Goal: Task Accomplishment & Management: Complete application form

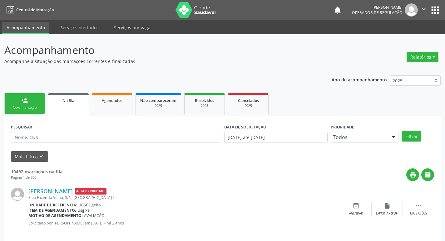
click at [34, 105] on link "person_add Nova marcação" at bounding box center [24, 103] width 41 height 21
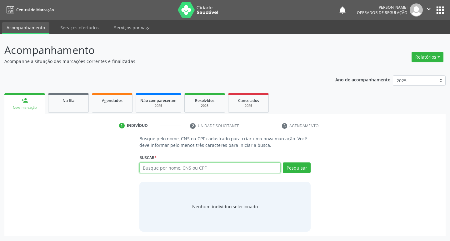
click at [148, 167] on input "text" at bounding box center [209, 168] width 141 height 11
click at [159, 168] on input "text" at bounding box center [209, 168] width 141 height 11
click at [156, 169] on input "text" at bounding box center [209, 168] width 141 height 11
type input "700503129783059"
click at [295, 166] on button "Pesquisar" at bounding box center [297, 168] width 28 height 11
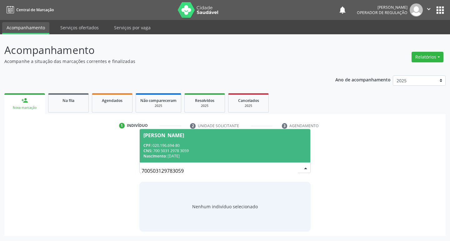
click at [184, 133] on div "Marinalva Jerônimo Marinho" at bounding box center [163, 135] width 41 height 5
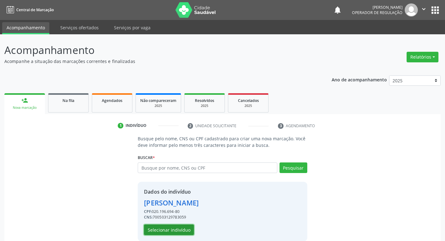
click at [183, 233] on button "Selecionar indivíduo" at bounding box center [169, 230] width 50 height 11
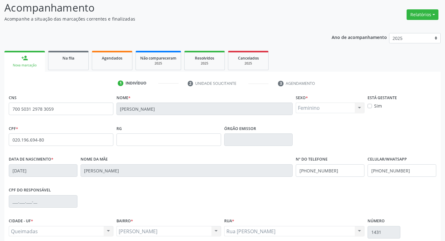
scroll to position [97, 0]
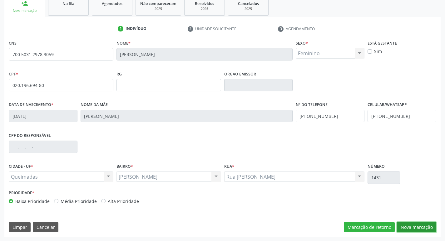
click at [414, 224] on button "Nova marcação" at bounding box center [416, 227] width 39 height 11
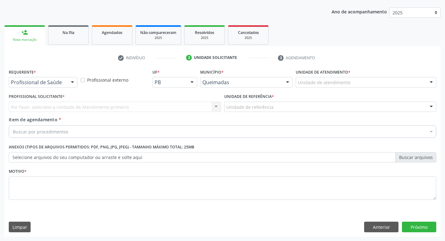
scroll to position [68, 0]
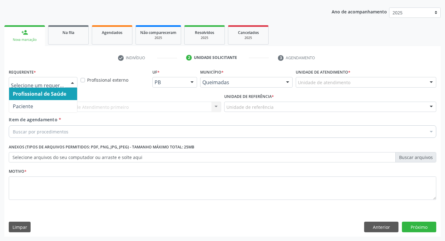
click at [71, 82] on div at bounding box center [72, 82] width 9 height 11
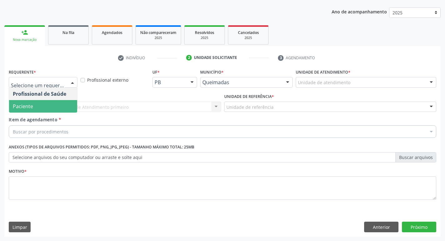
click at [46, 108] on span "Paciente" at bounding box center [43, 106] width 68 height 12
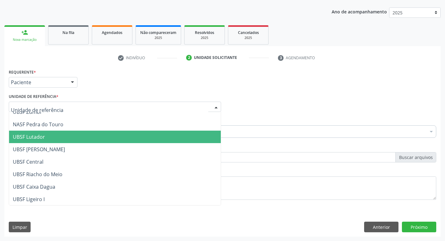
scroll to position [125, 0]
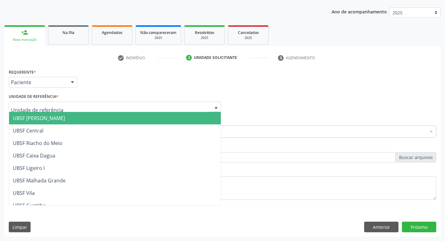
click at [55, 119] on span "UBSF [PERSON_NAME]" at bounding box center [39, 118] width 52 height 7
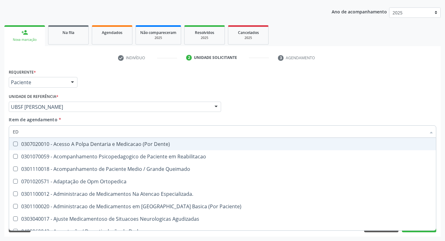
type input "E"
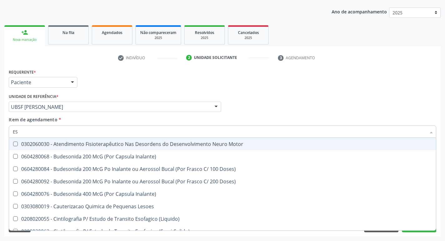
type input "E"
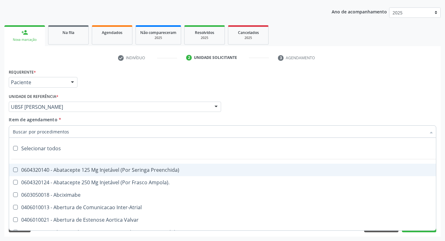
click at [23, 130] on input "Item de agendamento *" at bounding box center [219, 132] width 413 height 12
type input "S"
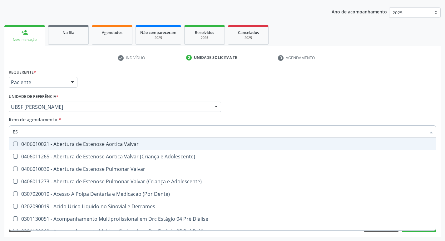
type input "E"
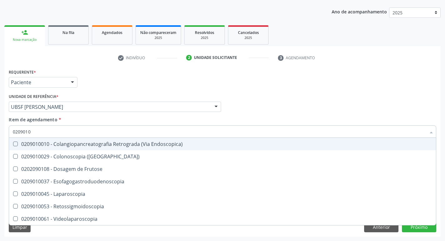
type input "02090100"
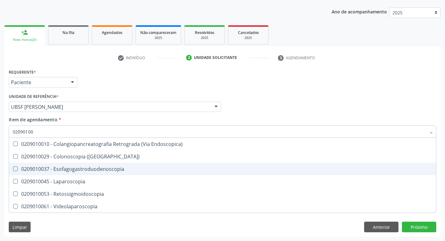
click at [16, 170] on Esofagogastroduodenoscopia at bounding box center [15, 169] width 5 height 5
click at [13, 170] on Esofagogastroduodenoscopia "checkbox" at bounding box center [11, 169] width 4 height 4
checkbox Esofagogastroduodenoscopia "true"
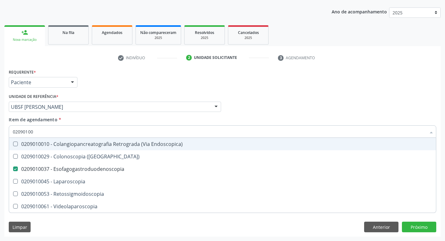
click at [339, 111] on div "Profissional Solicitante Por favor, selecione a Unidade de Atendimento primeiro…" at bounding box center [222, 104] width 431 height 24
checkbox \(Coloscopia\) "true"
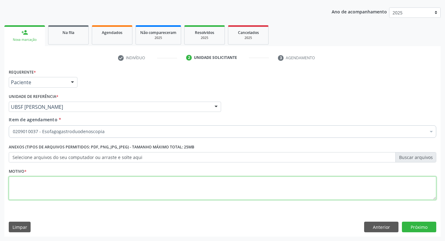
click at [36, 186] on textarea at bounding box center [223, 189] width 428 height 24
type textarea "AVALIACAO"
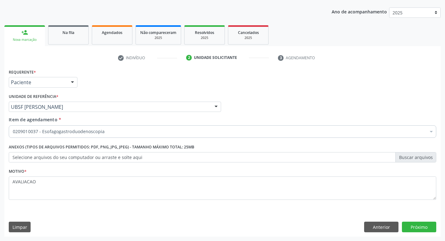
click at [413, 221] on div "Requerente * Paciente Profissional de Saúde Paciente Nenhum resultado encontrad…" at bounding box center [222, 152] width 436 height 170
click at [413, 226] on button "Próximo" at bounding box center [419, 227] width 34 height 11
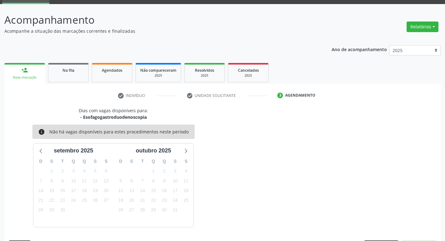
scroll to position [49, 0]
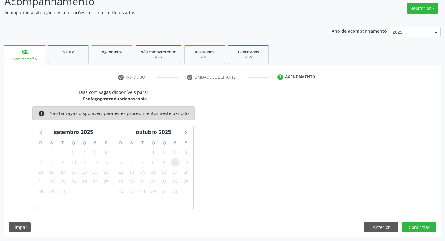
click at [174, 164] on span "10" at bounding box center [175, 162] width 9 height 9
click at [417, 230] on button "Confirmar" at bounding box center [419, 227] width 34 height 11
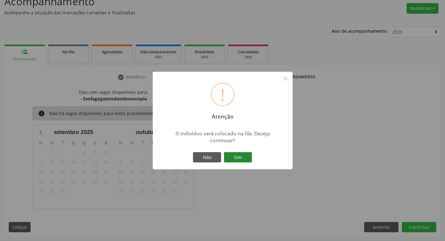
click at [248, 161] on button "Sim" at bounding box center [238, 157] width 28 height 11
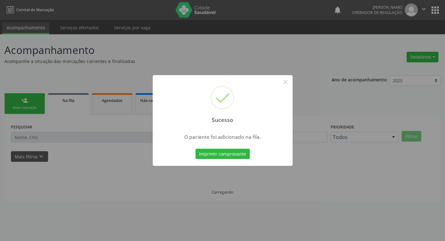
scroll to position [0, 0]
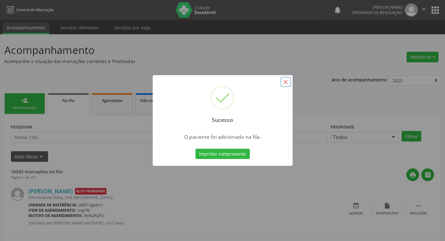
click at [285, 84] on button "×" at bounding box center [285, 82] width 11 height 11
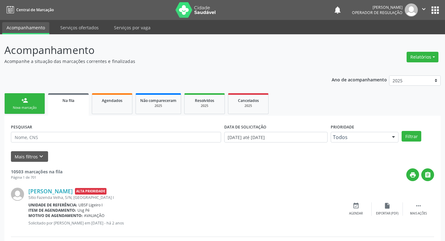
click at [32, 106] on div "Nova marcação" at bounding box center [24, 108] width 31 height 5
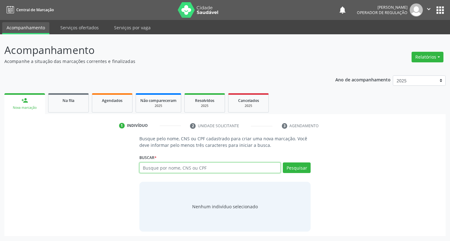
click at [154, 168] on input "text" at bounding box center [209, 168] width 141 height 11
click at [163, 167] on input "text" at bounding box center [209, 168] width 141 height 11
type input "708205648268643"
click at [294, 166] on button "Pesquisar" at bounding box center [297, 168] width 28 height 11
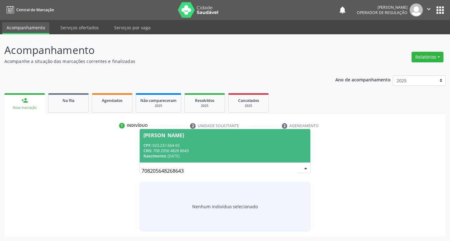
click at [198, 132] on span "Josiberto dos Santos Aquilino CPF: 023.237.664-65 CNS: 708 2056 4826 8643 Nasci…" at bounding box center [225, 145] width 171 height 33
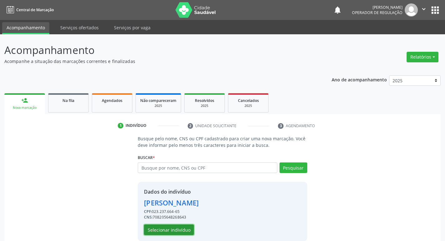
click at [160, 232] on button "Selecionar indivíduo" at bounding box center [169, 230] width 50 height 11
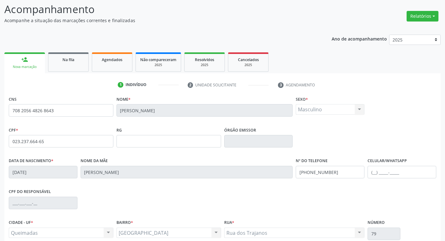
scroll to position [97, 0]
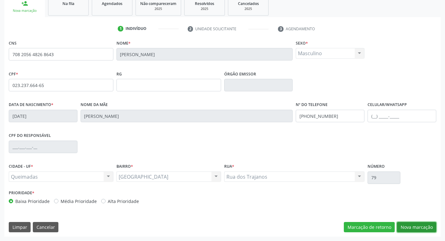
click at [414, 226] on button "Nova marcação" at bounding box center [416, 227] width 39 height 11
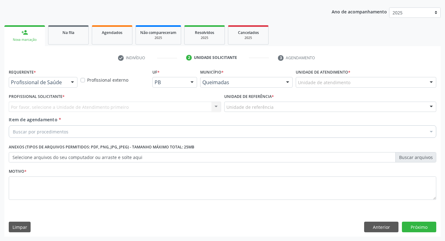
scroll to position [68, 0]
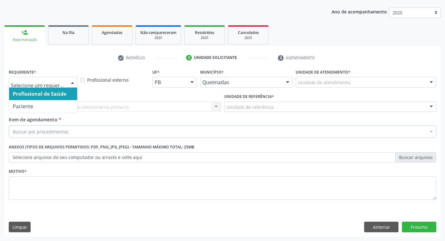
click at [72, 82] on div at bounding box center [72, 82] width 9 height 11
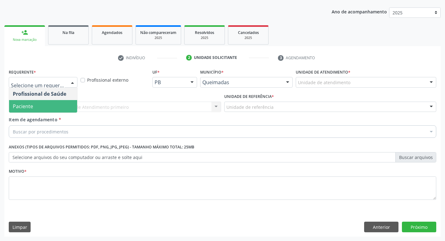
click at [61, 104] on span "Paciente" at bounding box center [43, 106] width 68 height 12
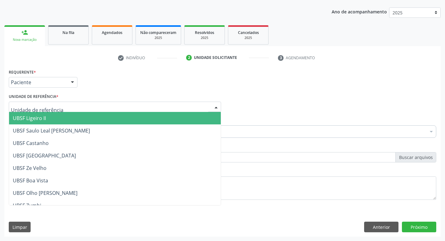
click at [61, 104] on div at bounding box center [115, 107] width 212 height 11
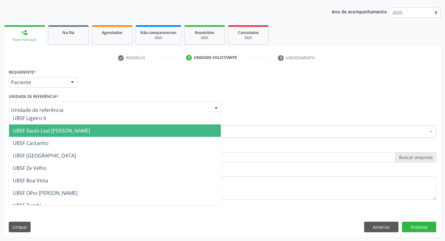
click at [54, 128] on span "UBSF Saulo Leal [PERSON_NAME]" at bounding box center [51, 130] width 77 height 7
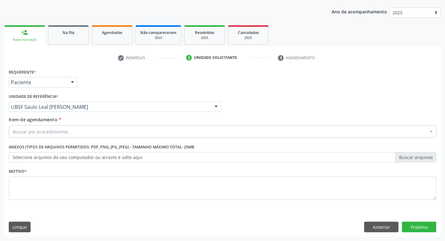
click at [54, 128] on div "Buscar por procedimentos" at bounding box center [223, 132] width 428 height 12
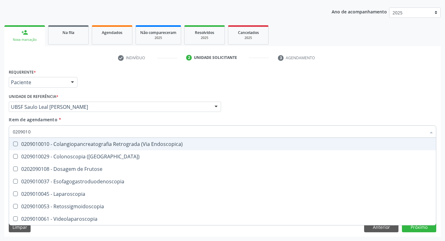
type input "02090100"
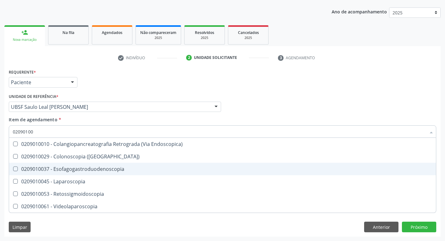
click at [12, 168] on div at bounding box center [11, 169] width 5 height 5
checkbox Esofagogastroduodenoscopia "true"
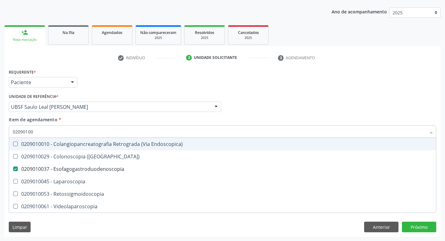
click at [291, 112] on div "Profissional Solicitante Por favor, selecione a Unidade de Atendimento primeiro…" at bounding box center [222, 104] width 431 height 24
checkbox \(Coloscopia\) "true"
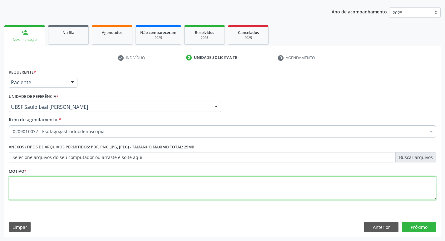
click at [12, 182] on textarea at bounding box center [223, 189] width 428 height 24
type textarea "AVALIACAO"
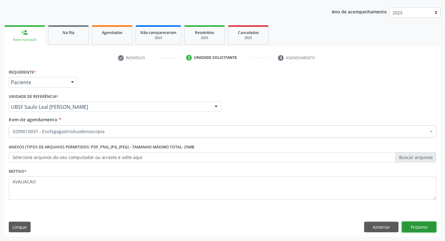
click at [421, 225] on button "Próximo" at bounding box center [419, 227] width 34 height 11
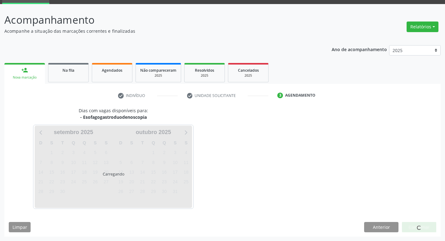
scroll to position [49, 0]
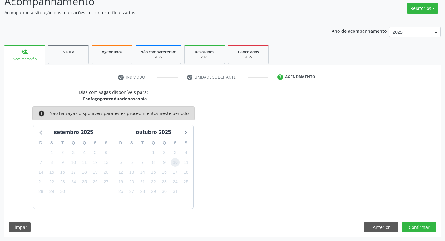
click at [177, 162] on span "10" at bounding box center [175, 162] width 9 height 9
click at [412, 228] on button "Confirmar" at bounding box center [419, 227] width 34 height 11
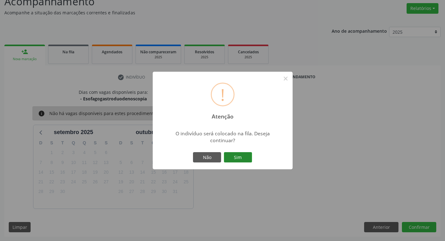
click at [243, 159] on button "Sim" at bounding box center [238, 157] width 28 height 11
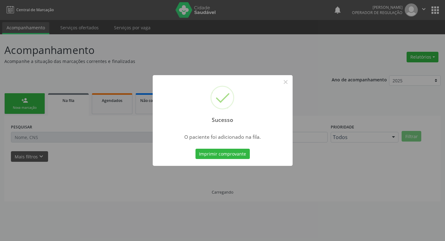
scroll to position [0, 0]
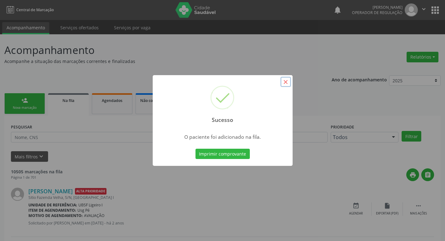
click at [283, 81] on button "×" at bounding box center [285, 82] width 11 height 11
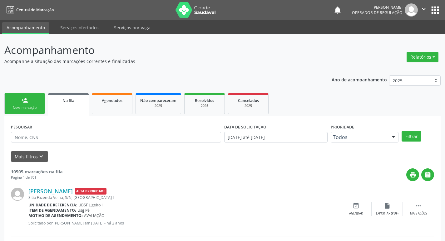
click at [32, 106] on div "Nova marcação" at bounding box center [24, 108] width 31 height 5
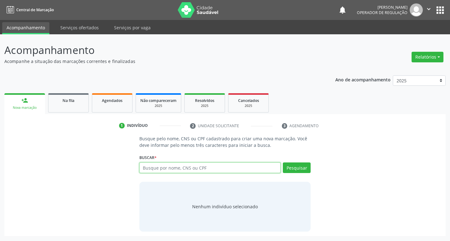
click at [167, 165] on input "text" at bounding box center [209, 168] width 141 height 11
click at [161, 170] on input "text" at bounding box center [209, 168] width 141 height 11
type input "702007390776480"
click at [289, 167] on button "Pesquisar" at bounding box center [297, 168] width 28 height 11
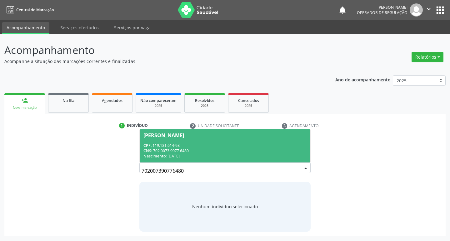
click at [169, 132] on span "Mayara Araújo Souza CPF: 119.131.614-98 CNS: 702 0073 9077 6480 Nascimento: 21/…" at bounding box center [225, 145] width 171 height 33
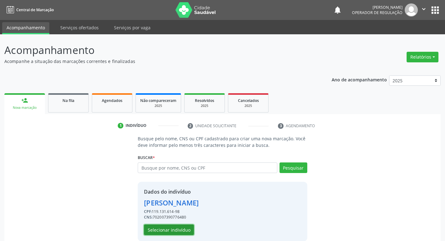
click at [165, 230] on button "Selecionar indivíduo" at bounding box center [169, 230] width 50 height 11
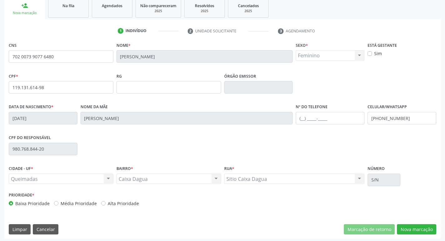
scroll to position [97, 0]
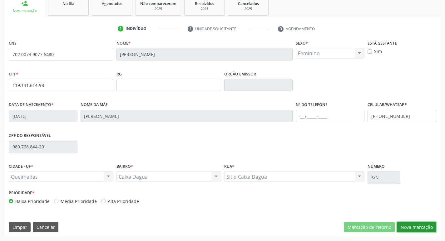
click at [407, 226] on button "Nova marcação" at bounding box center [416, 227] width 39 height 11
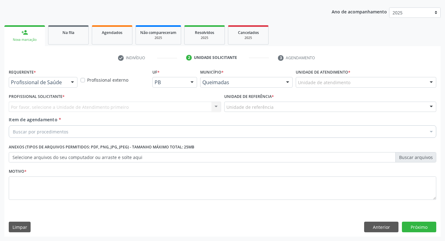
scroll to position [68, 0]
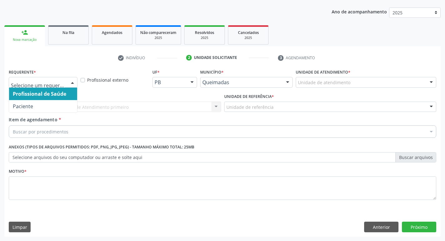
click at [72, 79] on div at bounding box center [72, 82] width 9 height 11
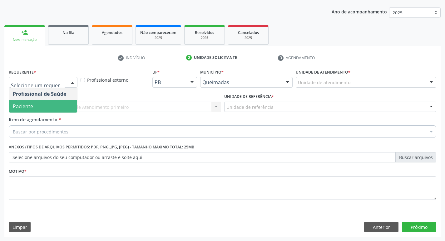
click at [64, 103] on span "Paciente" at bounding box center [43, 106] width 68 height 12
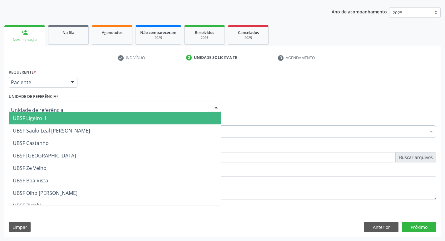
click at [63, 104] on div at bounding box center [115, 107] width 212 height 11
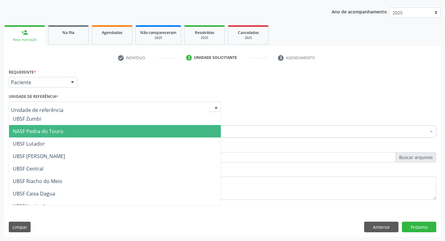
scroll to position [94, 0]
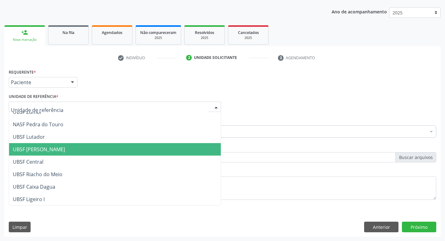
click at [54, 151] on span "UBSF [PERSON_NAME]" at bounding box center [39, 149] width 52 height 7
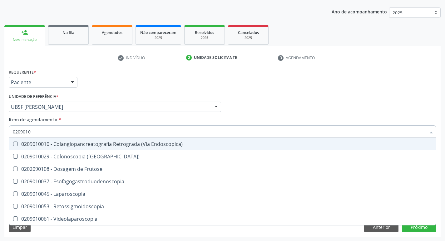
type input "02090100"
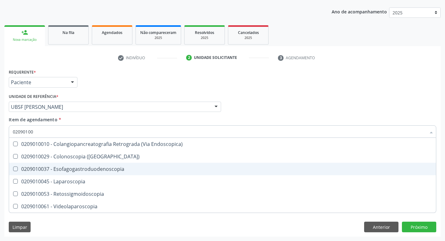
click at [13, 169] on Esofagogastroduodenoscopia at bounding box center [15, 169] width 5 height 5
click at [13, 169] on Esofagogastroduodenoscopia "checkbox" at bounding box center [11, 169] width 4 height 4
checkbox Esofagogastroduodenoscopia "true"
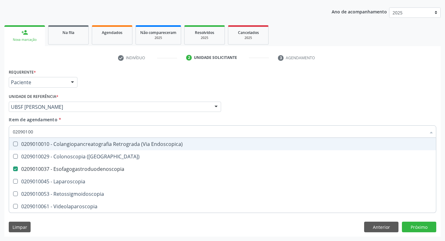
click at [314, 106] on div "Profissional Solicitante Por favor, selecione a Unidade de Atendimento primeiro…" at bounding box center [222, 104] width 431 height 24
checkbox \(Coloscopia\) "true"
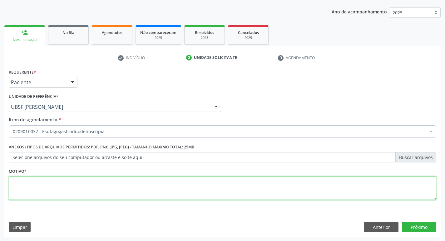
click at [19, 179] on textarea at bounding box center [223, 189] width 428 height 24
type textarea "AVALIACAO"
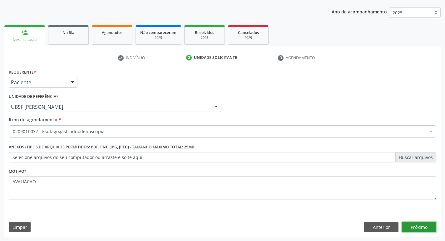
click at [412, 226] on button "Próximo" at bounding box center [419, 227] width 34 height 11
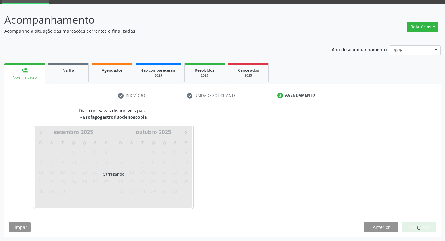
scroll to position [49, 0]
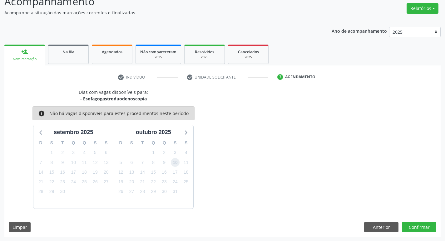
click at [173, 162] on span "10" at bounding box center [175, 162] width 9 height 9
click at [415, 231] on button "Confirmar" at bounding box center [419, 227] width 34 height 11
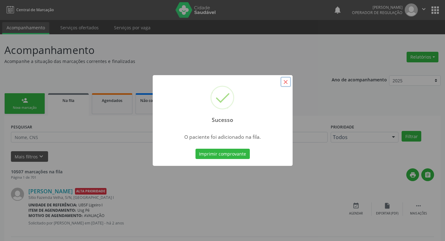
click at [283, 80] on button "×" at bounding box center [285, 82] width 11 height 11
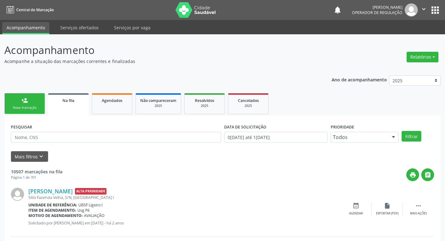
click at [30, 106] on div "Nova marcação" at bounding box center [24, 108] width 31 height 5
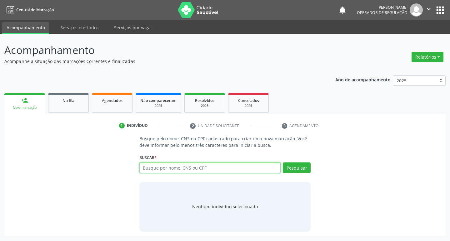
click at [173, 170] on input "text" at bounding box center [209, 168] width 141 height 11
click at [151, 169] on input "text" at bounding box center [209, 168] width 141 height 11
type input "708402757148768"
click at [296, 169] on button "Pesquisar" at bounding box center [297, 168] width 28 height 11
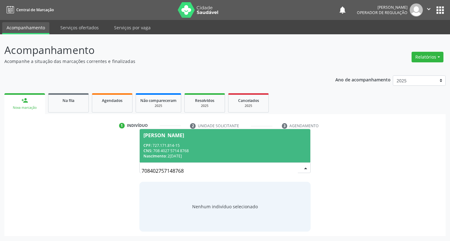
click at [184, 136] on div "[PERSON_NAME]" at bounding box center [163, 135] width 41 height 5
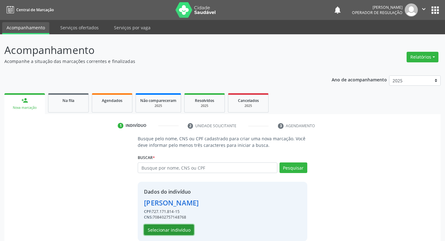
click at [176, 230] on button "Selecionar indivíduo" at bounding box center [169, 230] width 50 height 11
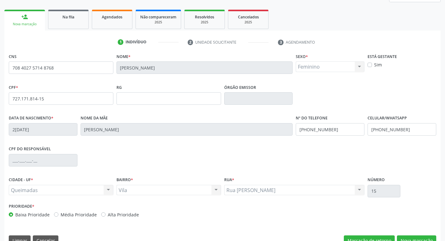
scroll to position [97, 0]
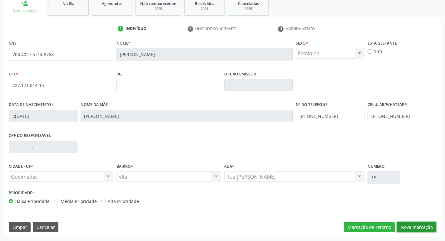
click at [418, 227] on button "Nova marcação" at bounding box center [416, 227] width 39 height 11
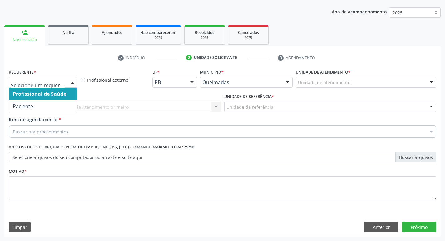
click at [73, 79] on div at bounding box center [72, 82] width 9 height 11
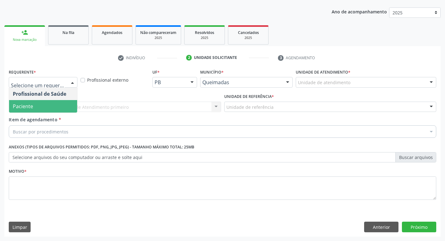
click at [53, 106] on span "Paciente" at bounding box center [43, 106] width 68 height 12
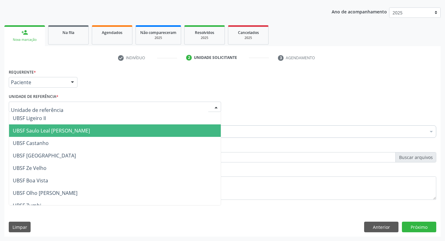
click at [56, 132] on span "UBSF Saulo Leal [PERSON_NAME]" at bounding box center [51, 130] width 77 height 7
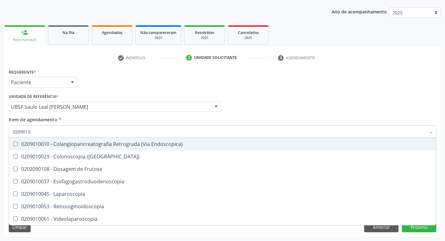
type input "02090100"
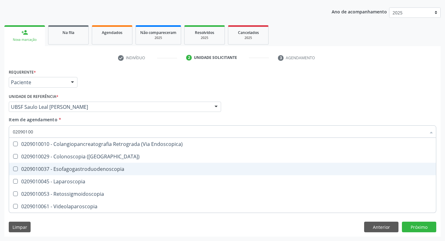
click at [13, 168] on Esofagogastroduodenoscopia at bounding box center [15, 169] width 5 height 5
click at [13, 168] on Esofagogastroduodenoscopia "checkbox" at bounding box center [11, 169] width 4 height 4
checkbox Esofagogastroduodenoscopia "true"
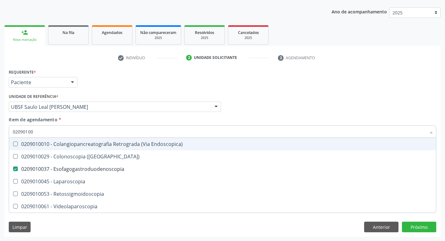
click at [257, 85] on div "Requerente * Paciente Profissional de Saúde Paciente Nenhum resultado encontrad…" at bounding box center [222, 79] width 431 height 24
checkbox \(Coloscopia\) "true"
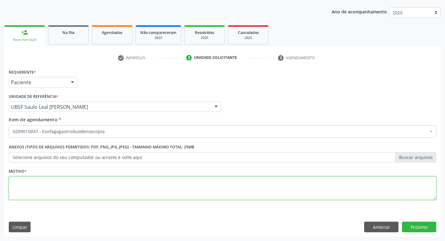
click at [32, 185] on textarea at bounding box center [223, 189] width 428 height 24
type textarea "AVALIACAO"
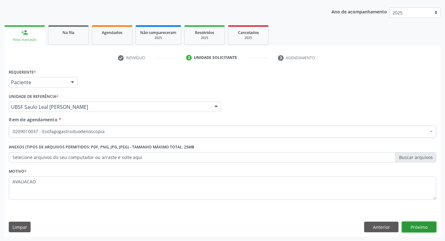
click at [424, 227] on button "Próximo" at bounding box center [419, 227] width 34 height 11
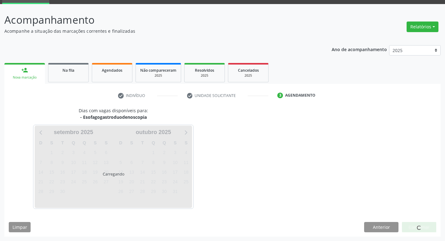
scroll to position [49, 0]
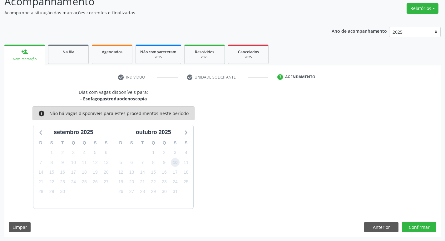
click at [174, 163] on span "10" at bounding box center [175, 162] width 9 height 9
click at [420, 228] on button "Confirmar" at bounding box center [419, 227] width 34 height 11
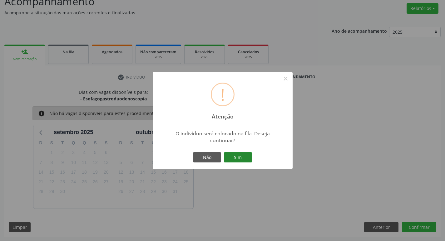
click at [236, 154] on button "Sim" at bounding box center [238, 157] width 28 height 11
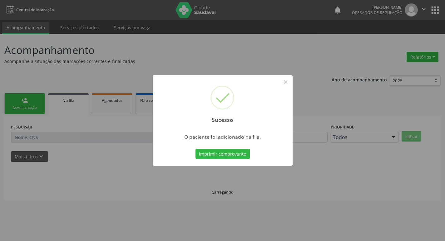
scroll to position [0, 0]
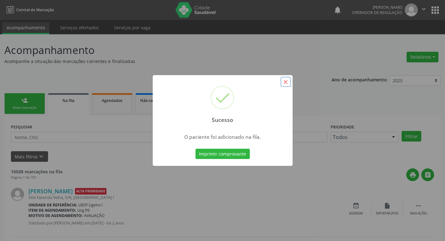
click at [285, 84] on button "×" at bounding box center [285, 82] width 11 height 11
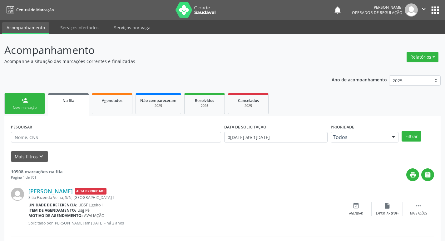
click at [26, 101] on div "person_add" at bounding box center [24, 100] width 7 height 7
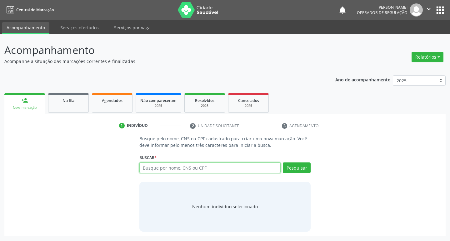
click at [154, 168] on input "text" at bounding box center [209, 168] width 141 height 11
click at [152, 165] on input "text" at bounding box center [209, 168] width 141 height 11
click at [159, 168] on input "text" at bounding box center [209, 168] width 141 height 11
type input "702504320466833"
click at [294, 169] on button "Pesquisar" at bounding box center [297, 168] width 28 height 11
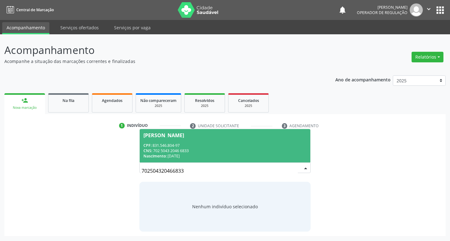
click at [171, 132] on span "[PERSON_NAME] CPF: 831.546.804-97 CNS: 702 5043 2046 6833 Nascimento: 1[DATE]" at bounding box center [225, 145] width 171 height 33
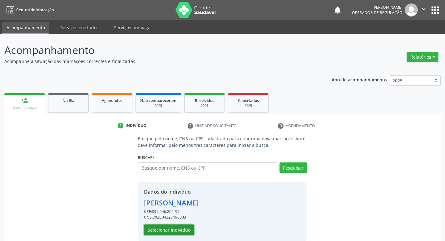
click at [176, 234] on button "Selecionar indivíduo" at bounding box center [169, 230] width 50 height 11
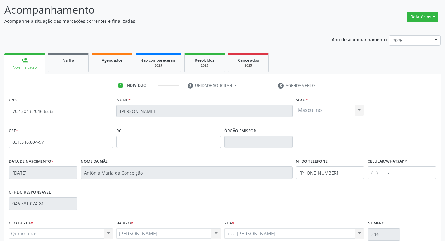
scroll to position [97, 0]
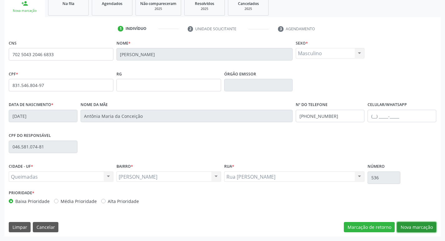
click at [416, 226] on button "Nova marcação" at bounding box center [416, 227] width 39 height 11
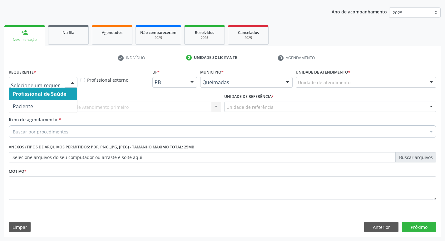
click at [73, 83] on div at bounding box center [72, 82] width 9 height 11
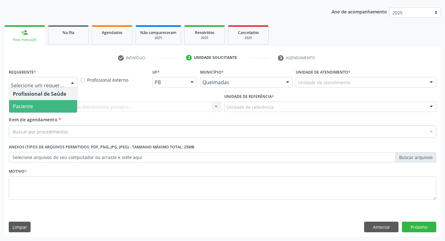
click at [53, 107] on span "Paciente" at bounding box center [43, 106] width 68 height 12
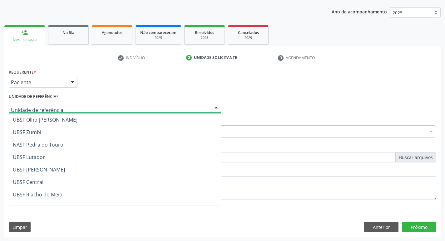
scroll to position [94, 0]
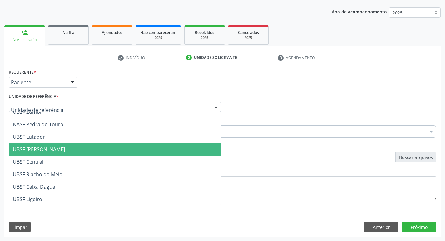
click at [52, 149] on span "UBSF [PERSON_NAME]" at bounding box center [39, 149] width 52 height 7
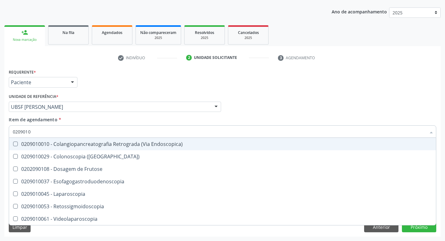
type input "02090100"
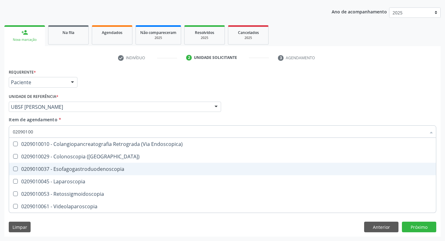
click at [18, 169] on div "0209010037 - Esofagogastroduodenoscopia" at bounding box center [222, 169] width 419 height 5
checkbox Esofagogastroduodenoscopia "true"
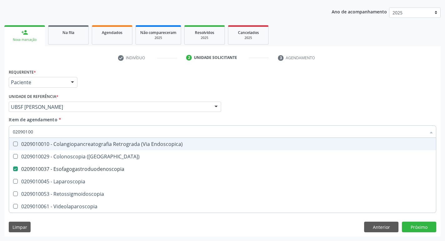
click at [372, 98] on div "Profissional Solicitante Por favor, selecione a Unidade de Atendimento primeiro…" at bounding box center [222, 104] width 431 height 24
checkbox \(Coloscopia\) "true"
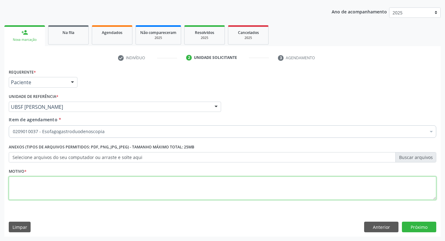
click at [38, 183] on textarea at bounding box center [223, 189] width 428 height 24
type textarea "AVALIACAO"
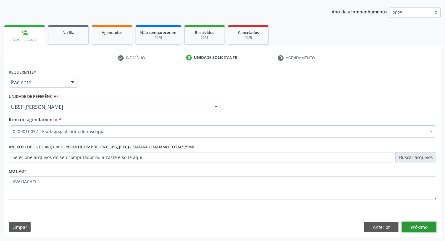
click at [424, 230] on button "Próximo" at bounding box center [419, 227] width 34 height 11
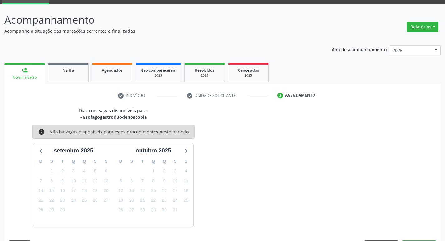
scroll to position [49, 0]
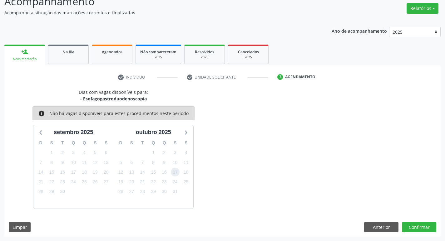
click at [174, 174] on span "17" at bounding box center [175, 172] width 9 height 9
click at [413, 228] on button "Confirmar" at bounding box center [419, 227] width 34 height 11
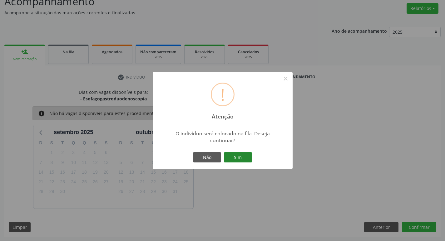
click at [240, 153] on button "Sim" at bounding box center [238, 157] width 28 height 11
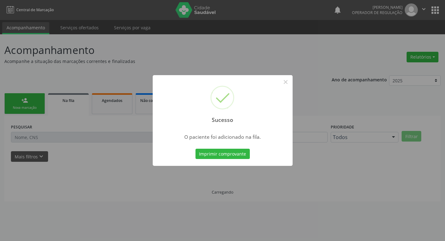
scroll to position [0, 0]
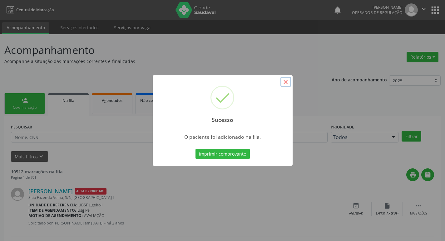
click at [286, 84] on button "×" at bounding box center [285, 82] width 11 height 11
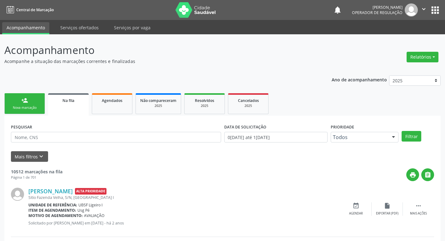
click at [32, 105] on link "person_add Nova marcação" at bounding box center [24, 103] width 41 height 21
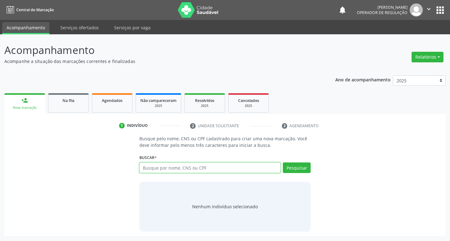
click at [197, 167] on input "text" at bounding box center [209, 168] width 141 height 11
click at [146, 166] on input "text" at bounding box center [209, 168] width 141 height 11
type input "709800055673490"
click at [288, 167] on button "Pesquisar" at bounding box center [297, 168] width 28 height 11
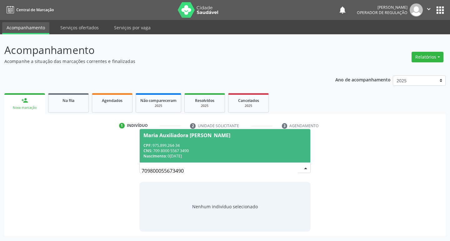
click at [185, 132] on span "Maria Auxiliadora Francisca Gomes CPF: 975.899.264-34 CNS: 709 8000 5567 3490 N…" at bounding box center [225, 145] width 171 height 33
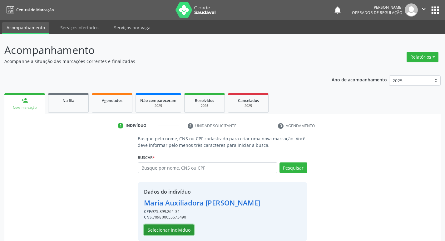
click at [172, 227] on button "Selecionar indivíduo" at bounding box center [169, 230] width 50 height 11
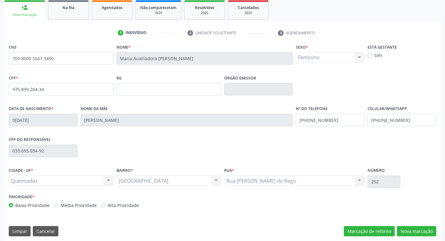
scroll to position [97, 0]
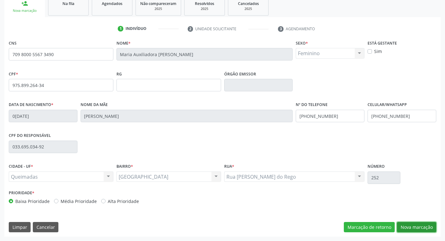
click at [421, 229] on button "Nova marcação" at bounding box center [416, 227] width 39 height 11
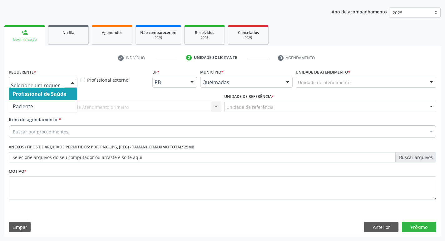
click at [72, 82] on div at bounding box center [72, 82] width 9 height 11
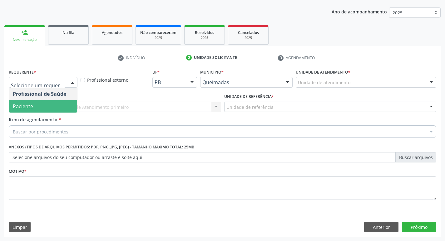
click at [69, 105] on span "Paciente" at bounding box center [43, 106] width 68 height 12
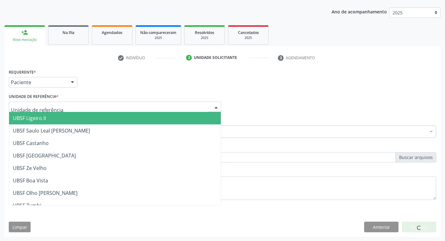
click at [69, 105] on div at bounding box center [115, 107] width 212 height 11
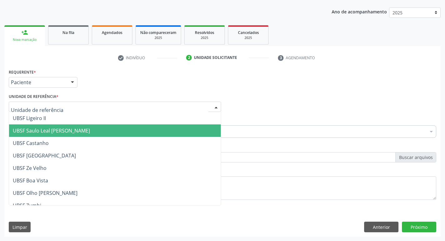
click at [67, 129] on span "UBSF Saulo Leal [PERSON_NAME]" at bounding box center [51, 130] width 77 height 7
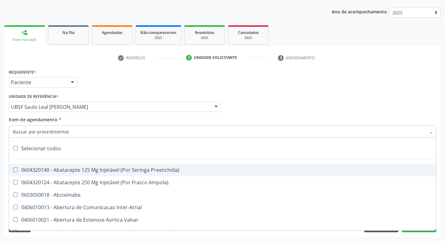
click at [17, 130] on input "Item de agendamento *" at bounding box center [219, 132] width 413 height 12
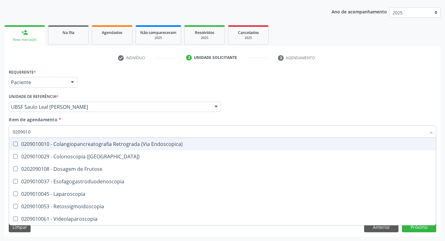
type input "02090100"
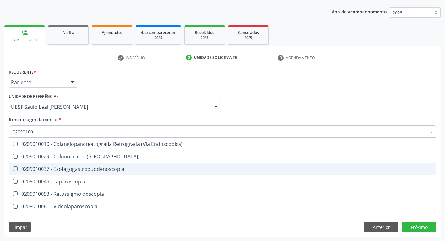
click at [11, 170] on div at bounding box center [11, 169] width 5 height 5
checkbox Esofagogastroduodenoscopia "true"
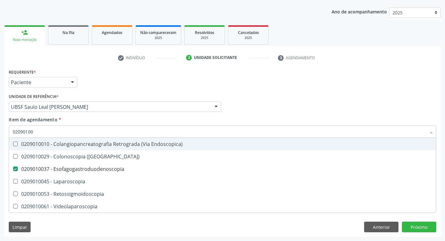
click at [336, 104] on div "Profissional Solicitante Por favor, selecione a Unidade de Atendimento primeiro…" at bounding box center [222, 104] width 431 height 24
checkbox \(Coloscopia\) "true"
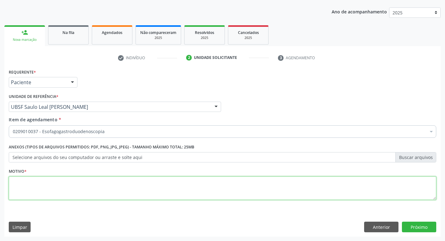
click at [16, 187] on textarea at bounding box center [223, 189] width 428 height 24
type textarea "CONSULTA"
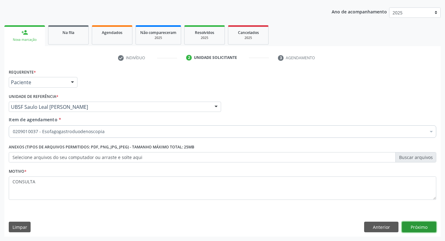
click at [422, 228] on button "Próximo" at bounding box center [419, 227] width 34 height 11
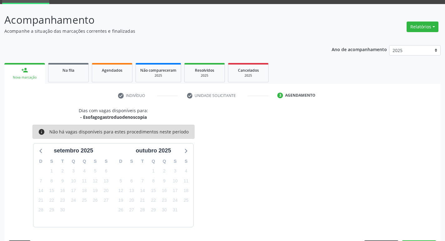
scroll to position [49, 0]
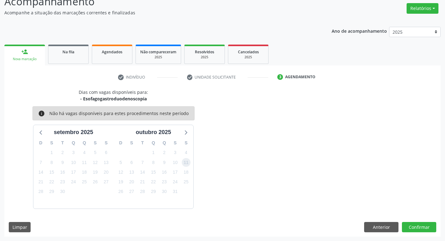
click at [185, 164] on span "11" at bounding box center [186, 162] width 9 height 9
click at [422, 224] on button "Confirmar" at bounding box center [419, 227] width 34 height 11
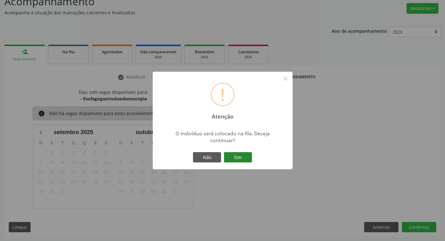
click at [249, 161] on button "Sim" at bounding box center [238, 157] width 28 height 11
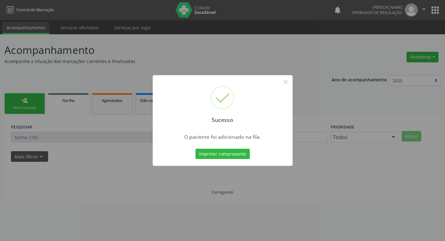
scroll to position [0, 0]
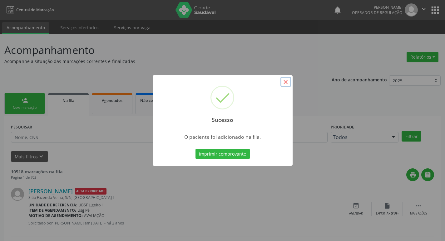
click at [289, 84] on button "×" at bounding box center [285, 82] width 11 height 11
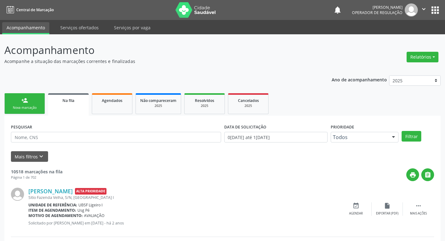
click at [22, 104] on link "person_add Nova marcação" at bounding box center [24, 103] width 41 height 21
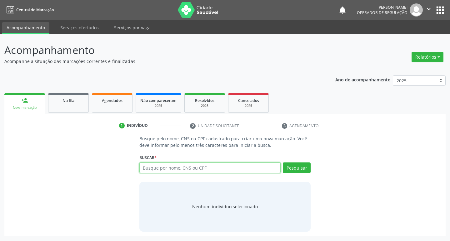
click at [162, 169] on input "text" at bounding box center [209, 168] width 141 height 11
click at [151, 167] on input "text" at bounding box center [209, 168] width 141 height 11
type input "700003921370110"
click at [301, 172] on button "Pesquisar" at bounding box center [297, 168] width 28 height 11
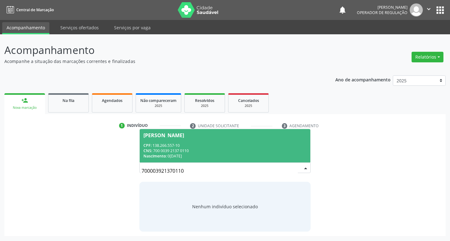
click at [184, 136] on div "Maria Jose Barbosa Nunes" at bounding box center [163, 135] width 41 height 5
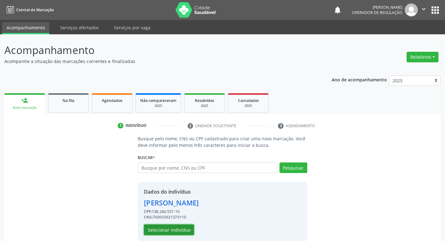
click at [175, 229] on button "Selecionar indivíduo" at bounding box center [169, 230] width 50 height 11
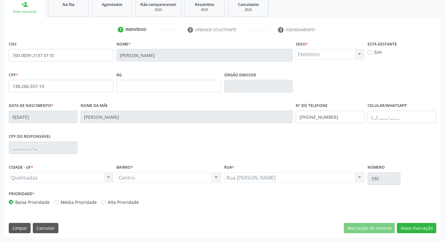
scroll to position [97, 0]
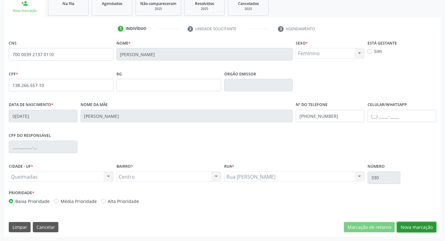
click at [408, 229] on button "Nova marcação" at bounding box center [416, 227] width 39 height 11
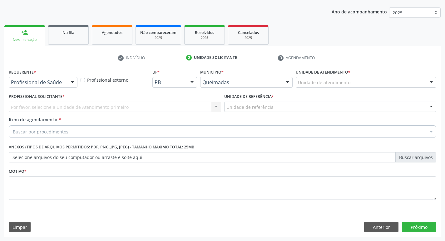
click at [75, 81] on div at bounding box center [72, 82] width 9 height 11
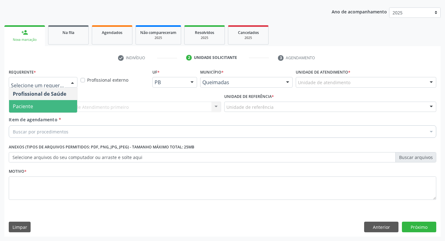
click at [62, 107] on span "Paciente" at bounding box center [43, 106] width 68 height 12
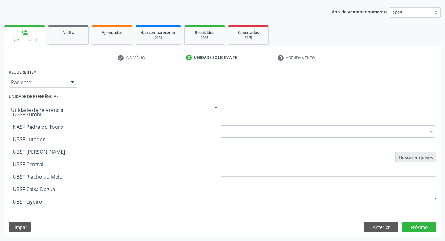
scroll to position [94, 0]
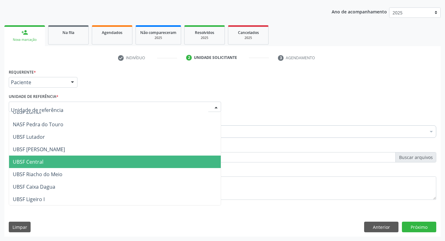
click at [56, 161] on span "UBSF Central" at bounding box center [115, 162] width 212 height 12
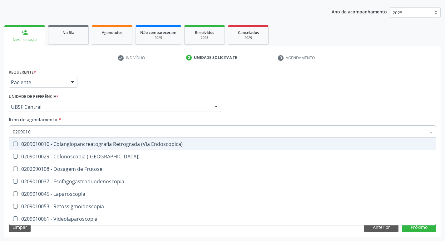
type input "02090100"
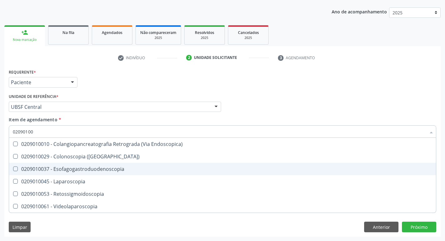
click at [15, 170] on Esofagogastroduodenoscopia at bounding box center [15, 169] width 5 height 5
click at [13, 170] on Esofagogastroduodenoscopia "checkbox" at bounding box center [11, 169] width 4 height 4
checkbox Esofagogastroduodenoscopia "true"
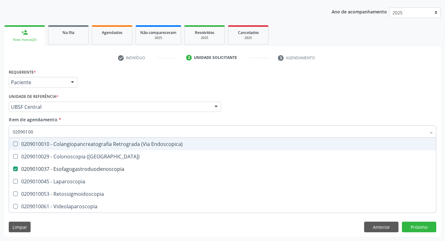
click at [270, 125] on div "Item de agendamento * 02090100 Desfazer seleção 0209010010 - Colangiopancreatog…" at bounding box center [223, 126] width 428 height 20
checkbox \(Coloscopia\) "true"
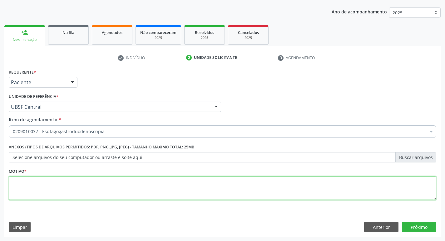
click at [22, 185] on textarea at bounding box center [223, 189] width 428 height 24
type textarea "AVALIACAO"
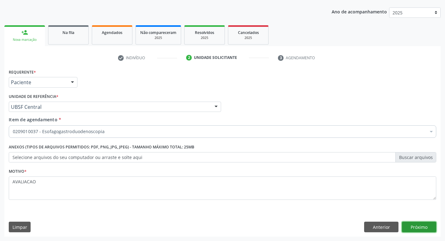
click at [425, 224] on button "Próximo" at bounding box center [419, 227] width 34 height 11
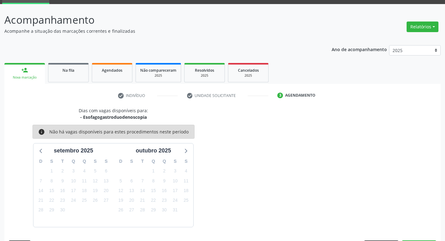
scroll to position [49, 0]
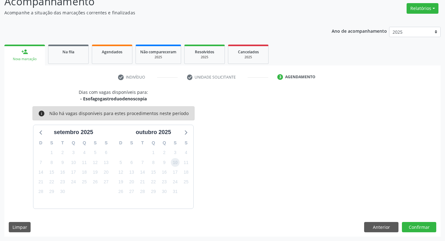
click at [177, 164] on span "10" at bounding box center [175, 162] width 9 height 9
click at [417, 226] on button "Confirmar" at bounding box center [419, 227] width 34 height 11
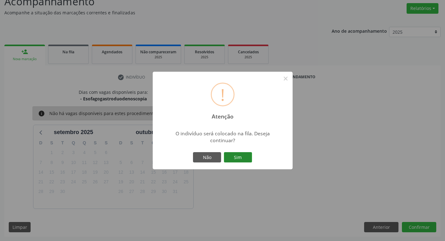
click at [240, 160] on button "Sim" at bounding box center [238, 157] width 28 height 11
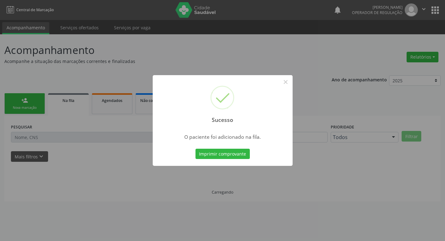
scroll to position [0, 0]
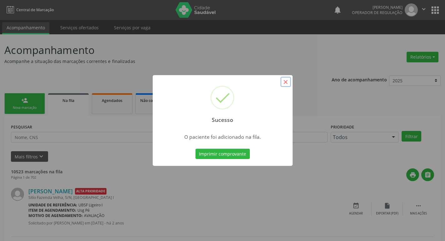
click at [288, 85] on button "×" at bounding box center [285, 82] width 11 height 11
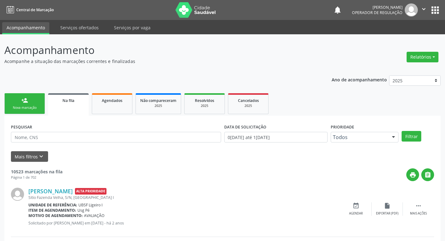
click at [38, 106] on div "Nova marcação" at bounding box center [24, 108] width 31 height 5
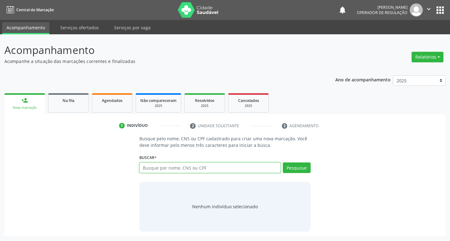
click at [154, 166] on input "text" at bounding box center [209, 168] width 141 height 11
click at [149, 169] on input "text" at bounding box center [209, 168] width 141 height 11
type input "704808074143848"
click at [297, 170] on button "Pesquisar" at bounding box center [297, 168] width 28 height 11
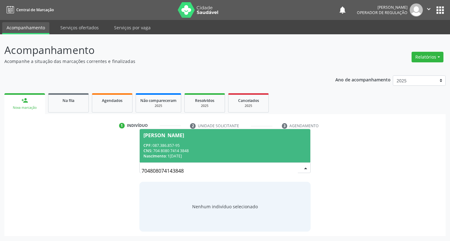
click at [166, 137] on div "Jane Sales de Freitas" at bounding box center [163, 135] width 41 height 5
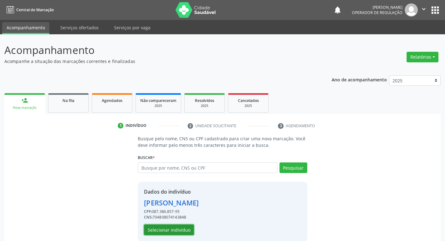
click at [167, 230] on button "Selecionar indivíduo" at bounding box center [169, 230] width 50 height 11
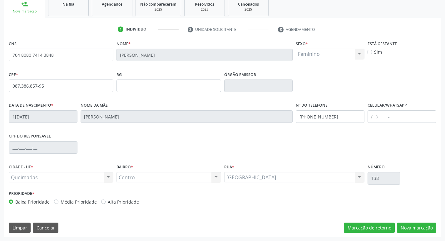
scroll to position [97, 0]
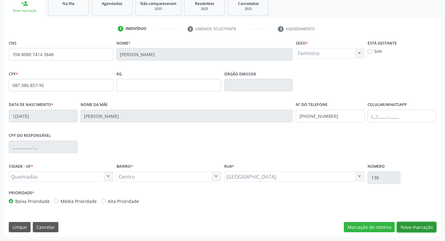
click at [425, 229] on button "Nova marcação" at bounding box center [416, 227] width 39 height 11
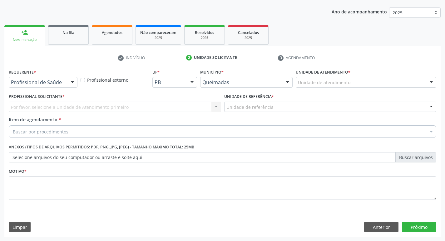
scroll to position [68, 0]
click at [71, 81] on div at bounding box center [72, 82] width 9 height 11
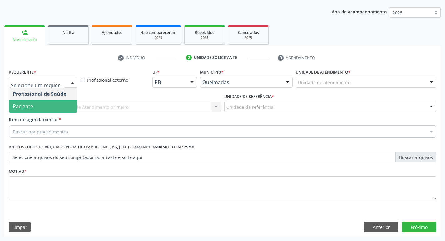
click at [63, 102] on span "Paciente" at bounding box center [43, 106] width 68 height 12
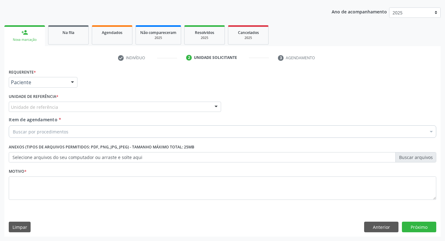
click at [59, 109] on div "Unidade de referência" at bounding box center [115, 107] width 212 height 11
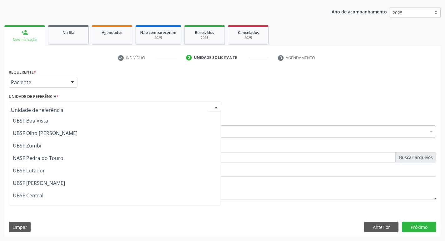
scroll to position [94, 0]
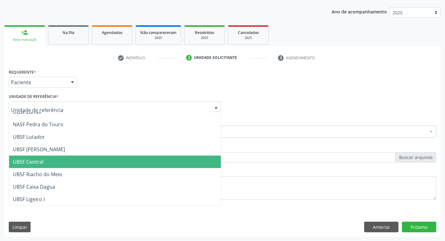
click at [51, 159] on span "UBSF Central" at bounding box center [115, 162] width 212 height 12
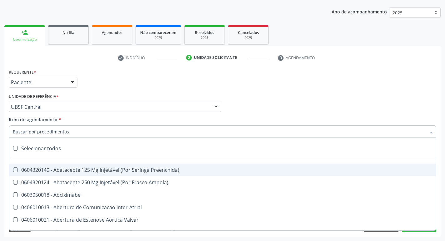
click at [36, 133] on input "Item de agendamento *" at bounding box center [219, 132] width 413 height 12
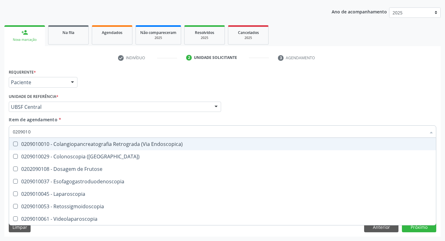
type input "02090100"
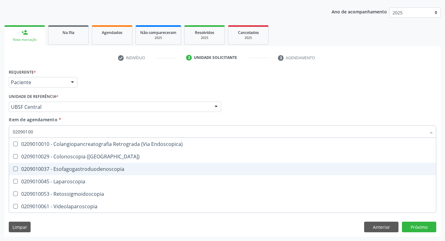
click at [15, 169] on Esofagogastroduodenoscopia at bounding box center [15, 169] width 5 height 5
click at [13, 169] on Esofagogastroduodenoscopia "checkbox" at bounding box center [11, 169] width 4 height 4
checkbox Esofagogastroduodenoscopia "true"
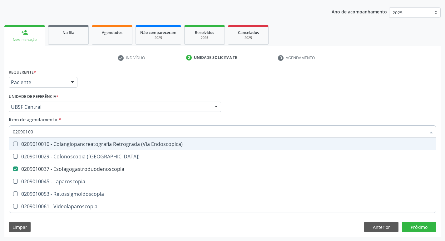
click at [234, 108] on div "Profissional Solicitante Por favor, selecione a Unidade de Atendimento primeiro…" at bounding box center [222, 104] width 431 height 24
checkbox \(Coloscopia\) "true"
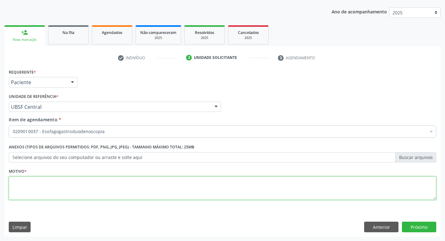
click at [18, 186] on textarea at bounding box center [223, 189] width 428 height 24
type textarea "AZIA DOR ESTOMACAL"
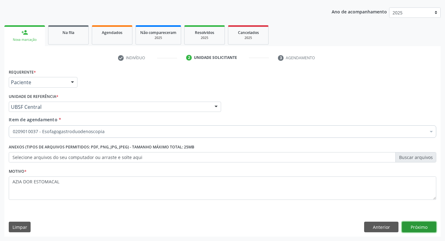
click at [425, 228] on button "Próximo" at bounding box center [419, 227] width 34 height 11
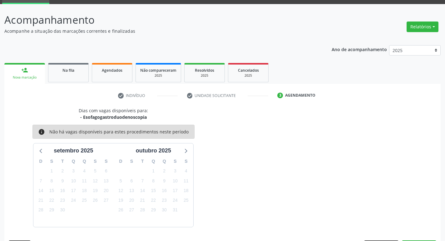
scroll to position [49, 0]
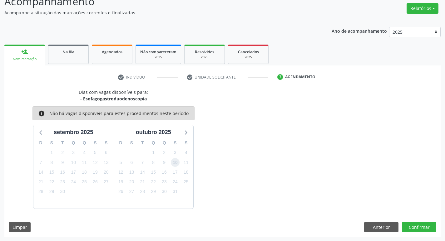
click at [174, 163] on span "10" at bounding box center [175, 162] width 9 height 9
click at [176, 165] on span "10" at bounding box center [175, 162] width 9 height 9
click at [429, 229] on button "Confirmar" at bounding box center [419, 227] width 34 height 11
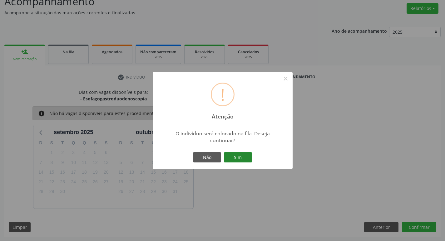
click at [249, 161] on button "Sim" at bounding box center [238, 157] width 28 height 11
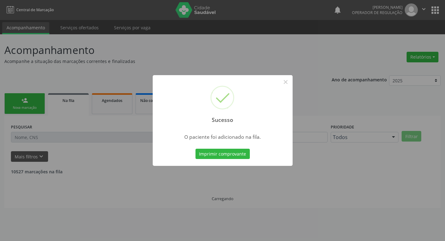
scroll to position [0, 0]
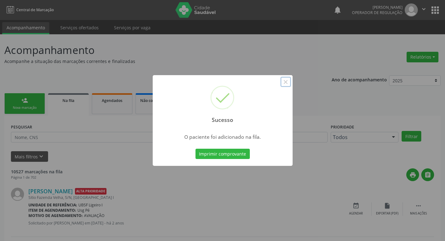
drag, startPoint x: 284, startPoint y: 80, endPoint x: 280, endPoint y: 81, distance: 3.7
click at [283, 80] on button "×" at bounding box center [285, 82] width 11 height 11
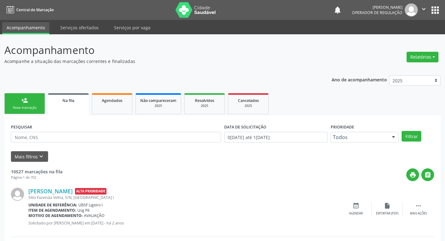
click at [30, 103] on link "person_add Nova marcação" at bounding box center [24, 103] width 41 height 21
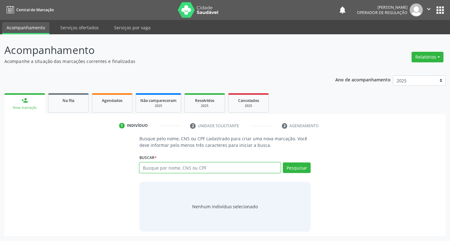
click at [156, 169] on input "text" at bounding box center [209, 168] width 141 height 11
click at [153, 168] on input "text" at bounding box center [209, 168] width 141 height 11
type input "706700543899915"
click at [301, 170] on button "Pesquisar" at bounding box center [297, 168] width 28 height 11
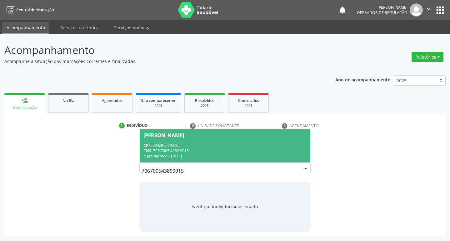
click at [184, 137] on div "Marta Cristina Silva Andrade" at bounding box center [163, 135] width 41 height 5
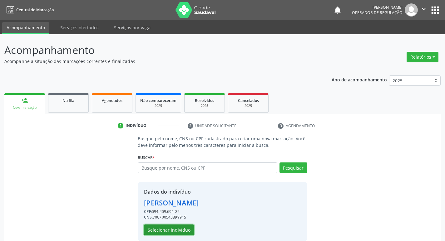
click at [181, 227] on button "Selecionar indivíduo" at bounding box center [169, 230] width 50 height 11
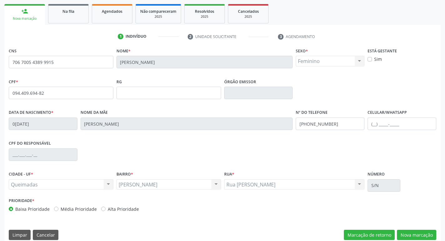
scroll to position [97, 0]
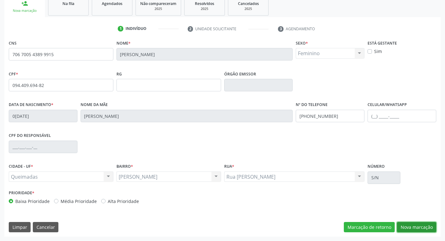
click at [420, 227] on button "Nova marcação" at bounding box center [416, 227] width 39 height 11
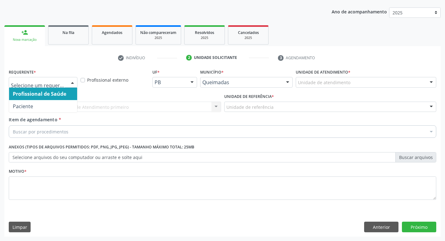
click at [73, 82] on div at bounding box center [72, 82] width 9 height 11
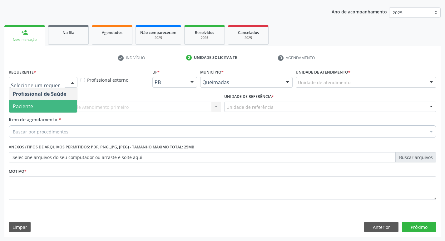
click at [63, 107] on span "Paciente" at bounding box center [43, 106] width 68 height 12
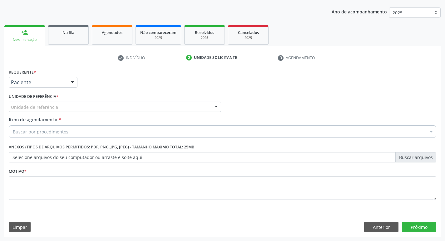
click at [63, 105] on div "Unidade de referência" at bounding box center [115, 107] width 212 height 11
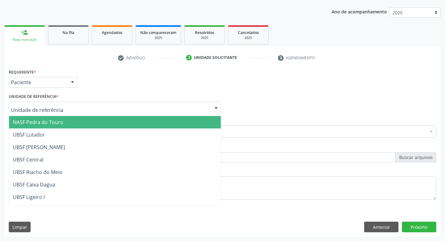
scroll to position [125, 0]
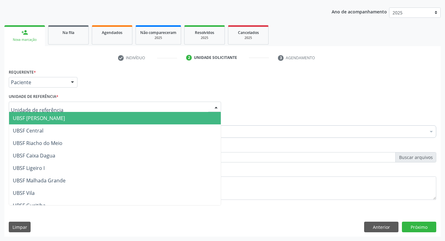
click at [62, 120] on span "UBSF [PERSON_NAME]" at bounding box center [115, 118] width 212 height 12
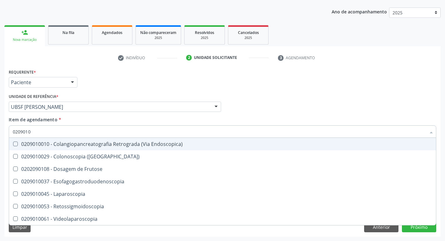
type input "02090100"
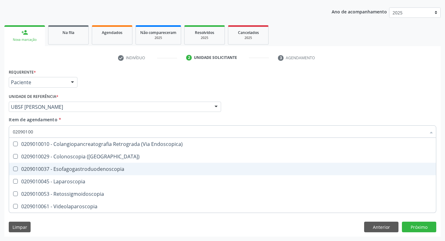
click at [15, 167] on Esofagogastroduodenoscopia at bounding box center [15, 169] width 5 height 5
click at [13, 167] on Esofagogastroduodenoscopia "checkbox" at bounding box center [11, 169] width 4 height 4
checkbox Esofagogastroduodenoscopia "true"
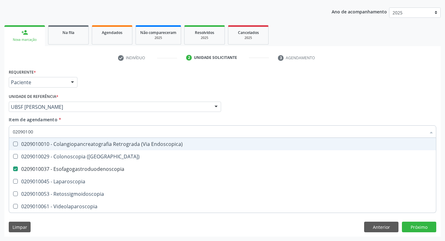
click at [303, 108] on div "Profissional Solicitante Por favor, selecione a Unidade de Atendimento primeiro…" at bounding box center [222, 104] width 431 height 24
checkbox \(Coloscopia\) "true"
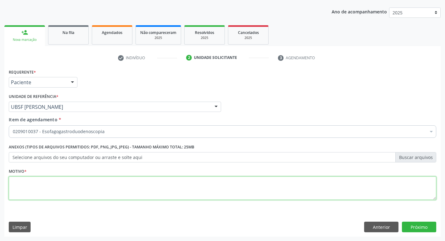
click at [16, 182] on textarea at bounding box center [223, 189] width 428 height 24
type textarea "CONSULTA"
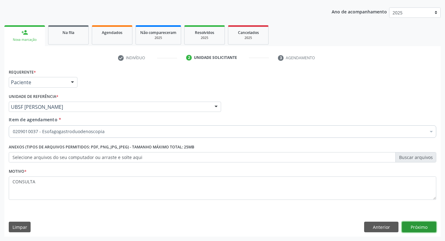
click at [425, 227] on button "Próximo" at bounding box center [419, 227] width 34 height 11
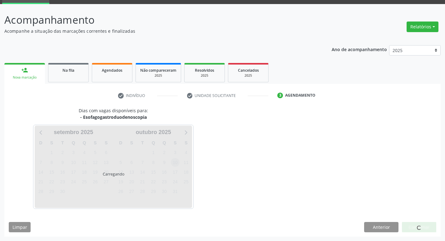
scroll to position [49, 0]
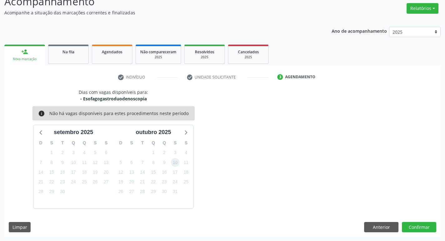
click at [175, 162] on span "10" at bounding box center [175, 162] width 9 height 9
click at [415, 227] on button "Confirmar" at bounding box center [419, 227] width 34 height 11
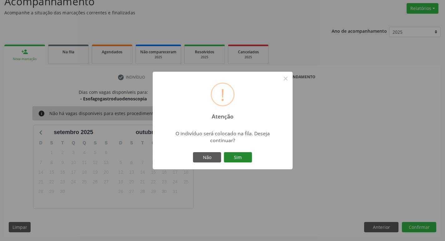
click at [233, 160] on button "Sim" at bounding box center [238, 157] width 28 height 11
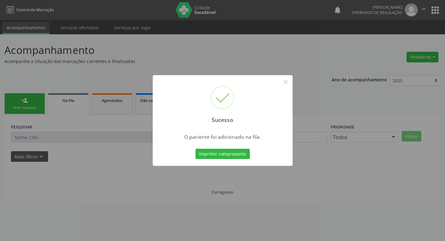
scroll to position [0, 0]
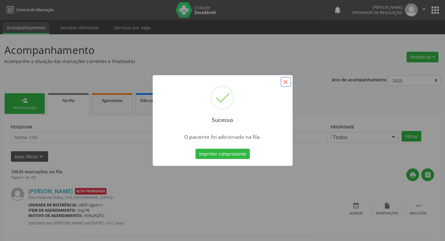
click at [285, 82] on button "×" at bounding box center [285, 82] width 11 height 11
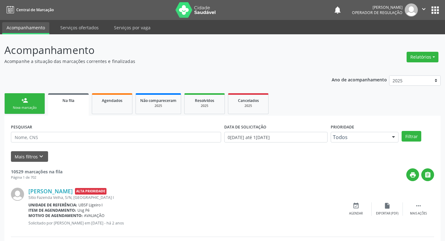
click at [28, 111] on link "person_add Nova marcação" at bounding box center [24, 103] width 41 height 21
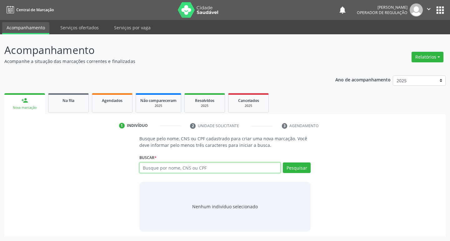
click at [158, 169] on input "text" at bounding box center [209, 168] width 141 height 11
type input "700603421803667"
click at [306, 167] on button "Pesquisar" at bounding box center [297, 168] width 28 height 11
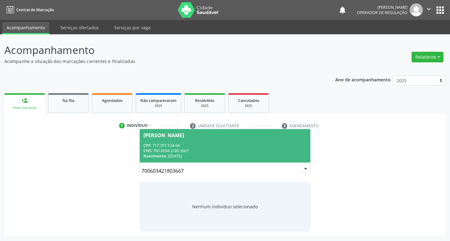
click at [162, 134] on div "Ismael de Lima" at bounding box center [163, 135] width 41 height 5
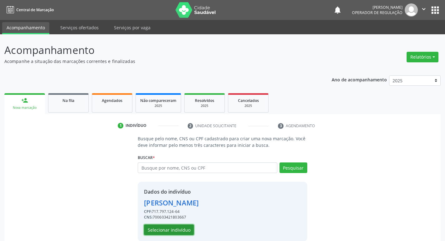
click at [170, 232] on button "Selecionar indivíduo" at bounding box center [169, 230] width 50 height 11
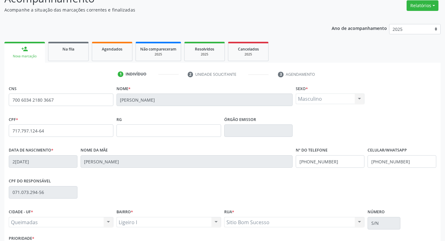
scroll to position [97, 0]
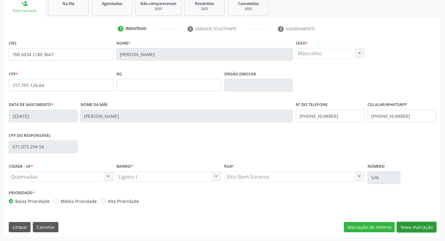
click at [412, 224] on button "Nova marcação" at bounding box center [416, 227] width 39 height 11
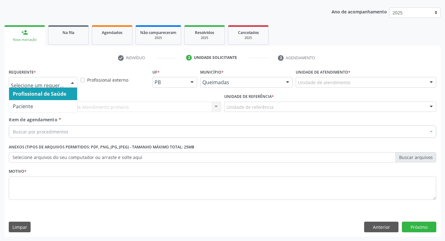
click at [75, 82] on div at bounding box center [72, 82] width 9 height 11
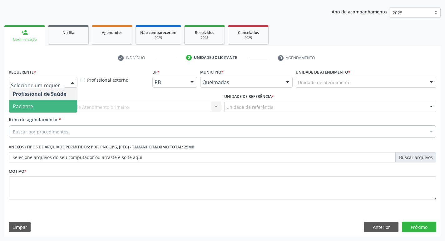
click at [64, 102] on span "Paciente" at bounding box center [43, 106] width 68 height 12
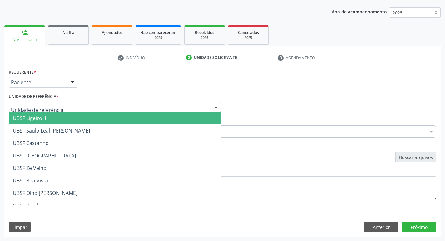
click at [61, 105] on div at bounding box center [115, 107] width 212 height 11
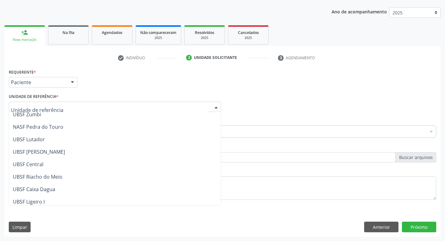
scroll to position [125, 0]
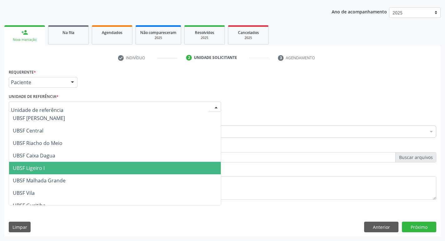
click at [66, 165] on span "UBSF Ligeiro I" at bounding box center [115, 168] width 212 height 12
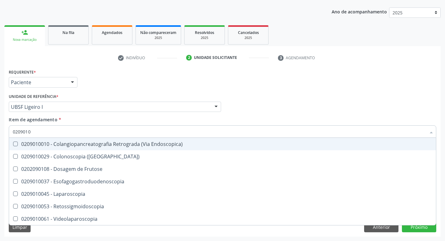
type input "02090100"
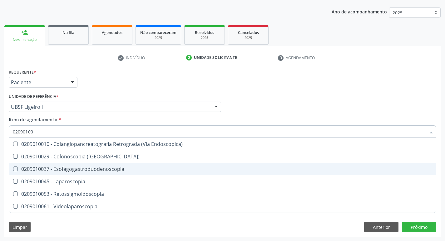
click at [14, 166] on span "0209010037 - Esofagogastroduodenoscopia" at bounding box center [222, 169] width 427 height 12
checkbox Esofagogastroduodenoscopia "true"
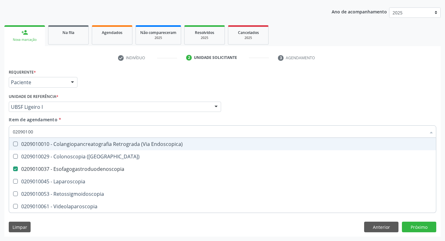
click at [250, 114] on div "Profissional Solicitante Por favor, selecione a Unidade de Atendimento primeiro…" at bounding box center [222, 104] width 431 height 24
checkbox \(Coloscopia\) "true"
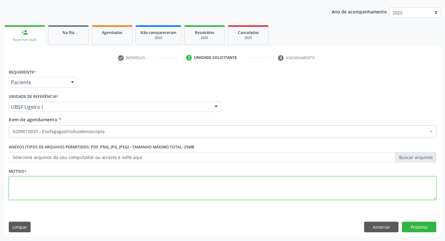
click at [22, 183] on textarea at bounding box center [223, 189] width 428 height 24
type textarea "AVALIACAO"
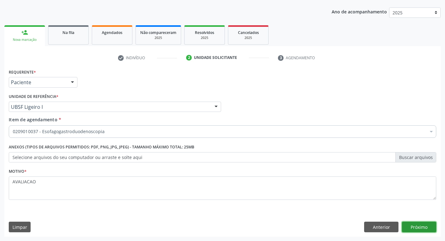
click at [421, 228] on button "Próximo" at bounding box center [419, 227] width 34 height 11
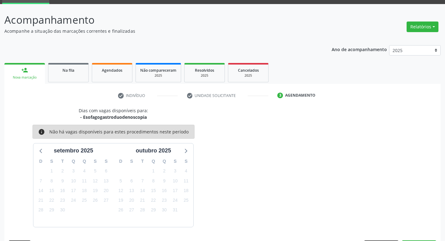
scroll to position [49, 0]
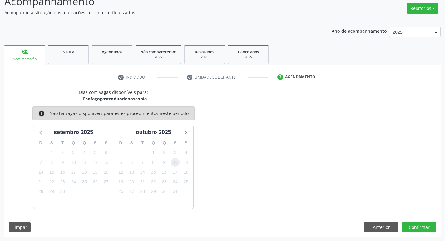
click at [176, 164] on span "10" at bounding box center [175, 162] width 9 height 9
click at [415, 228] on button "Confirmar" at bounding box center [419, 227] width 34 height 11
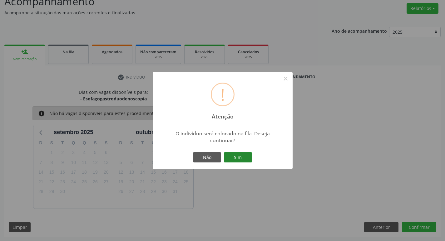
click at [240, 153] on button "Sim" at bounding box center [238, 157] width 28 height 11
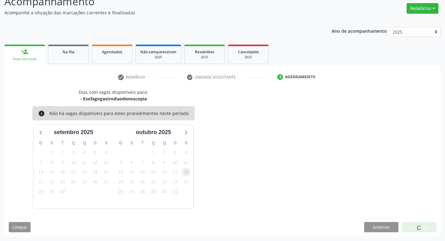
click at [186, 173] on span "18" at bounding box center [186, 172] width 9 height 9
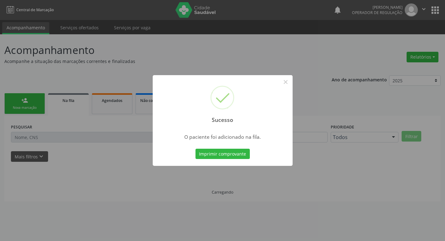
scroll to position [0, 0]
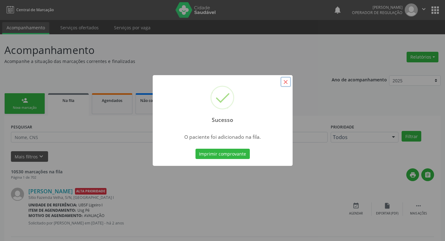
click at [286, 81] on button "×" at bounding box center [285, 82] width 11 height 11
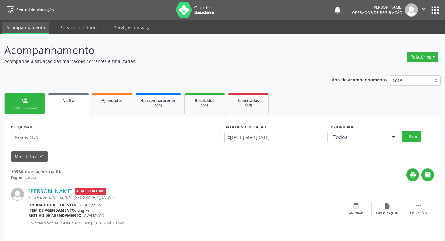
click at [18, 104] on link "person_add Nova marcação" at bounding box center [24, 103] width 41 height 21
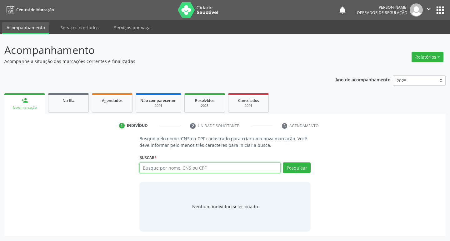
drag, startPoint x: 168, startPoint y: 168, endPoint x: 269, endPoint y: 106, distance: 118.0
click at [168, 167] on input "text" at bounding box center [209, 168] width 141 height 11
click at [156, 167] on input "text" at bounding box center [209, 168] width 141 height 11
click at [154, 165] on input "text" at bounding box center [209, 168] width 141 height 11
type input "707404096197473"
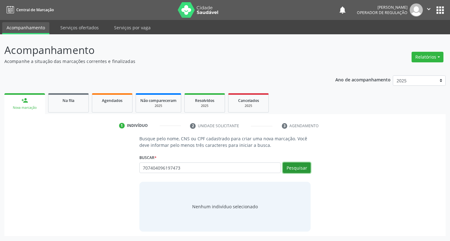
click at [296, 167] on button "Pesquisar" at bounding box center [297, 168] width 28 height 11
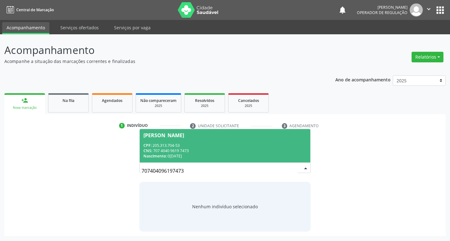
click at [177, 132] on span "Felipe Cavalcante Filho CPF: 205.313.704-53 CNS: 707 4040 9619 7473 Nascimento:…" at bounding box center [225, 145] width 171 height 33
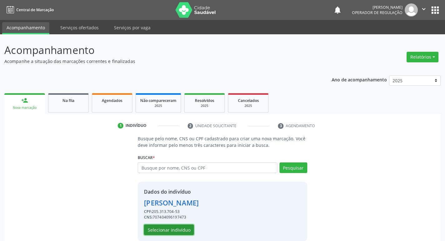
click at [161, 231] on button "Selecionar indivíduo" at bounding box center [169, 230] width 50 height 11
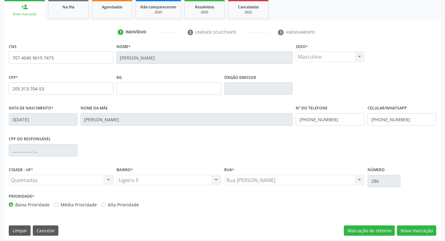
scroll to position [97, 0]
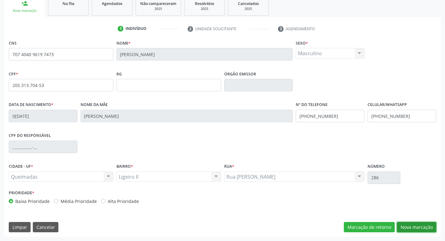
click at [417, 226] on button "Nova marcação" at bounding box center [416, 227] width 39 height 11
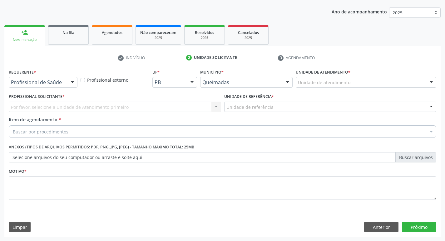
scroll to position [68, 0]
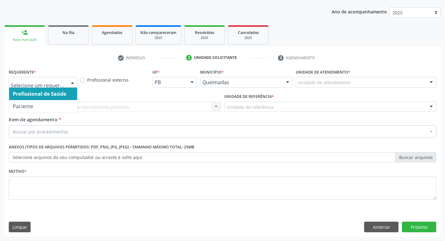
click at [75, 82] on div at bounding box center [72, 82] width 9 height 11
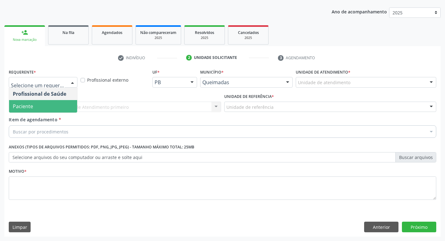
click at [67, 106] on span "Paciente" at bounding box center [43, 106] width 68 height 12
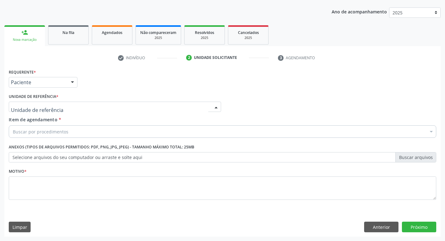
click at [67, 106] on div at bounding box center [115, 107] width 212 height 11
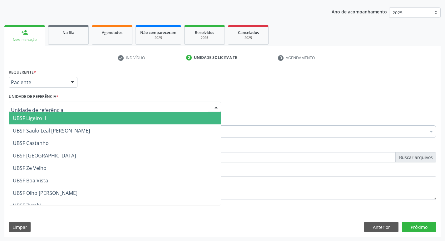
click at [66, 118] on span "UBSF Ligeiro II" at bounding box center [115, 118] width 212 height 12
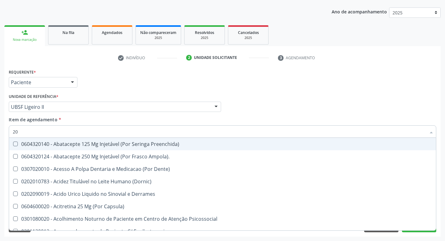
type input "2"
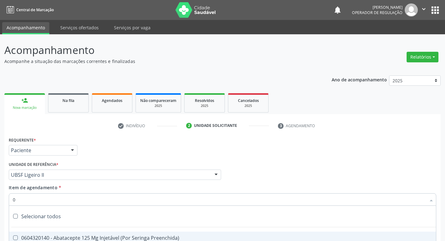
scroll to position [68, 0]
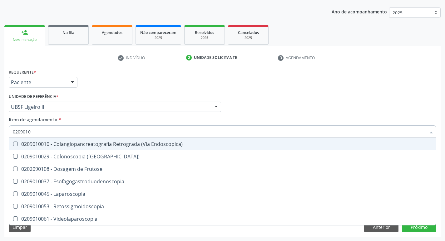
type input "02090100"
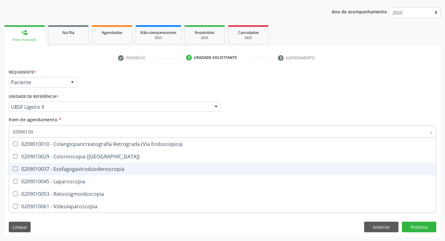
click at [15, 168] on Esofagogastroduodenoscopia at bounding box center [15, 169] width 5 height 5
click at [13, 168] on Esofagogastroduodenoscopia "checkbox" at bounding box center [11, 169] width 4 height 4
checkbox Esofagogastroduodenoscopia "true"
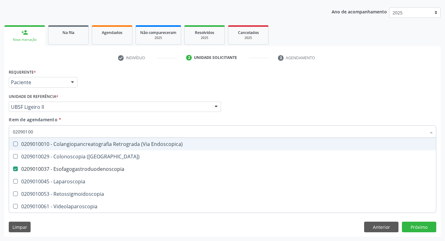
click at [288, 116] on div "Profissional Solicitante Por favor, selecione a Unidade de Atendimento primeiro…" at bounding box center [222, 104] width 431 height 24
checkbox \(Coloscopia\) "true"
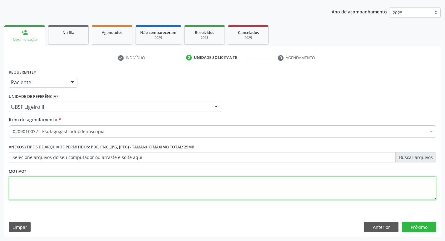
click at [10, 180] on textarea at bounding box center [223, 189] width 428 height 24
type textarea "AVALIACAO"
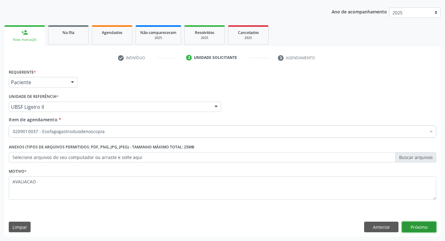
click at [415, 225] on button "Próximo" at bounding box center [419, 227] width 34 height 11
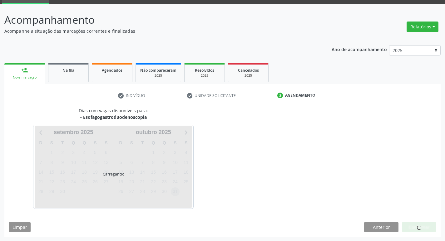
scroll to position [49, 0]
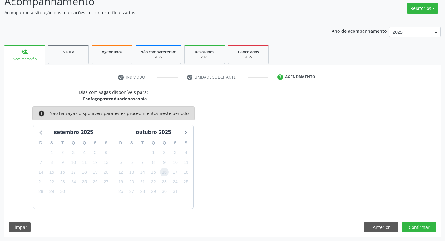
click at [164, 171] on span "16" at bounding box center [164, 172] width 9 height 9
click at [423, 226] on button "Confirmar" at bounding box center [419, 227] width 34 height 11
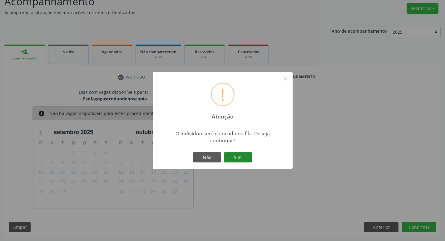
click at [240, 156] on button "Sim" at bounding box center [238, 157] width 28 height 11
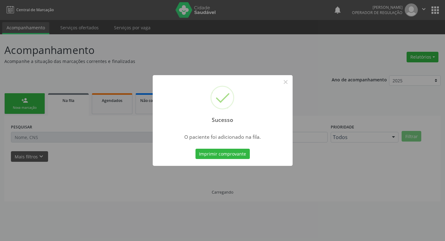
scroll to position [0, 0]
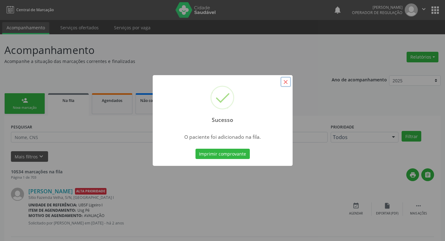
click at [288, 83] on button "×" at bounding box center [285, 82] width 11 height 11
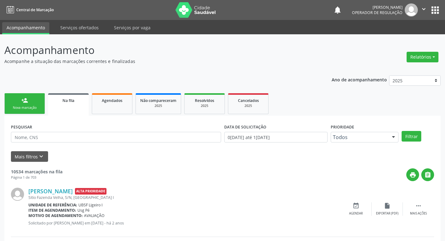
click at [14, 102] on link "person_add Nova marcação" at bounding box center [24, 103] width 41 height 21
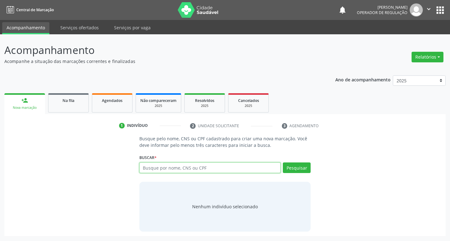
click at [184, 167] on input "text" at bounding box center [209, 168] width 141 height 11
drag, startPoint x: 174, startPoint y: 167, endPoint x: 186, endPoint y: 170, distance: 12.1
click at [177, 167] on input "text" at bounding box center [209, 168] width 141 height 11
type input "705205408301471"
click at [300, 171] on button "Pesquisar" at bounding box center [297, 168] width 28 height 11
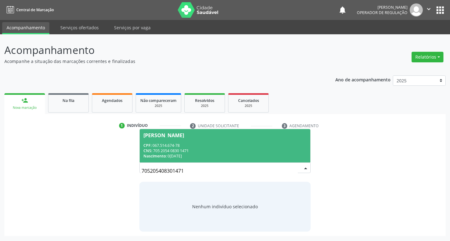
click at [184, 137] on div "Maria José Kátia da Silva" at bounding box center [163, 135] width 41 height 5
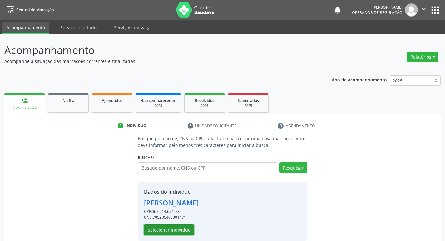
click at [167, 233] on button "Selecionar indivíduo" at bounding box center [169, 230] width 50 height 11
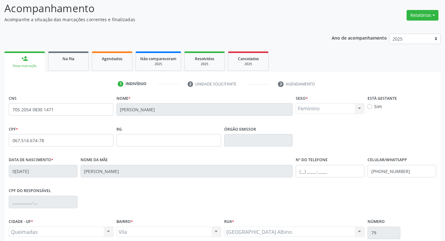
scroll to position [97, 0]
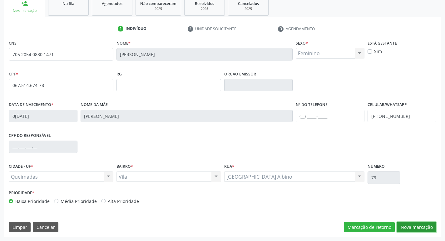
click at [414, 227] on button "Nova marcação" at bounding box center [416, 227] width 39 height 11
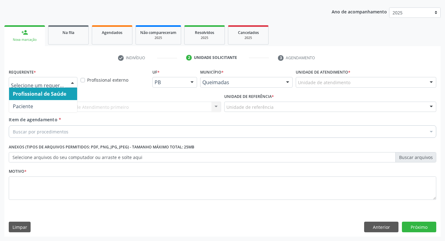
click at [73, 83] on div at bounding box center [72, 82] width 9 height 11
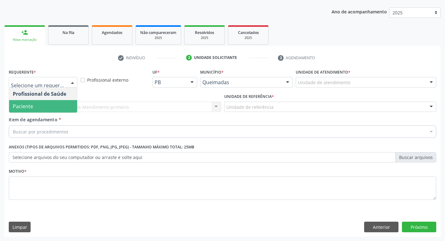
click at [54, 108] on span "Paciente" at bounding box center [43, 106] width 68 height 12
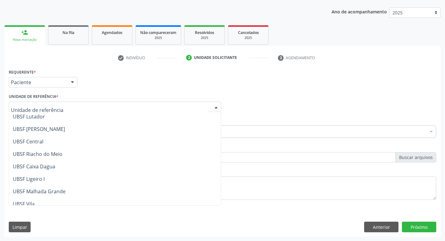
scroll to position [125, 0]
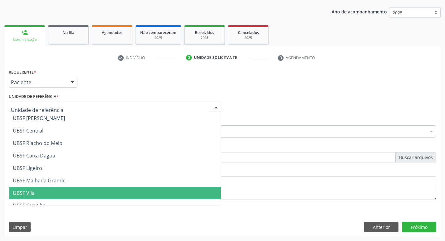
click at [70, 190] on span "UBSF Vila" at bounding box center [115, 193] width 212 height 12
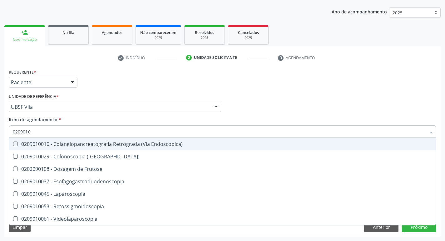
type input "02090100"
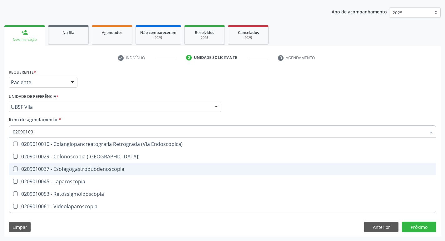
click at [14, 169] on Esofagogastroduodenoscopia at bounding box center [15, 169] width 5 height 5
click at [13, 169] on Esofagogastroduodenoscopia "checkbox" at bounding box center [11, 169] width 4 height 4
checkbox Esofagogastroduodenoscopia "true"
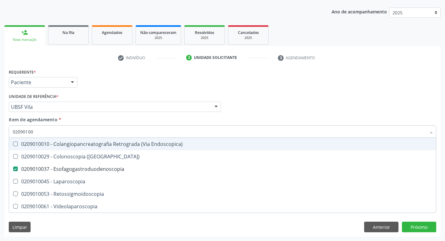
click at [269, 96] on div "Profissional Solicitante Por favor, selecione a Unidade de Atendimento primeiro…" at bounding box center [222, 104] width 431 height 24
checkbox \(Coloscopia\) "true"
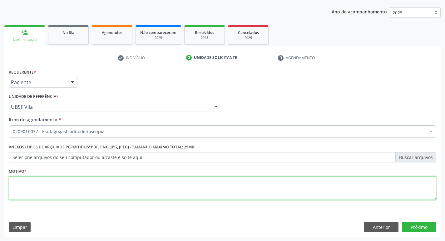
click at [28, 190] on textarea at bounding box center [223, 189] width 428 height 24
type textarea "CONSULTA"
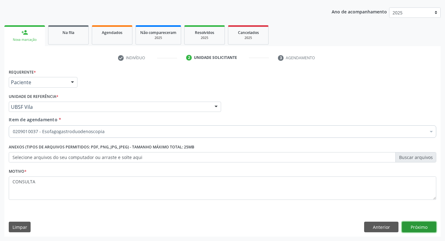
click at [428, 226] on button "Próximo" at bounding box center [419, 227] width 34 height 11
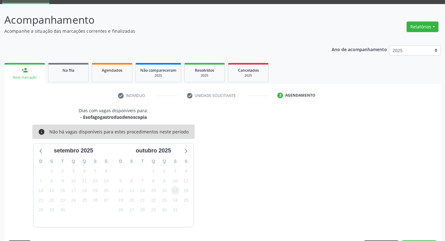
scroll to position [49, 0]
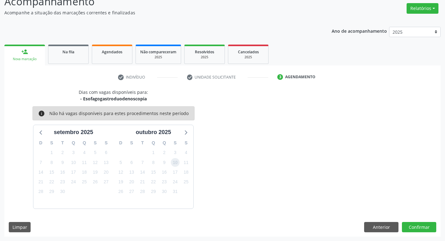
click at [176, 161] on span "10" at bounding box center [175, 162] width 9 height 9
click at [418, 230] on button "Confirmar" at bounding box center [419, 227] width 34 height 11
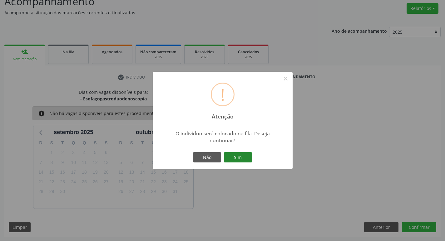
click at [244, 156] on button "Sim" at bounding box center [238, 157] width 28 height 11
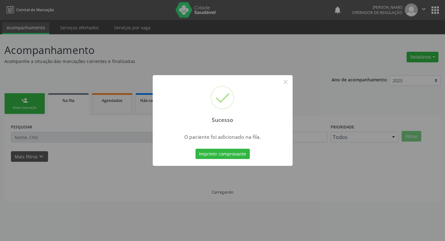
scroll to position [0, 0]
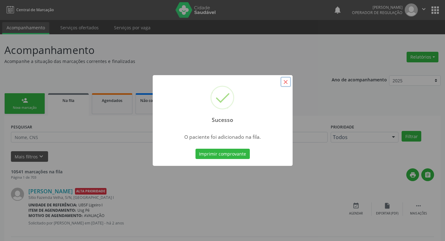
click at [282, 82] on button "×" at bounding box center [285, 82] width 11 height 11
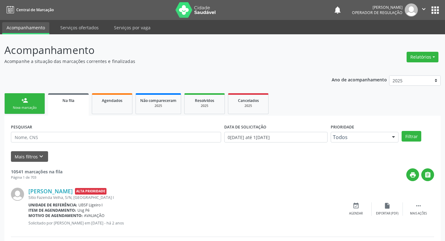
click at [21, 108] on div "Nova marcação" at bounding box center [24, 108] width 31 height 5
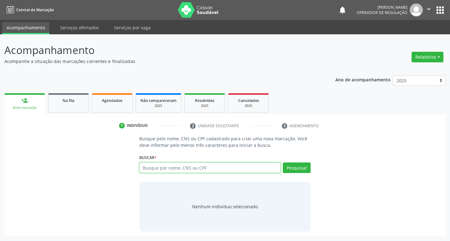
click at [167, 168] on input "text" at bounding box center [209, 168] width 141 height 11
click at [166, 169] on input "text" at bounding box center [209, 168] width 141 height 11
click at [164, 170] on input "text" at bounding box center [209, 168] width 141 height 11
type input "700504519647959"
click at [302, 168] on button "Pesquisar" at bounding box center [297, 168] width 28 height 11
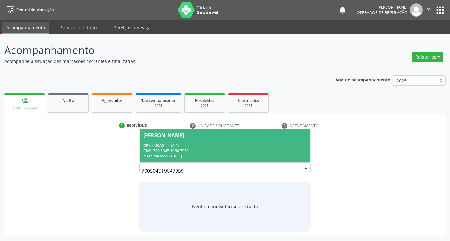
click at [184, 135] on div "Francisco de Assis Ribeiro da Silva" at bounding box center [163, 135] width 41 height 5
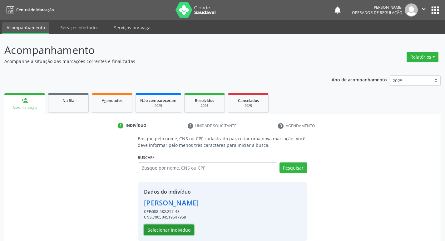
click at [175, 229] on button "Selecionar indivíduo" at bounding box center [169, 230] width 50 height 11
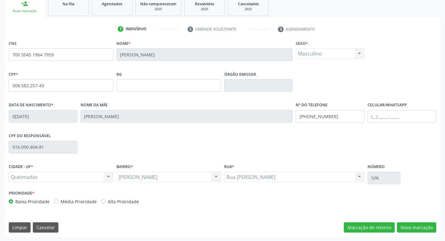
scroll to position [97, 0]
click at [408, 224] on button "Nova marcação" at bounding box center [416, 227] width 39 height 11
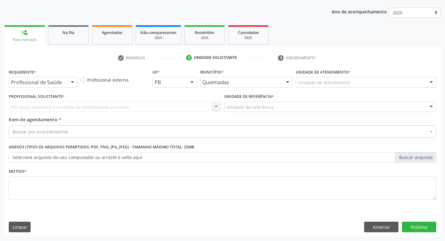
click at [72, 84] on div at bounding box center [72, 82] width 9 height 11
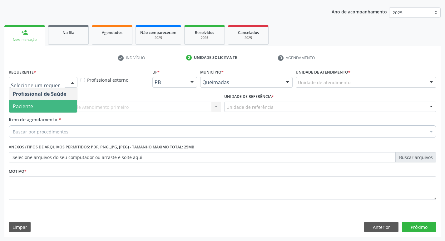
click at [52, 108] on span "Paciente" at bounding box center [43, 106] width 68 height 12
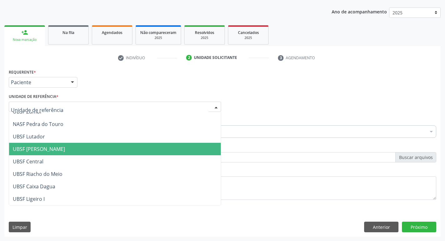
scroll to position [94, 0]
click at [47, 145] on span "UBSF [PERSON_NAME]" at bounding box center [115, 149] width 212 height 12
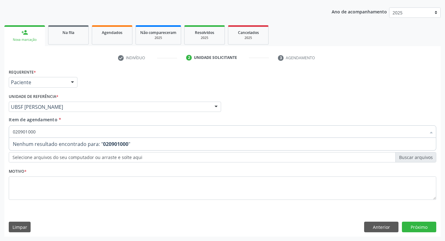
type input "02090100"
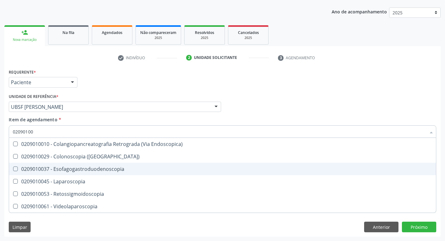
click at [16, 171] on Esofagogastroduodenoscopia at bounding box center [15, 169] width 5 height 5
click at [13, 171] on Esofagogastroduodenoscopia "checkbox" at bounding box center [11, 169] width 4 height 4
checkbox Esofagogastroduodenoscopia "true"
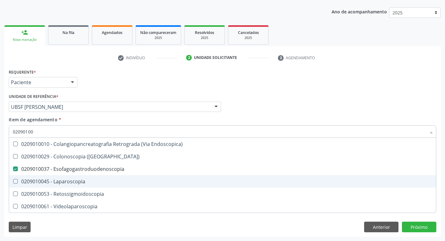
click at [345, 114] on div "Profissional Solicitante Por favor, selecione a Unidade de Atendimento primeiro…" at bounding box center [222, 104] width 431 height 24
checkbox \(Coloscopia\) "true"
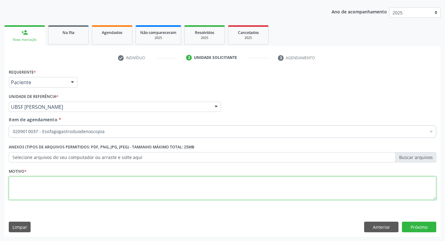
click at [18, 181] on textarea at bounding box center [223, 189] width 428 height 24
type textarea "AVALIACAO"
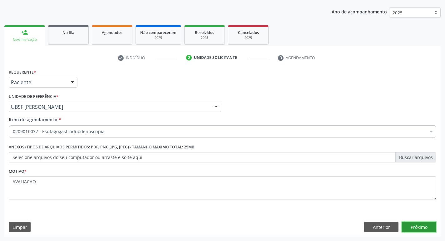
click at [421, 228] on button "Próximo" at bounding box center [419, 227] width 34 height 11
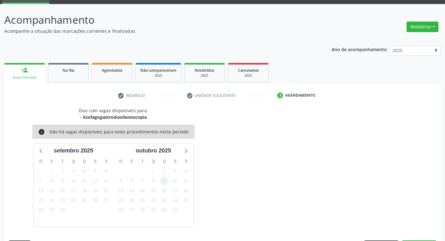
scroll to position [49, 0]
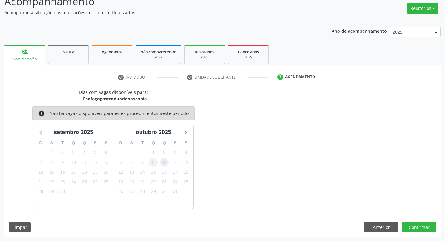
drag, startPoint x: 160, startPoint y: 162, endPoint x: 154, endPoint y: 165, distance: 6.0
click at [154, 165] on div "D S T Q Q S S 28 29 30 1 2 3 4 5 6 7 8 9 10 11 12 13 14 15 16 17 18 19 20 21 22…" at bounding box center [153, 173] width 80 height 72
click at [415, 224] on button "Confirmar" at bounding box center [419, 227] width 34 height 11
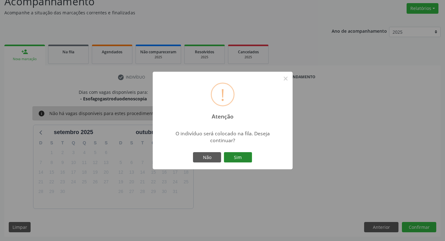
click at [234, 159] on button "Sim" at bounding box center [238, 157] width 28 height 11
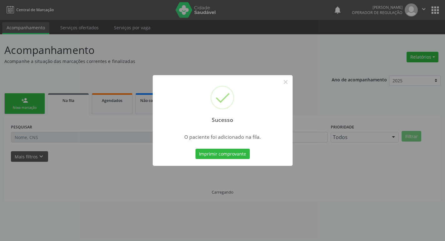
scroll to position [0, 0]
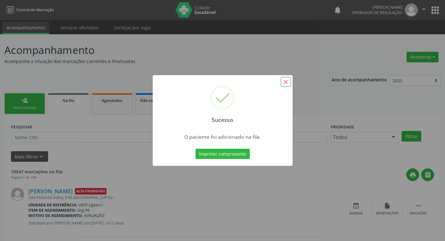
click at [283, 82] on button "×" at bounding box center [285, 82] width 11 height 11
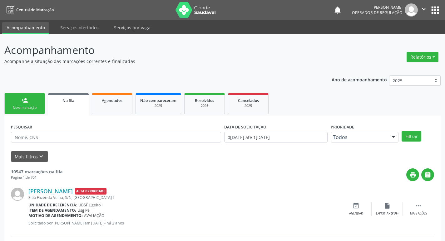
click at [19, 105] on link "person_add Nova marcação" at bounding box center [24, 103] width 41 height 21
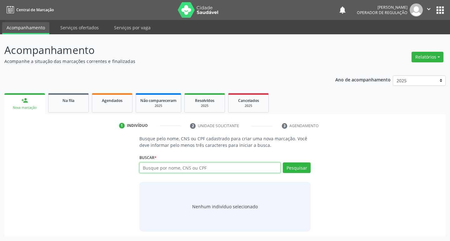
click at [149, 171] on input "text" at bounding box center [209, 168] width 141 height 11
type input "702407091977227"
click at [297, 170] on button "Pesquisar" at bounding box center [297, 168] width 28 height 11
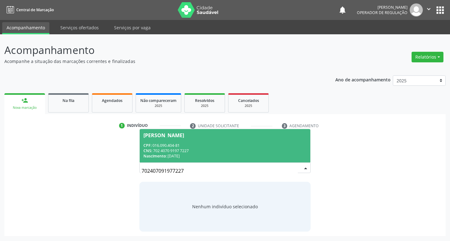
click at [178, 135] on div "Iris Maria Costa da Silva" at bounding box center [163, 135] width 41 height 5
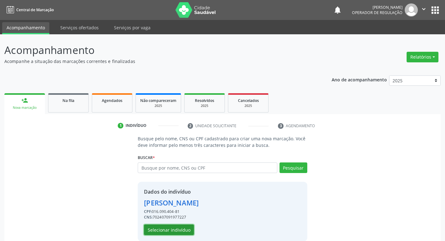
click at [167, 230] on button "Selecionar indivíduo" at bounding box center [169, 230] width 50 height 11
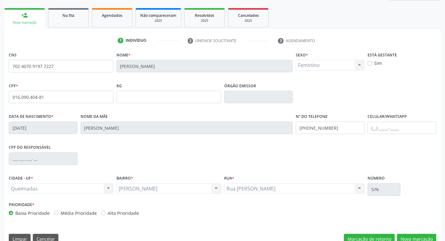
scroll to position [97, 0]
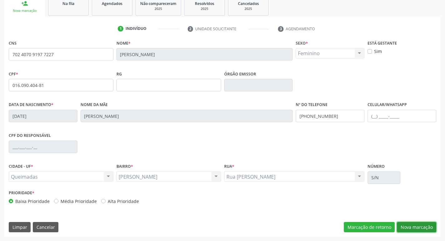
click at [421, 226] on button "Nova marcação" at bounding box center [416, 227] width 39 height 11
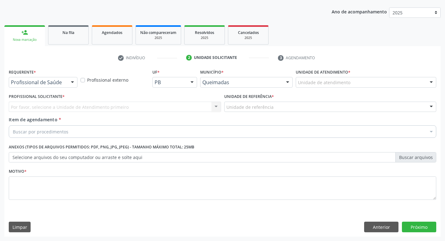
scroll to position [68, 0]
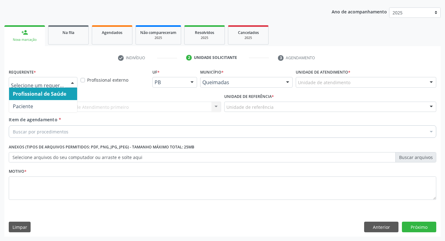
click at [72, 81] on div at bounding box center [72, 82] width 9 height 11
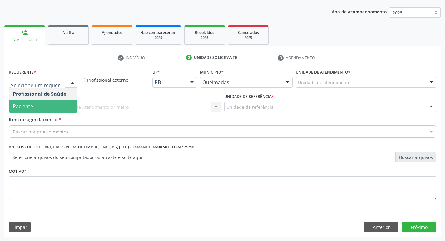
click at [56, 105] on span "Paciente" at bounding box center [43, 106] width 68 height 12
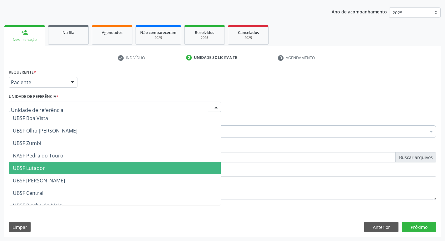
scroll to position [94, 0]
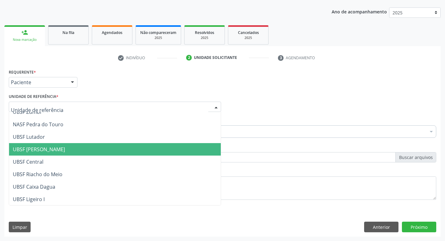
click at [52, 150] on span "UBSF [PERSON_NAME]" at bounding box center [39, 149] width 52 height 7
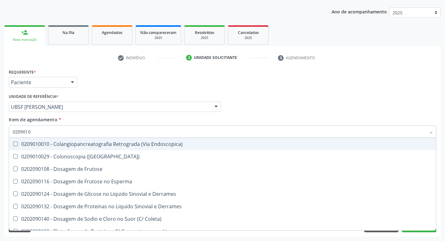
type input "02090100"
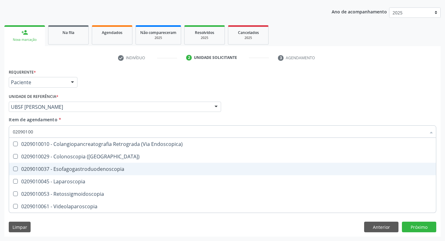
click at [17, 168] on Esofagogastroduodenoscopia at bounding box center [15, 169] width 5 height 5
click at [13, 168] on Esofagogastroduodenoscopia "checkbox" at bounding box center [11, 169] width 4 height 4
checkbox Esofagogastroduodenoscopia "true"
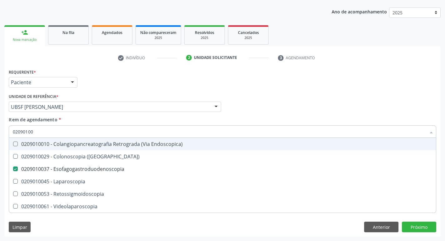
click at [330, 104] on div "Profissional Solicitante Por favor, selecione a Unidade de Atendimento primeiro…" at bounding box center [222, 104] width 431 height 24
checkbox \(Coloscopia\) "true"
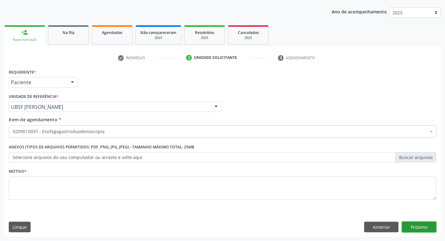
click at [414, 227] on button "Próximo" at bounding box center [419, 227] width 34 height 11
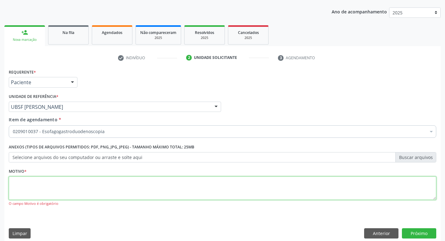
click at [19, 186] on textarea at bounding box center [223, 189] width 428 height 24
type textarea "CONSULTA"
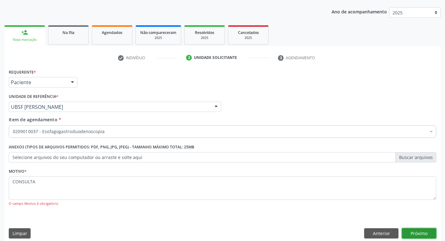
click at [420, 230] on button "Próximo" at bounding box center [419, 234] width 34 height 11
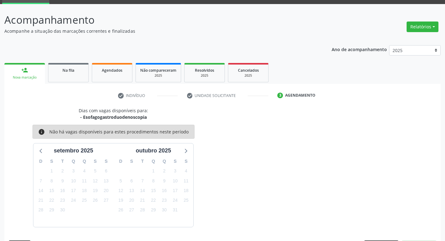
scroll to position [49, 0]
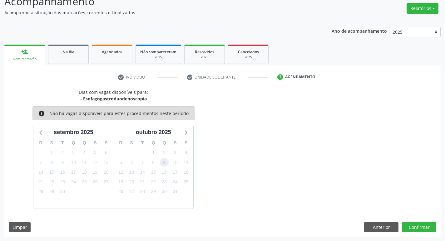
click at [162, 161] on span "9" at bounding box center [164, 162] width 9 height 9
click at [424, 228] on button "Confirmar" at bounding box center [419, 227] width 34 height 11
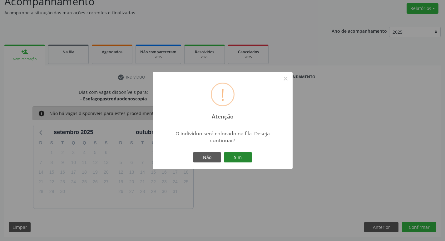
click at [245, 155] on button "Sim" at bounding box center [238, 157] width 28 height 11
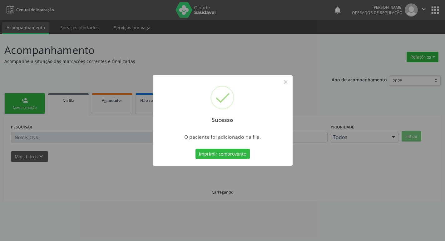
scroll to position [0, 0]
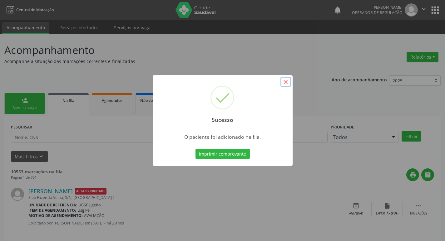
click at [287, 80] on button "×" at bounding box center [285, 82] width 11 height 11
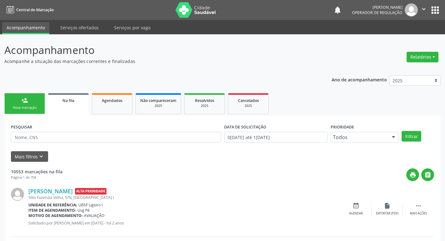
click at [32, 103] on link "person_add Nova marcação" at bounding box center [24, 103] width 41 height 21
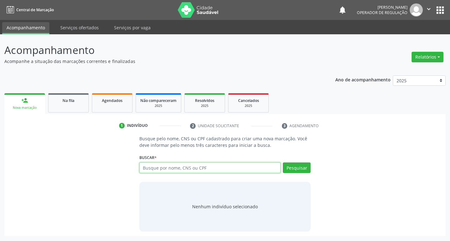
click at [151, 168] on input "text" at bounding box center [209, 168] width 141 height 11
click at [161, 165] on input "text" at bounding box center [209, 168] width 141 height 11
type input "704803598210647"
click at [299, 169] on button "Pesquisar" at bounding box center [297, 168] width 28 height 11
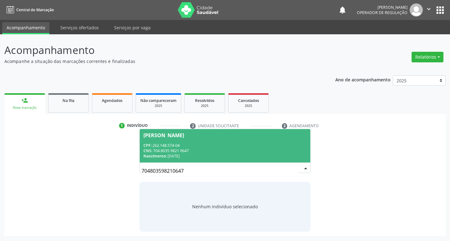
click at [177, 130] on span "Cosmo José da Silva CPF: 262.148.574-04 CNS: 704 8035 9821 0647 Nascimento: 10/…" at bounding box center [225, 145] width 171 height 33
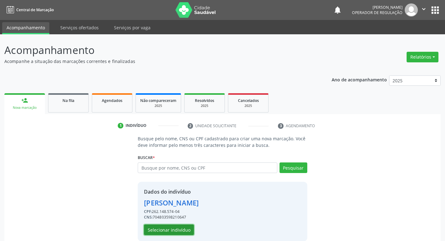
click at [181, 233] on button "Selecionar indivíduo" at bounding box center [169, 230] width 50 height 11
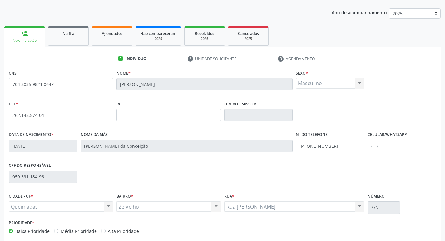
scroll to position [97, 0]
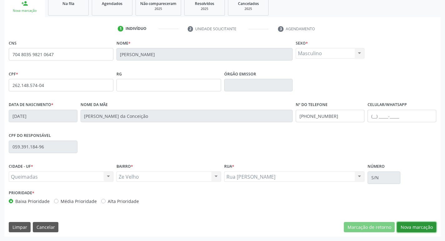
click at [417, 229] on button "Nova marcação" at bounding box center [416, 227] width 39 height 11
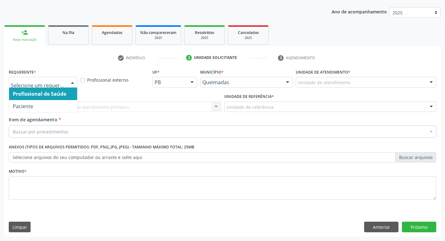
click at [74, 81] on div at bounding box center [72, 82] width 9 height 11
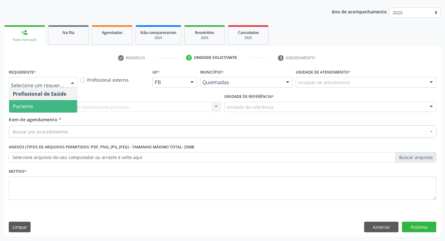
click at [62, 103] on span "Paciente" at bounding box center [43, 106] width 68 height 12
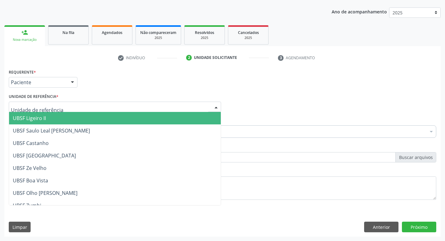
click at [60, 106] on div at bounding box center [115, 107] width 212 height 11
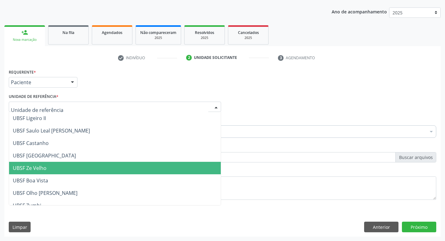
click at [62, 163] on span "UBSF Ze Velho" at bounding box center [115, 168] width 212 height 12
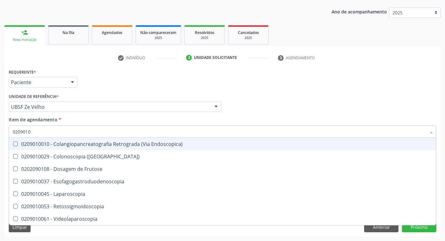
type input "02090100"
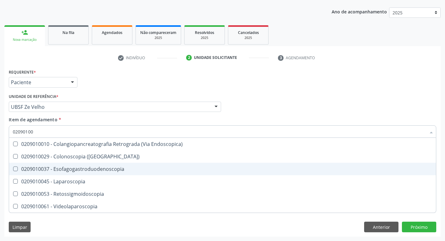
click at [14, 166] on span "0209010037 - Esofagogastroduodenoscopia" at bounding box center [222, 169] width 427 height 12
checkbox Esofagogastroduodenoscopia "true"
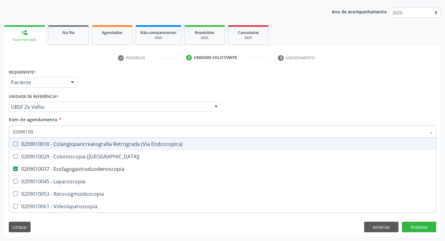
click at [248, 117] on div "Item de agendamento * 02090100 Desfazer seleção 0209010010 - Colangiopancreatog…" at bounding box center [223, 126] width 428 height 20
checkbox \(Coloscopia\) "true"
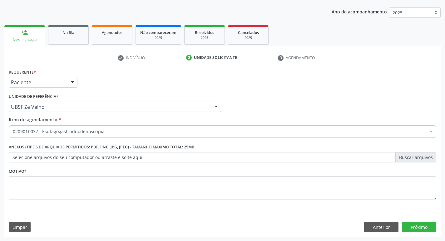
click at [3, 189] on div "Acompanhamento Acompanhe a situação das marcações correntes e finalizadas Relat…" at bounding box center [222, 103] width 445 height 275
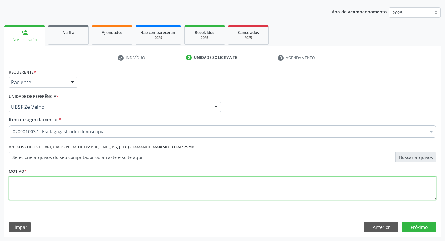
click at [20, 183] on textarea at bounding box center [223, 189] width 428 height 24
type textarea "CONSULTA"
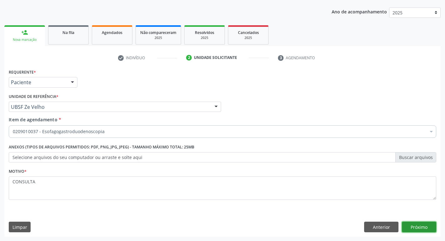
click at [425, 227] on button "Próximo" at bounding box center [419, 227] width 34 height 11
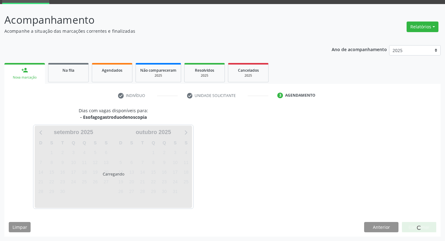
scroll to position [49, 0]
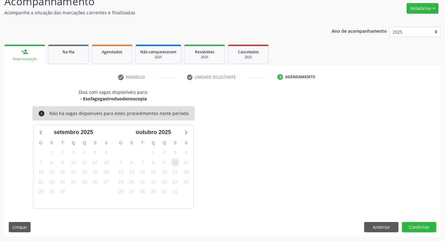
click at [172, 163] on span "10" at bounding box center [175, 162] width 9 height 9
click at [413, 229] on button "Confirmar" at bounding box center [419, 227] width 34 height 11
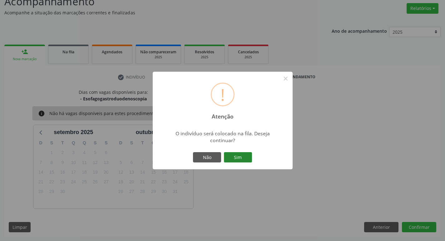
click at [244, 163] on button "Sim" at bounding box center [238, 157] width 28 height 11
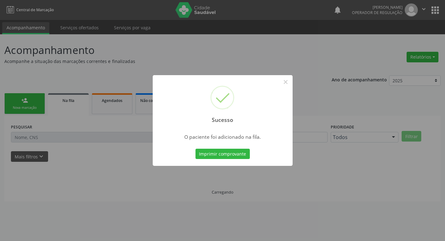
scroll to position [0, 0]
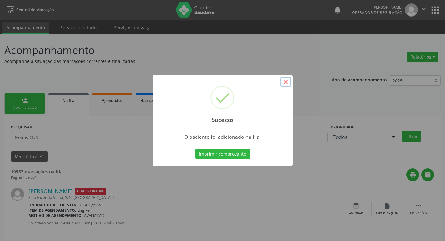
click at [285, 84] on button "×" at bounding box center [285, 82] width 11 height 11
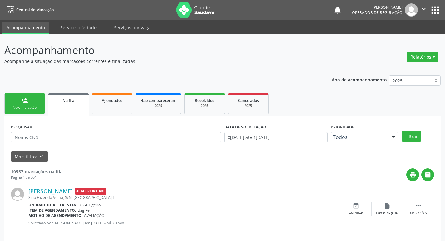
click at [28, 110] on div "Nova marcação" at bounding box center [24, 108] width 31 height 5
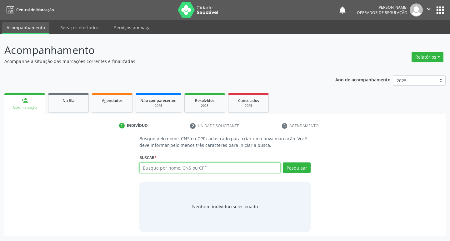
click at [162, 169] on input "text" at bounding box center [209, 168] width 141 height 11
type input "LINDALVA IZABEL DA SILVA"
click at [300, 170] on button "Pesquisar" at bounding box center [297, 168] width 28 height 11
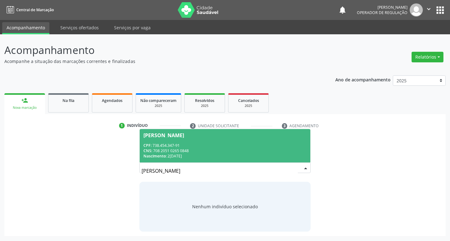
click at [170, 135] on div "Lindalva Izabel da Silva" at bounding box center [163, 135] width 41 height 5
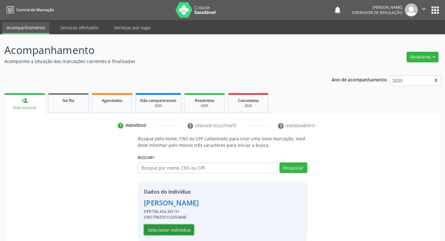
click at [176, 230] on button "Selecionar indivíduo" at bounding box center [169, 230] width 50 height 11
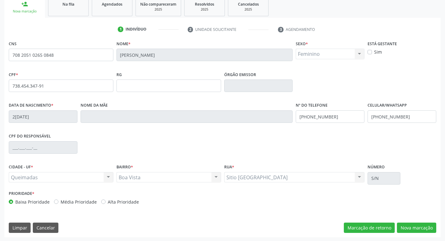
scroll to position [97, 0]
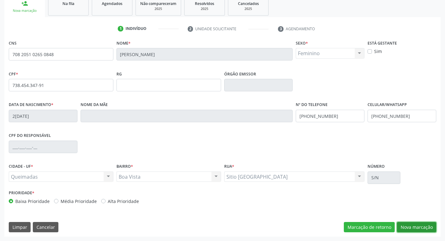
click at [412, 230] on button "Nova marcação" at bounding box center [416, 227] width 39 height 11
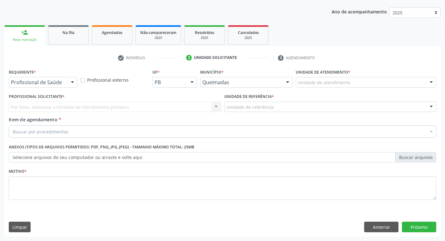
scroll to position [68, 0]
click at [72, 83] on div at bounding box center [72, 82] width 9 height 11
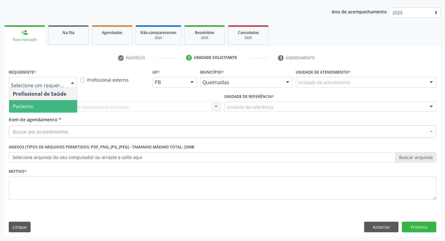
click at [56, 106] on span "Paciente" at bounding box center [43, 106] width 68 height 12
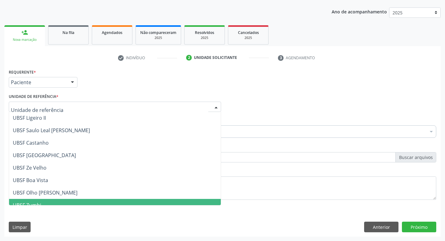
scroll to position [0, 0]
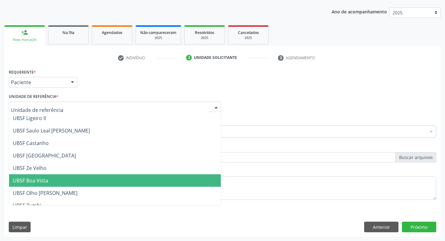
click at [64, 181] on span "UBSF Boa Vista" at bounding box center [115, 181] width 212 height 12
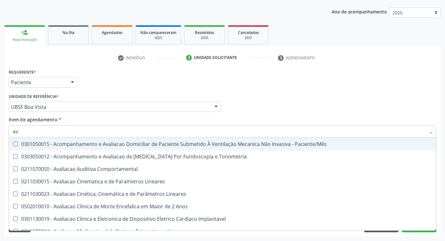
type input "A"
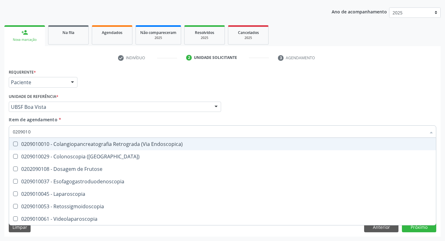
type input "02090100"
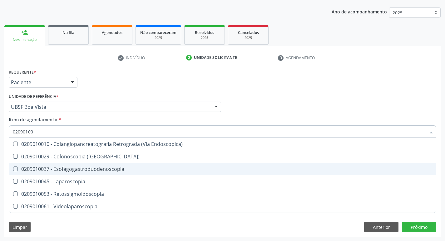
click at [12, 169] on div at bounding box center [11, 169] width 5 height 5
checkbox Esofagogastroduodenoscopia "true"
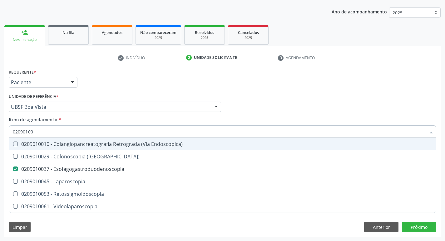
click at [322, 111] on div "Profissional Solicitante Por favor, selecione a Unidade de Atendimento primeiro…" at bounding box center [222, 104] width 431 height 24
checkbox \(Coloscopia\) "true"
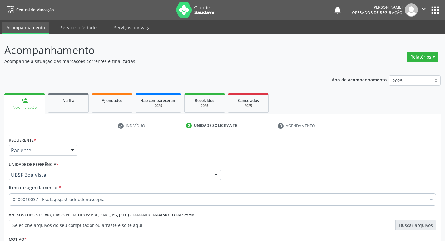
scroll to position [68, 0]
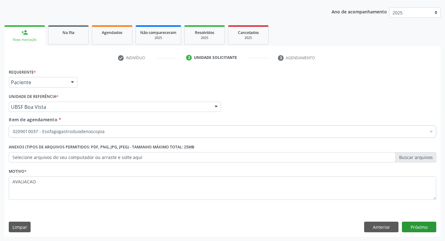
type textarea "AVALIACAO"
click at [418, 230] on button "Próximo" at bounding box center [419, 227] width 34 height 11
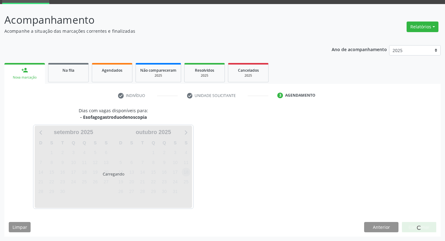
scroll to position [49, 0]
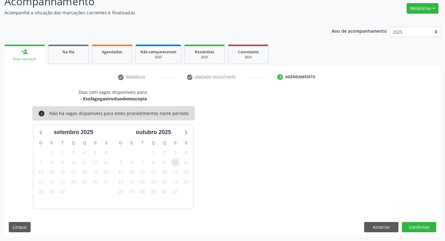
click at [174, 165] on span "10" at bounding box center [175, 162] width 9 height 9
click at [423, 227] on button "Confirmar" at bounding box center [419, 227] width 34 height 11
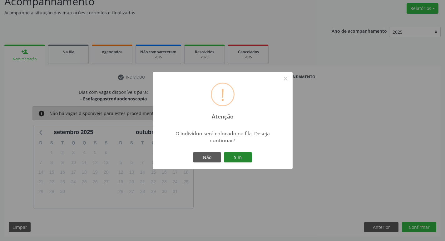
click at [243, 155] on button "Sim" at bounding box center [238, 157] width 28 height 11
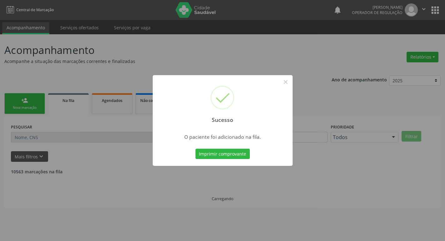
scroll to position [0, 0]
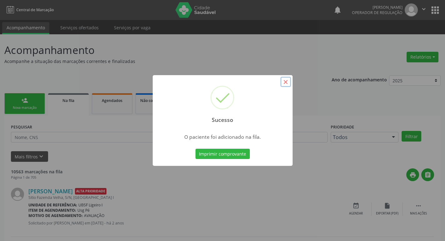
click at [284, 81] on button "×" at bounding box center [285, 82] width 11 height 11
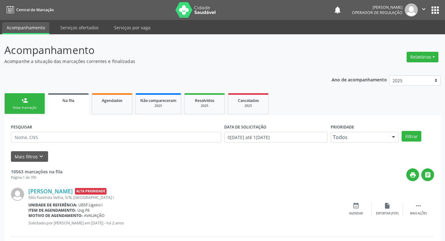
click at [37, 106] on div "Nova marcação" at bounding box center [24, 108] width 31 height 5
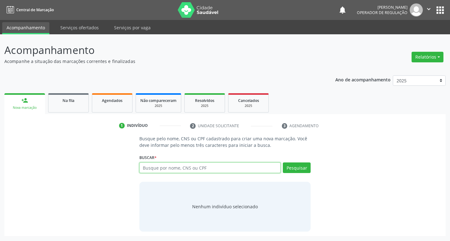
click at [157, 169] on input "text" at bounding box center [209, 168] width 141 height 11
type input "700007643793608"
click at [303, 167] on button "Pesquisar" at bounding box center [297, 168] width 28 height 11
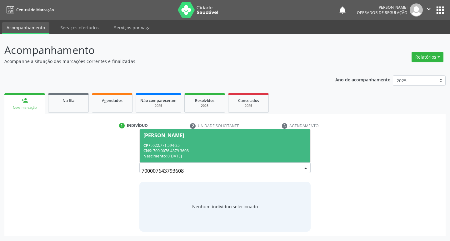
click at [180, 136] on div "Maria José do Nascimento" at bounding box center [163, 135] width 41 height 5
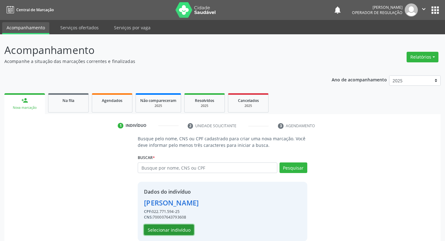
click at [165, 230] on button "Selecionar indivíduo" at bounding box center [169, 230] width 50 height 11
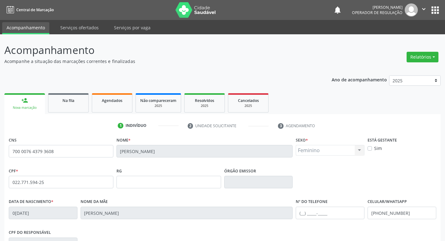
scroll to position [97, 0]
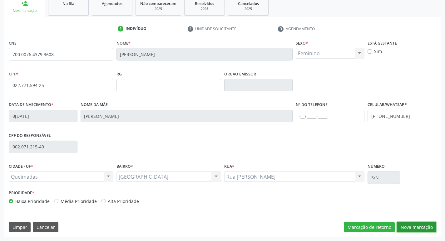
click at [419, 226] on button "Nova marcação" at bounding box center [416, 227] width 39 height 11
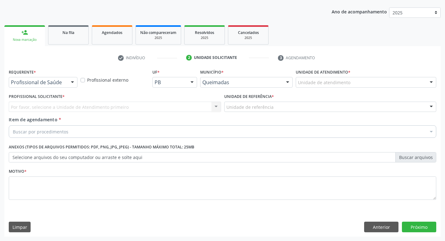
scroll to position [68, 0]
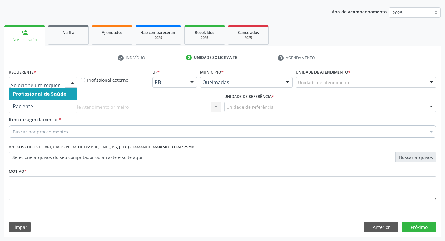
click at [71, 81] on div at bounding box center [72, 82] width 9 height 11
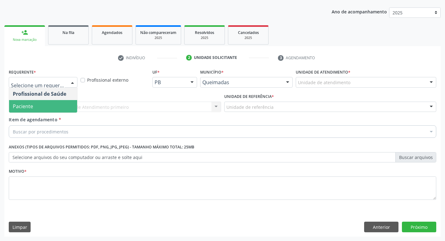
click at [53, 104] on span "Paciente" at bounding box center [43, 106] width 68 height 12
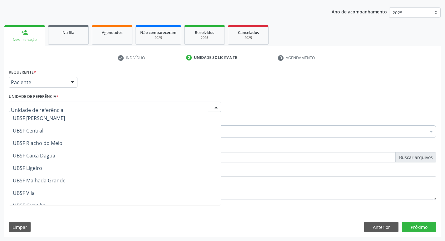
scroll to position [156, 0]
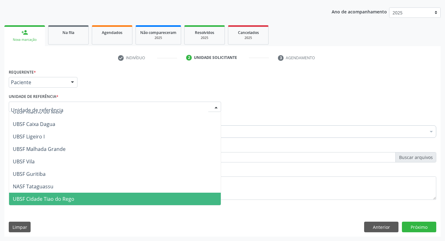
click at [51, 201] on span "UBSF Cidade Tiao do Rego" at bounding box center [44, 199] width 62 height 7
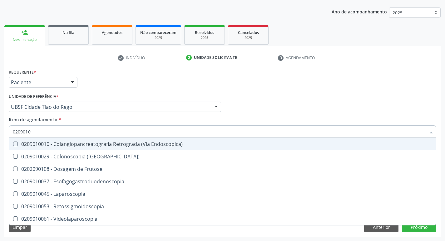
type input "02090100"
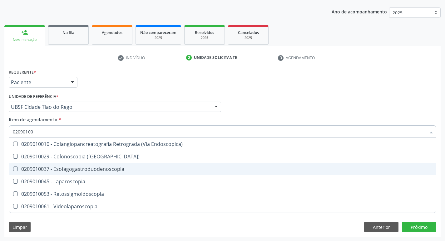
click at [15, 167] on Esofagogastroduodenoscopia at bounding box center [15, 169] width 5 height 5
click at [13, 167] on Esofagogastroduodenoscopia "checkbox" at bounding box center [11, 169] width 4 height 4
checkbox Esofagogastroduodenoscopia "true"
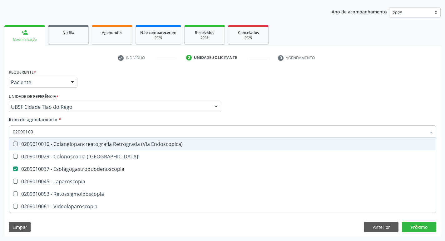
click at [323, 111] on div "Profissional Solicitante Por favor, selecione a Unidade de Atendimento primeiro…" at bounding box center [222, 104] width 431 height 24
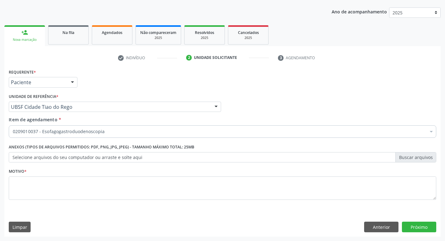
checkbox Esofagogastroduodenoscopia "true"
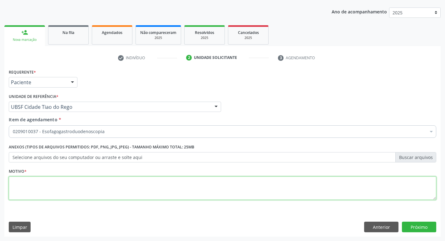
click at [15, 186] on textarea at bounding box center [223, 189] width 428 height 24
type textarea "CONSULTA"
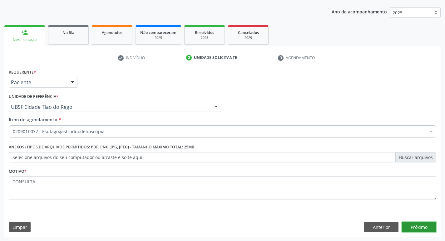
click at [419, 228] on button "Próximo" at bounding box center [419, 227] width 34 height 11
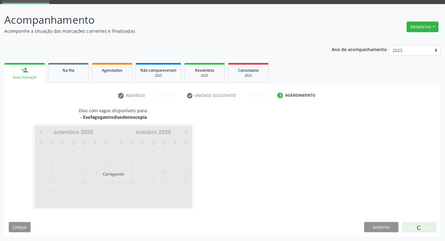
scroll to position [49, 0]
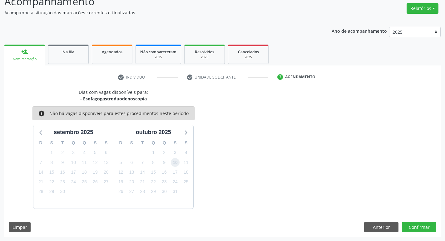
click at [175, 163] on span "10" at bounding box center [175, 162] width 9 height 9
click at [424, 231] on button "Confirmar" at bounding box center [419, 227] width 34 height 11
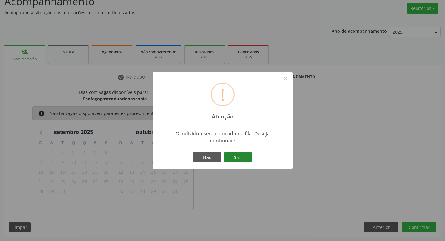
click at [243, 158] on button "Sim" at bounding box center [238, 157] width 28 height 11
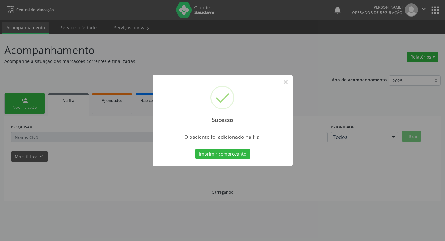
scroll to position [0, 0]
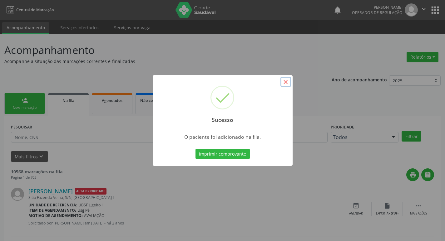
click at [286, 82] on button "×" at bounding box center [285, 82] width 11 height 11
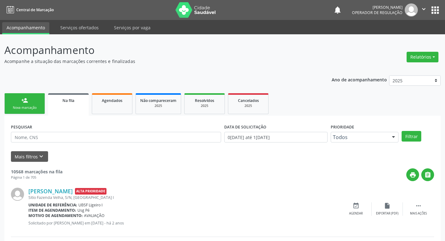
click at [40, 106] on div "Nova marcação" at bounding box center [24, 108] width 31 height 5
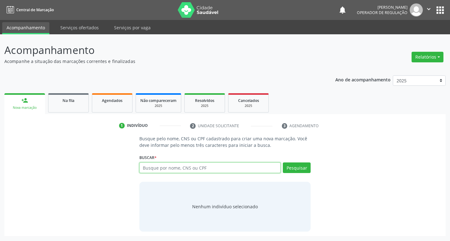
click at [163, 168] on input "text" at bounding box center [209, 168] width 141 height 11
click at [155, 166] on input "text" at bounding box center [209, 168] width 141 height 11
type input "702108746811192"
click at [298, 169] on button "Pesquisar" at bounding box center [297, 168] width 28 height 11
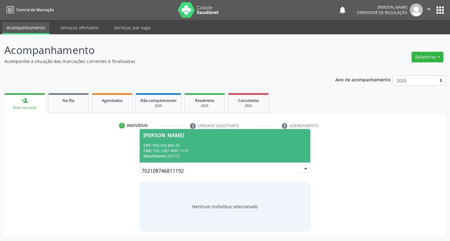
click at [176, 133] on div "Uliana Gomes dos Santos" at bounding box center [163, 135] width 41 height 5
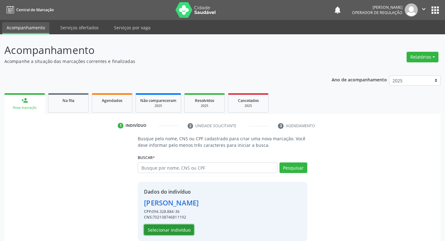
click at [169, 230] on button "Selecionar indivíduo" at bounding box center [169, 230] width 50 height 11
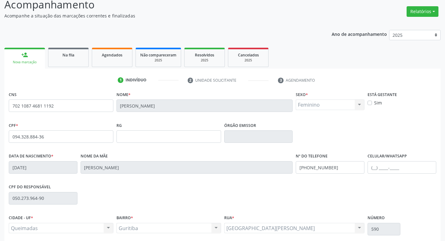
scroll to position [97, 0]
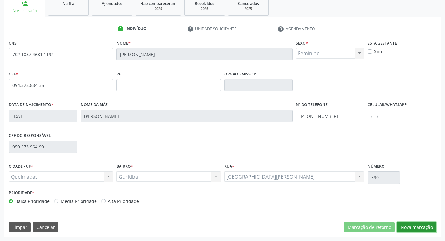
click at [414, 228] on button "Nova marcação" at bounding box center [416, 227] width 39 height 11
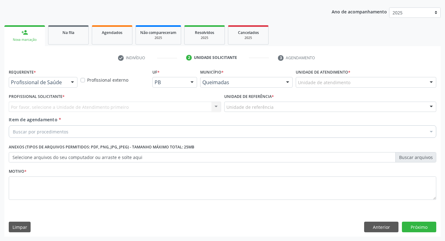
click at [74, 83] on div at bounding box center [72, 82] width 9 height 11
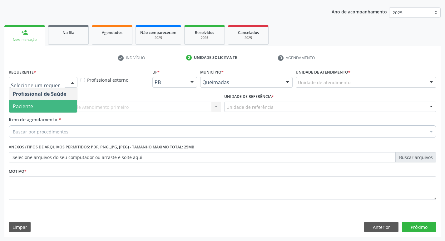
click at [58, 103] on span "Paciente" at bounding box center [43, 106] width 68 height 12
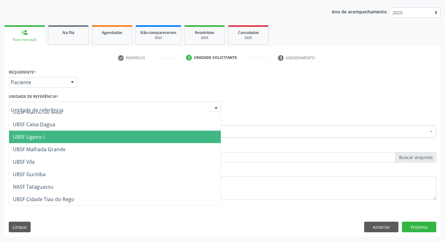
scroll to position [156, 0]
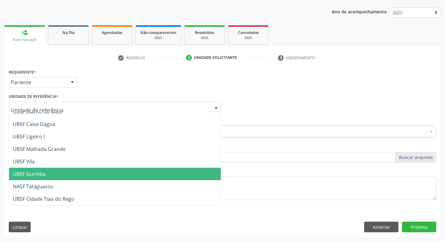
click at [29, 173] on span "UBSF Guritiba" at bounding box center [29, 174] width 33 height 7
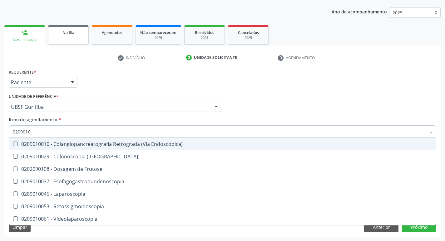
type input "02090100"
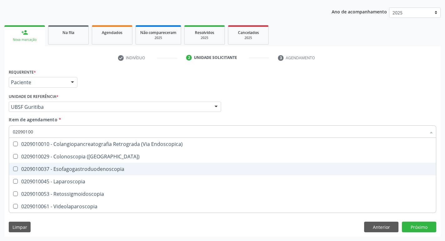
click at [13, 169] on Esofagogastroduodenoscopia at bounding box center [15, 169] width 5 height 5
click at [13, 169] on Esofagogastroduodenoscopia "checkbox" at bounding box center [11, 169] width 4 height 4
checkbox Esofagogastroduodenoscopia "true"
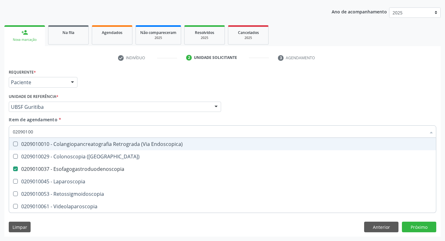
click at [255, 96] on div "Profissional Solicitante Por favor, selecione a Unidade de Atendimento primeiro…" at bounding box center [222, 104] width 431 height 24
checkbox \(Coloscopia\) "true"
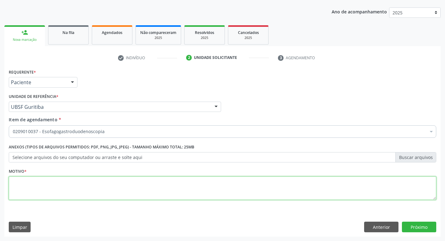
click at [21, 188] on textarea at bounding box center [223, 189] width 428 height 24
type textarea "AVALIACAO"
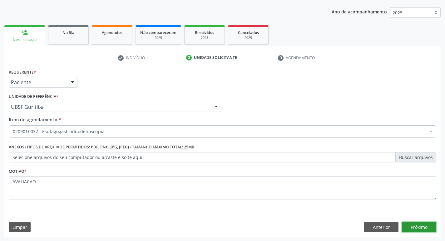
click at [429, 229] on button "Próximo" at bounding box center [419, 227] width 34 height 11
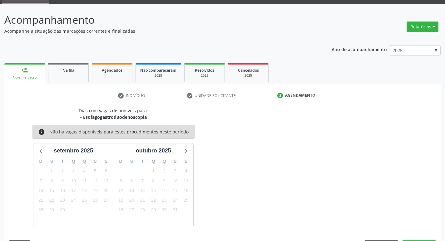
scroll to position [49, 0]
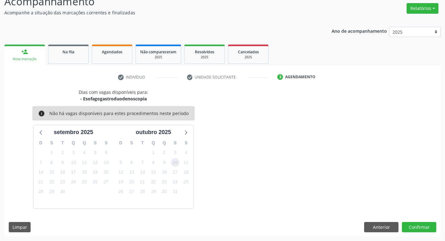
click at [175, 161] on span "10" at bounding box center [175, 162] width 9 height 9
click at [416, 227] on button "Confirmar" at bounding box center [419, 227] width 34 height 11
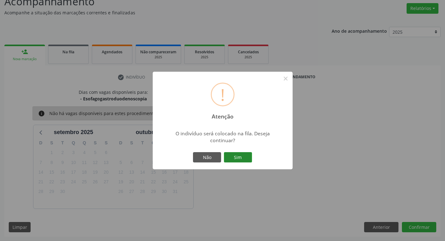
drag, startPoint x: 228, startPoint y: 155, endPoint x: 243, endPoint y: 150, distance: 15.6
click at [229, 155] on button "Sim" at bounding box center [238, 157] width 28 height 11
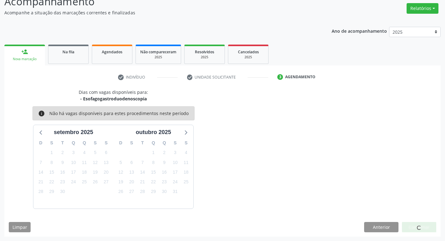
scroll to position [0, 0]
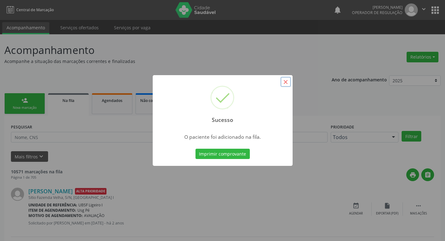
click at [288, 79] on button "×" at bounding box center [285, 82] width 11 height 11
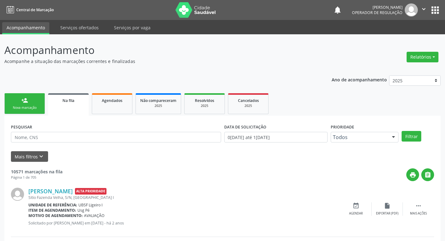
click at [25, 106] on div "Nova marcação" at bounding box center [24, 108] width 31 height 5
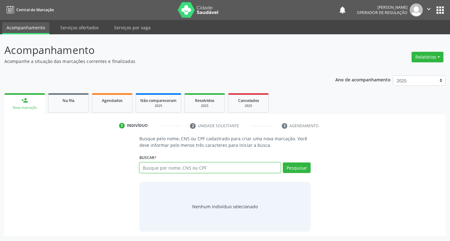
click at [164, 168] on input "text" at bounding box center [209, 168] width 141 height 11
click at [157, 166] on input "text" at bounding box center [209, 168] width 141 height 11
type input "709206226011439"
click at [294, 170] on button "Pesquisar" at bounding box center [297, 168] width 28 height 11
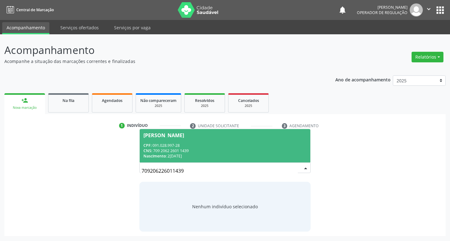
click at [168, 134] on div "Sivanilda Pereira da Silva" at bounding box center [163, 135] width 41 height 5
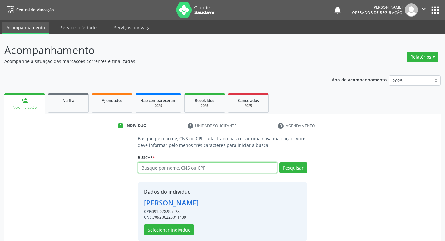
click at [147, 170] on input "text" at bounding box center [207, 168] width 139 height 11
click at [161, 169] on input "text" at bounding box center [207, 168] width 139 height 11
type input "70000483960203"
click at [298, 171] on button "Pesquisar" at bounding box center [293, 168] width 28 height 11
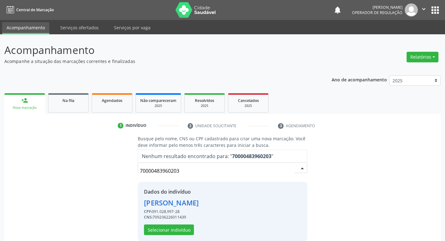
scroll to position [9, 0]
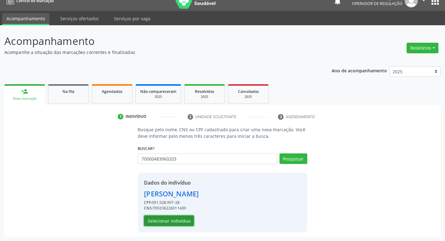
click at [172, 217] on button "Selecionar indivíduo" at bounding box center [169, 221] width 50 height 11
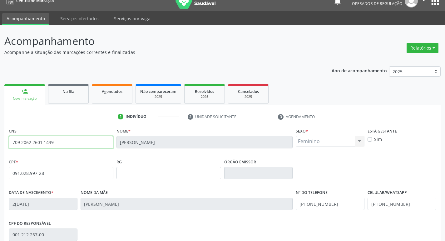
click at [59, 141] on input "709 2062 2601 1439" at bounding box center [61, 142] width 105 height 12
type input "7"
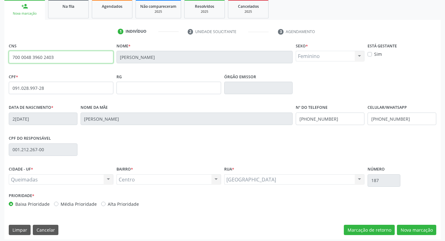
scroll to position [97, 0]
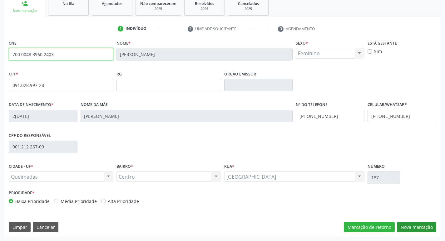
type input "700 0048 3960 2403"
click at [417, 224] on button "Nova marcação" at bounding box center [416, 227] width 39 height 11
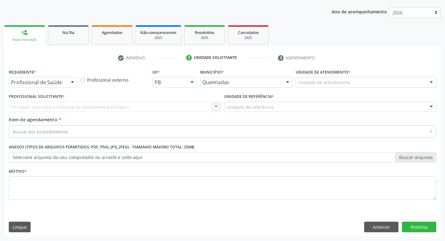
click at [74, 82] on div at bounding box center [72, 82] width 9 height 11
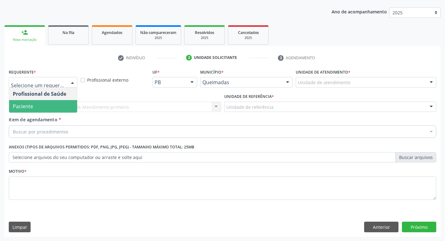
click at [59, 106] on span "Paciente" at bounding box center [43, 106] width 68 height 12
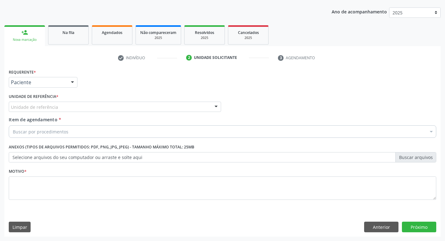
click at [57, 106] on div "Unidade de referência" at bounding box center [115, 107] width 212 height 11
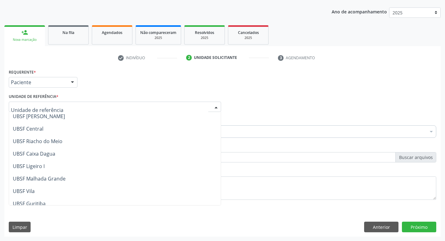
scroll to position [156, 0]
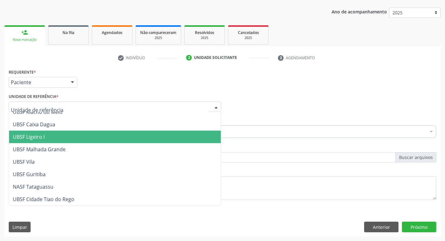
click at [51, 138] on span "UBSF Ligeiro I" at bounding box center [115, 137] width 212 height 12
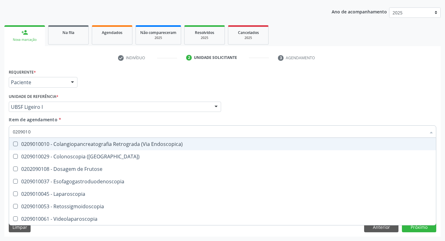
type input "02090100"
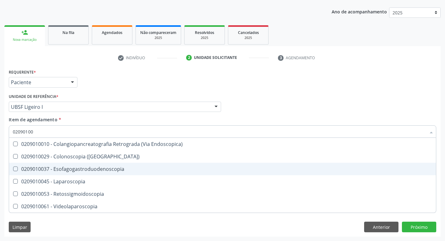
click at [16, 169] on Esofagogastroduodenoscopia at bounding box center [15, 169] width 5 height 5
click at [13, 169] on Esofagogastroduodenoscopia "checkbox" at bounding box center [11, 169] width 4 height 4
checkbox Esofagogastroduodenoscopia "true"
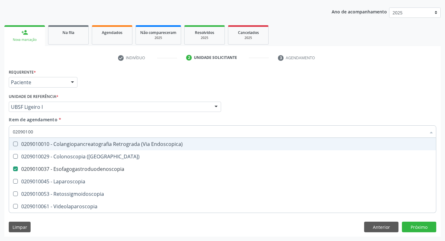
click at [286, 111] on div "Profissional Solicitante Por favor, selecione a Unidade de Atendimento primeiro…" at bounding box center [222, 104] width 431 height 24
checkbox \(Coloscopia\) "true"
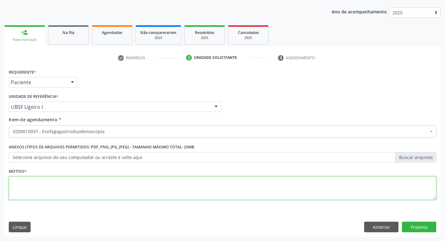
drag, startPoint x: 14, startPoint y: 183, endPoint x: 11, endPoint y: 163, distance: 20.2
click at [14, 182] on textarea at bounding box center [223, 189] width 428 height 24
click at [25, 182] on textarea at bounding box center [223, 189] width 428 height 24
type textarea "CONSULTA"
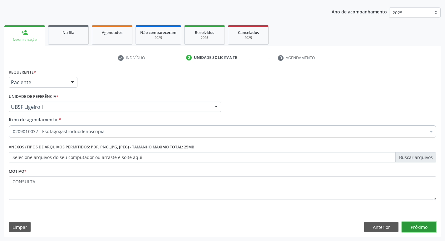
click at [426, 225] on button "Próximo" at bounding box center [419, 227] width 34 height 11
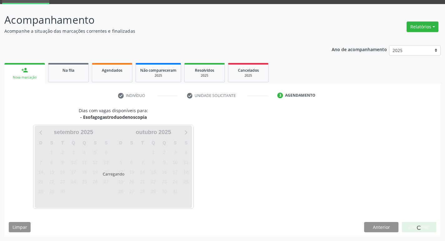
scroll to position [49, 0]
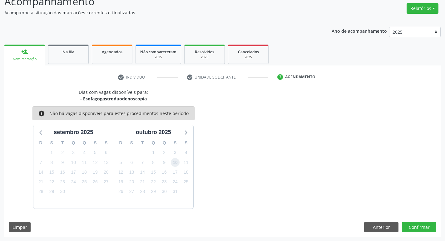
click at [175, 166] on span "10" at bounding box center [175, 162] width 9 height 9
click at [416, 226] on button "Confirmar" at bounding box center [419, 227] width 34 height 11
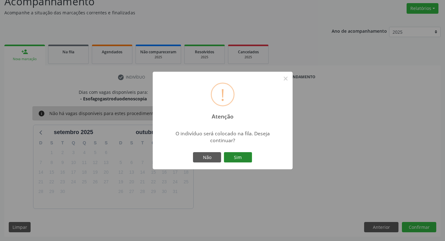
click at [240, 155] on button "Sim" at bounding box center [238, 157] width 28 height 11
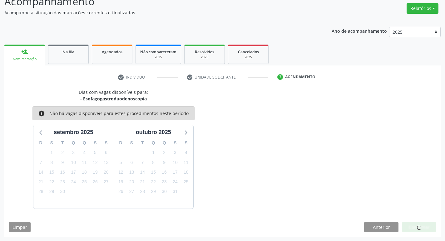
scroll to position [0, 0]
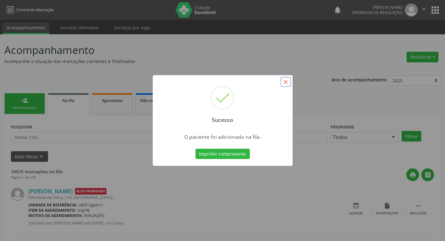
drag, startPoint x: 286, startPoint y: 81, endPoint x: 289, endPoint y: 79, distance: 3.5
click at [289, 79] on button "×" at bounding box center [285, 82] width 11 height 11
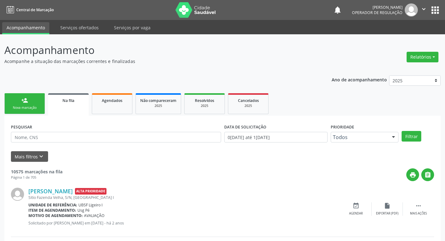
click at [25, 99] on div "person_add" at bounding box center [24, 100] width 7 height 7
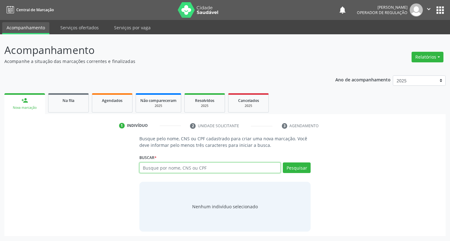
click at [187, 168] on input "text" at bounding box center [209, 168] width 141 height 11
click at [183, 168] on input "text" at bounding box center [209, 168] width 141 height 11
type input "700109995181111"
click at [293, 166] on button "Pesquisar" at bounding box center [297, 168] width 28 height 11
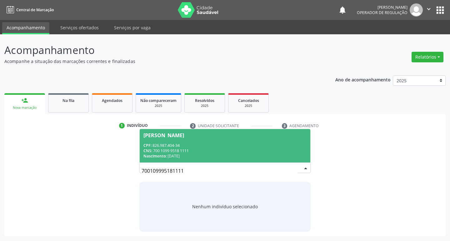
click at [171, 136] on div "Genival Henrique Cavalcante" at bounding box center [163, 135] width 41 height 5
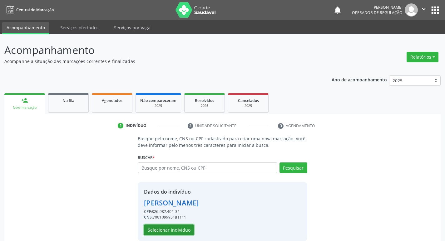
click at [176, 230] on button "Selecionar indivíduo" at bounding box center [169, 230] width 50 height 11
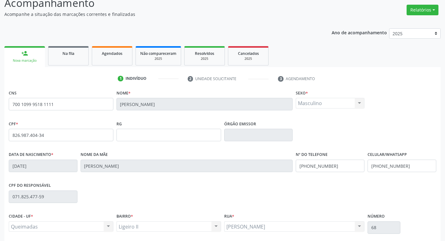
scroll to position [97, 0]
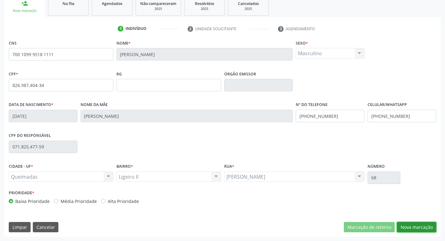
click at [417, 227] on button "Nova marcação" at bounding box center [416, 227] width 39 height 11
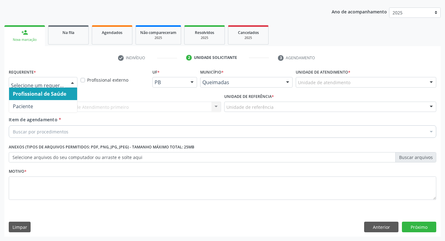
click at [72, 82] on div at bounding box center [72, 82] width 9 height 11
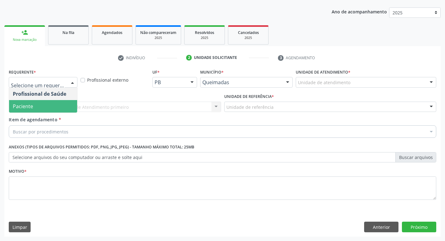
click at [45, 104] on span "Paciente" at bounding box center [43, 106] width 68 height 12
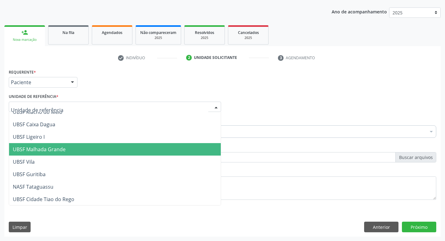
scroll to position [156, 0]
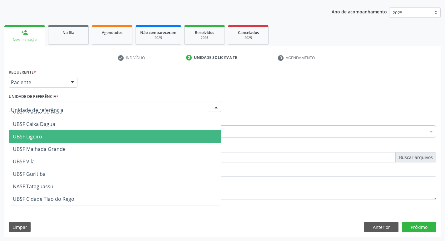
click at [69, 141] on span "UBSF Ligeiro I" at bounding box center [115, 137] width 212 height 12
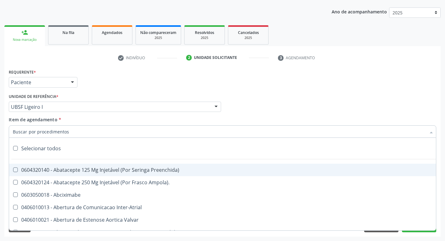
click at [50, 128] on div at bounding box center [223, 132] width 428 height 12
click at [35, 131] on input "Item de agendamento *" at bounding box center [219, 132] width 413 height 12
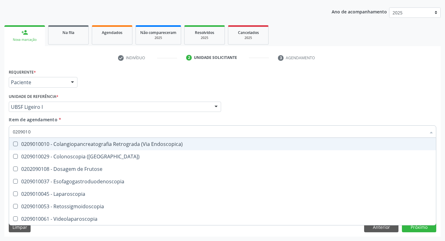
type input "02090100"
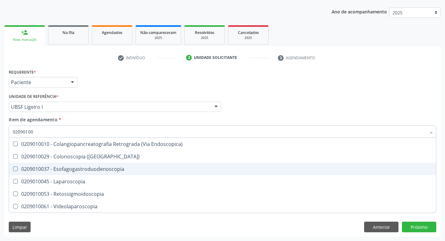
click at [13, 167] on div at bounding box center [11, 169] width 5 height 5
checkbox Esofagogastroduodenoscopia "true"
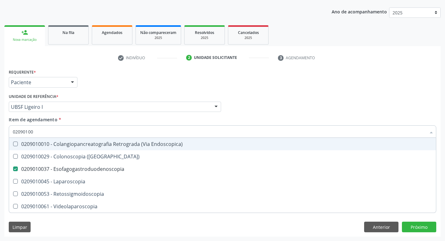
click at [355, 101] on div "Profissional Solicitante Por favor, selecione a Unidade de Atendimento primeiro…" at bounding box center [222, 104] width 431 height 24
checkbox \(Coloscopia\) "true"
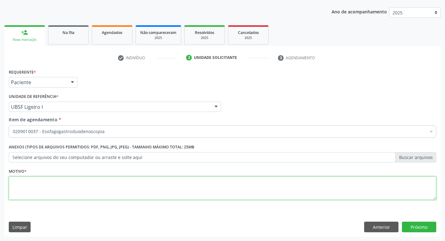
click at [39, 185] on textarea at bounding box center [223, 189] width 428 height 24
type textarea "AVALIACAO"
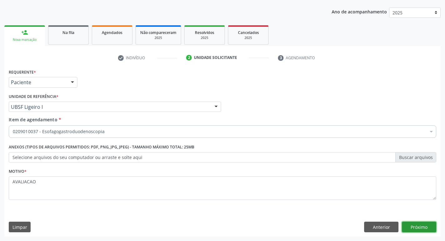
click at [416, 228] on button "Próximo" at bounding box center [419, 227] width 34 height 11
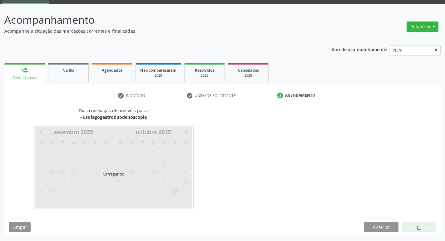
scroll to position [49, 0]
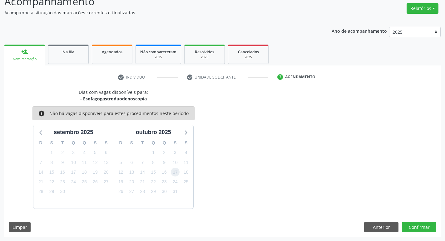
click at [174, 172] on span "17" at bounding box center [175, 172] width 9 height 9
click at [416, 227] on button "Confirmar" at bounding box center [419, 227] width 34 height 11
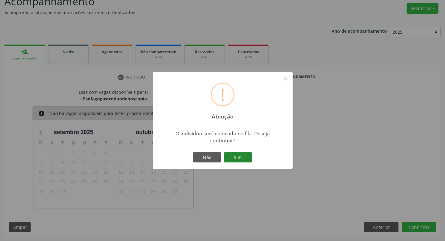
click at [242, 155] on button "Sim" at bounding box center [238, 157] width 28 height 11
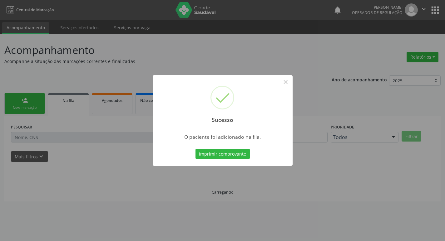
scroll to position [0, 0]
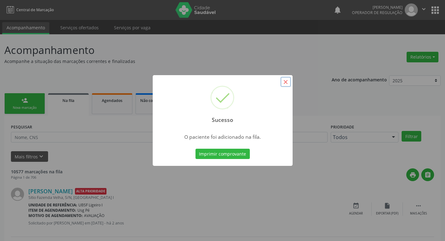
click at [286, 83] on button "×" at bounding box center [285, 82] width 11 height 11
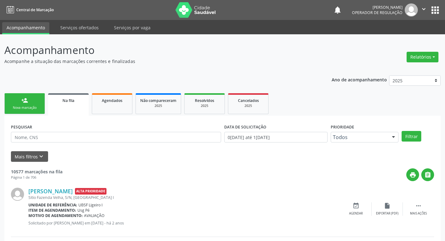
click at [32, 101] on link "person_add Nova marcação" at bounding box center [24, 103] width 41 height 21
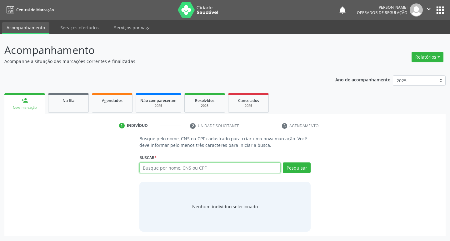
click at [156, 168] on input "text" at bounding box center [209, 168] width 141 height 11
type input "7"
type input "708609543898485"
click at [299, 165] on button "Pesquisar" at bounding box center [297, 168] width 28 height 11
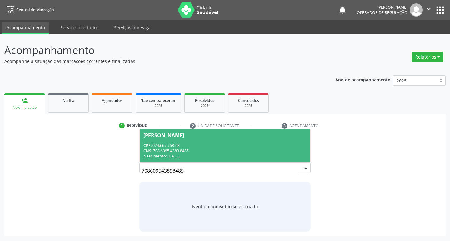
click at [176, 135] on div "Osias Abdias de Araujo" at bounding box center [163, 135] width 41 height 5
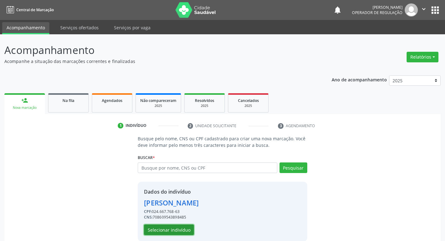
click at [174, 227] on button "Selecionar indivíduo" at bounding box center [169, 230] width 50 height 11
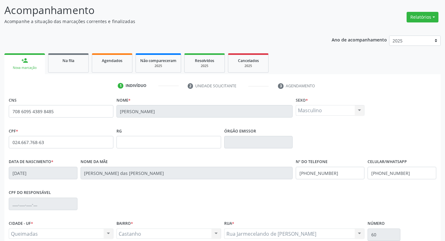
scroll to position [97, 0]
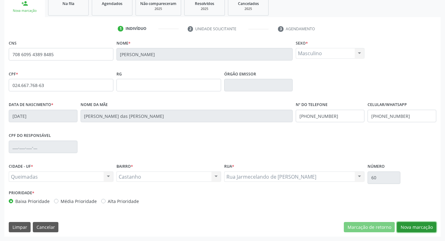
click at [409, 227] on button "Nova marcação" at bounding box center [416, 227] width 39 height 11
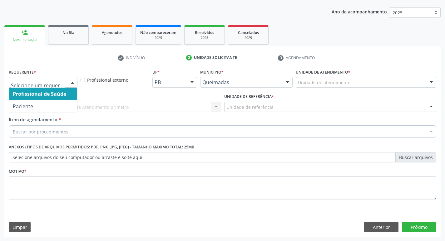
click at [73, 84] on div at bounding box center [72, 82] width 9 height 11
click at [54, 99] on span "Profissional de Saúde" at bounding box center [43, 94] width 68 height 12
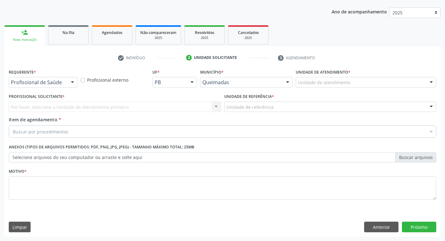
click at [72, 82] on div at bounding box center [72, 82] width 9 height 11
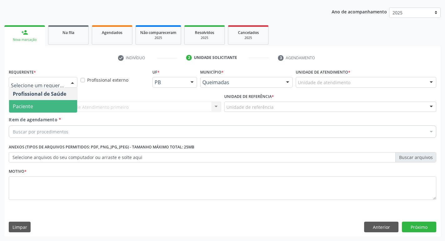
click at [48, 103] on span "Paciente" at bounding box center [43, 106] width 68 height 12
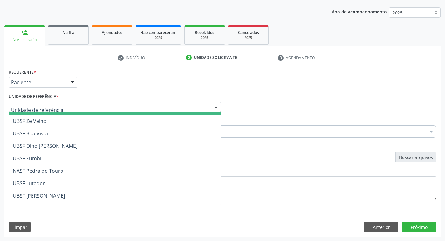
scroll to position [0, 0]
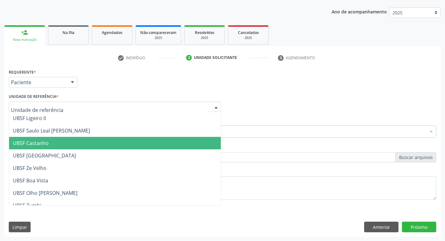
click at [52, 140] on span "UBSF Castanho" at bounding box center [115, 143] width 212 height 12
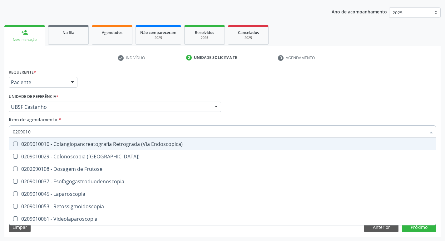
type input "02090100"
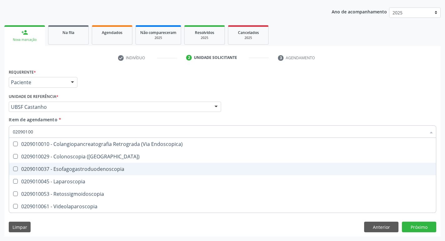
click at [14, 170] on Esofagogastroduodenoscopia at bounding box center [15, 169] width 5 height 5
click at [13, 170] on Esofagogastroduodenoscopia "checkbox" at bounding box center [11, 169] width 4 height 4
checkbox Esofagogastroduodenoscopia "true"
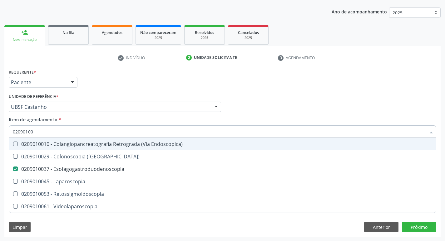
click at [279, 114] on div "Profissional Solicitante Por favor, selecione a Unidade de Atendimento primeiro…" at bounding box center [222, 104] width 431 height 24
checkbox \(Coloscopia\) "true"
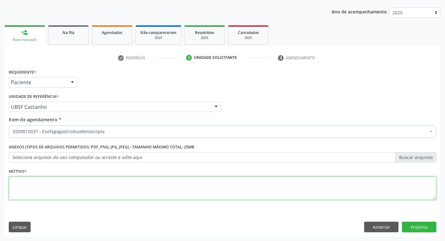
click at [29, 189] on textarea at bounding box center [223, 189] width 428 height 24
type textarea "AVALIACAO"
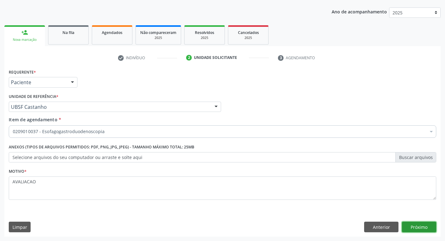
click at [427, 230] on button "Próximo" at bounding box center [419, 227] width 34 height 11
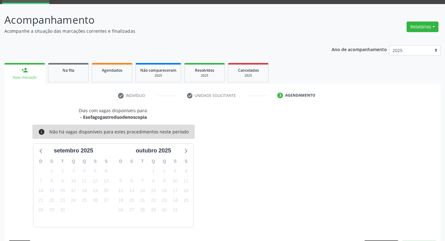
scroll to position [49, 0]
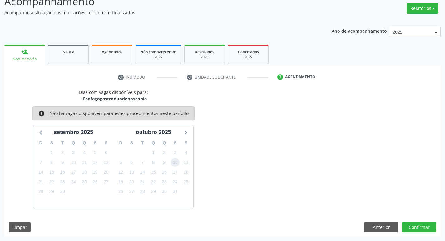
click at [177, 163] on span "10" at bounding box center [175, 162] width 9 height 9
click at [413, 225] on button "Confirmar" at bounding box center [419, 227] width 34 height 11
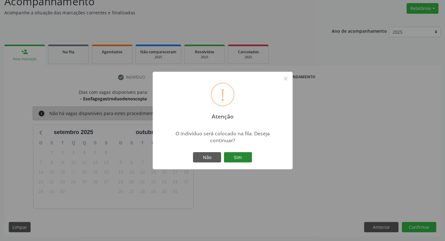
click at [237, 159] on button "Sim" at bounding box center [238, 157] width 28 height 11
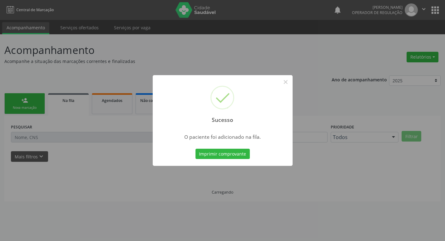
scroll to position [0, 0]
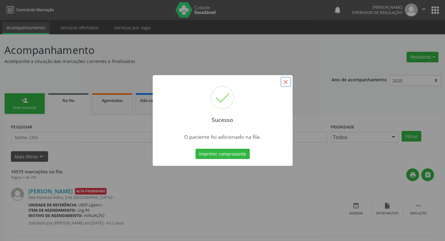
click at [285, 81] on button "×" at bounding box center [285, 82] width 11 height 11
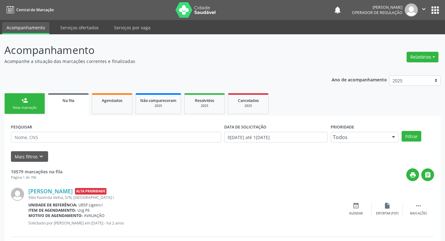
drag, startPoint x: 36, startPoint y: 104, endPoint x: 36, endPoint y: 66, distance: 38.4
click at [36, 103] on link "person_add Nova marcação" at bounding box center [24, 103] width 41 height 21
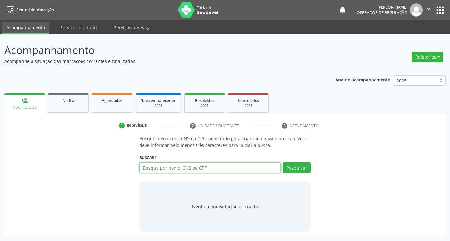
click at [160, 171] on input "text" at bounding box center [209, 168] width 141 height 11
type input "700001663665502"
click at [305, 170] on button "Pesquisar" at bounding box center [297, 168] width 28 height 11
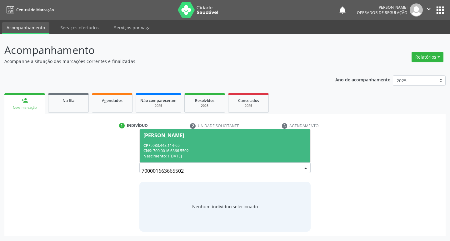
click at [184, 136] on div "[PERSON_NAME]" at bounding box center [163, 135] width 41 height 5
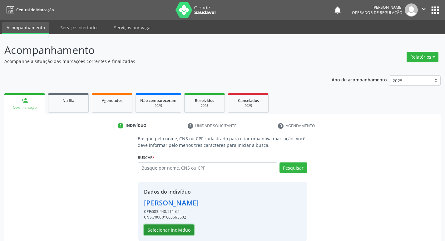
click at [170, 232] on button "Selecionar indivíduo" at bounding box center [169, 230] width 50 height 11
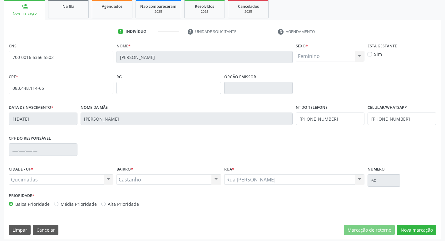
scroll to position [97, 0]
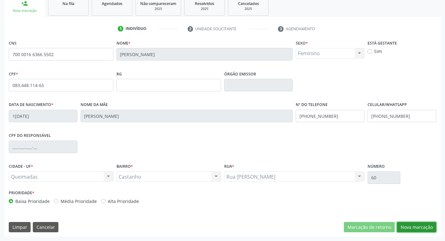
click at [415, 227] on button "Nova marcação" at bounding box center [416, 227] width 39 height 11
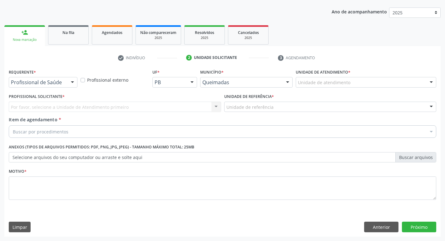
click at [72, 81] on div at bounding box center [72, 82] width 9 height 11
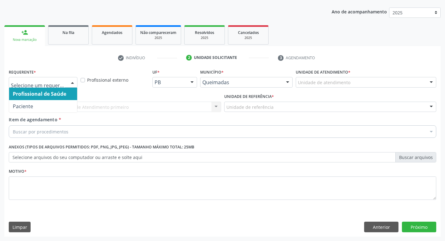
click at [59, 99] on span "Profissional de Saúde" at bounding box center [43, 94] width 68 height 12
click at [74, 81] on div at bounding box center [72, 82] width 9 height 11
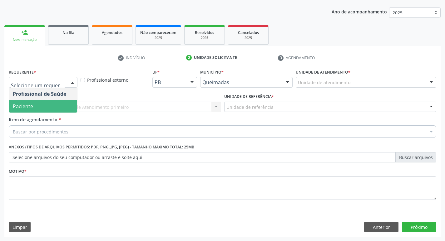
click at [57, 107] on span "Paciente" at bounding box center [43, 106] width 68 height 12
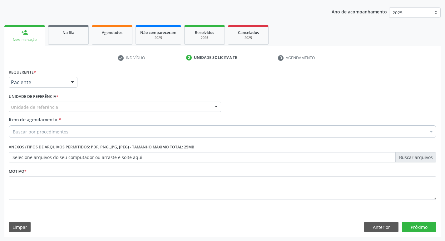
click at [57, 107] on div "Unidade de referência" at bounding box center [115, 107] width 212 height 11
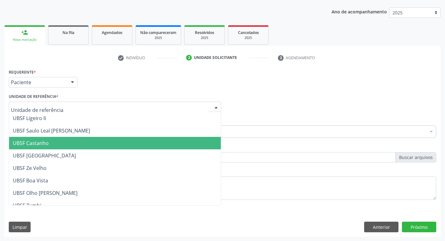
click at [57, 141] on span "UBSF Castanho" at bounding box center [115, 143] width 212 height 12
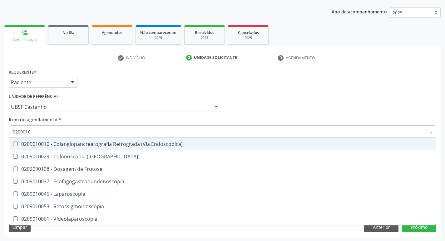
type input "02090100"
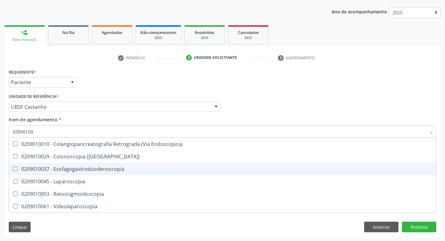
click at [15, 170] on Esofagogastroduodenoscopia at bounding box center [15, 169] width 5 height 5
click at [13, 170] on Esofagogastroduodenoscopia "checkbox" at bounding box center [11, 169] width 4 height 4
checkbox Esofagogastroduodenoscopia "true"
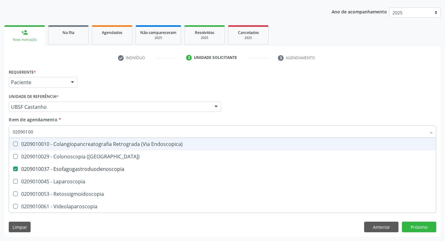
click at [364, 114] on div "Profissional Solicitante Por favor, selecione a Unidade de Atendimento primeiro…" at bounding box center [222, 104] width 431 height 24
checkbox \(Coloscopia\) "true"
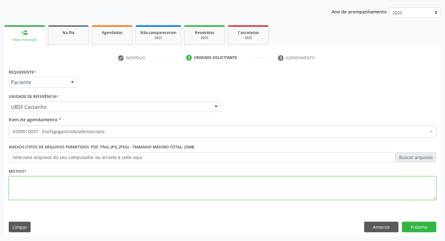
click at [27, 185] on textarea at bounding box center [223, 189] width 428 height 24
type textarea "CONSULTA"
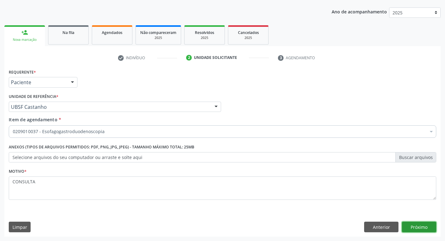
click at [423, 228] on button "Próximo" at bounding box center [419, 227] width 34 height 11
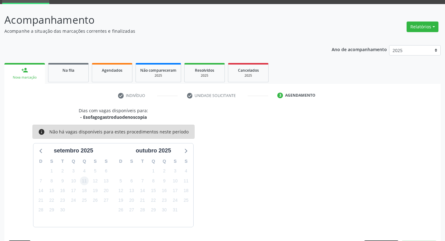
scroll to position [49, 0]
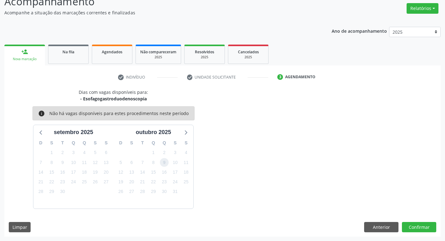
click at [166, 163] on span "9" at bounding box center [164, 162] width 9 height 9
click at [425, 225] on button "Confirmar" at bounding box center [419, 227] width 34 height 11
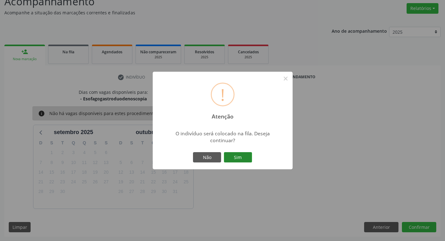
click at [233, 160] on button "Sim" at bounding box center [238, 157] width 28 height 11
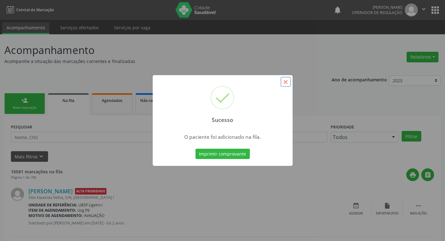
click at [289, 83] on button "×" at bounding box center [285, 82] width 11 height 11
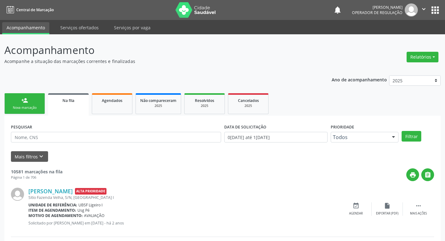
click at [37, 109] on div "Nova marcação" at bounding box center [24, 108] width 31 height 5
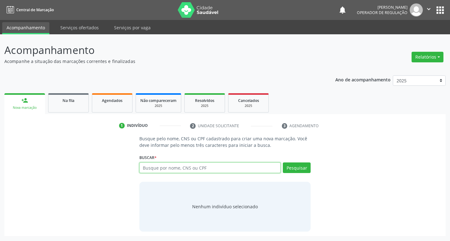
click at [177, 168] on input "text" at bounding box center [209, 168] width 141 height 11
type input "702606200525043"
click at [301, 170] on button "Pesquisar" at bounding box center [297, 168] width 28 height 11
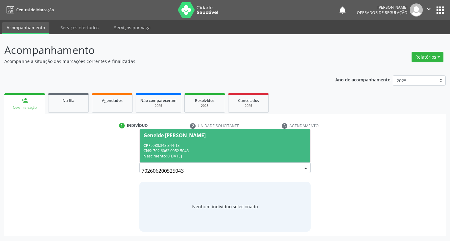
click at [184, 136] on div "Geneide [PERSON_NAME]" at bounding box center [174, 135] width 62 height 5
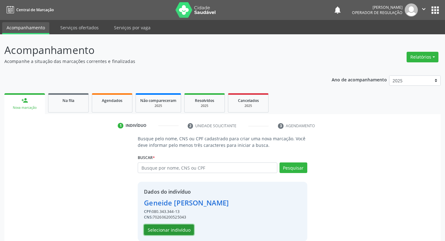
click at [178, 228] on button "Selecionar indivíduo" at bounding box center [169, 230] width 50 height 11
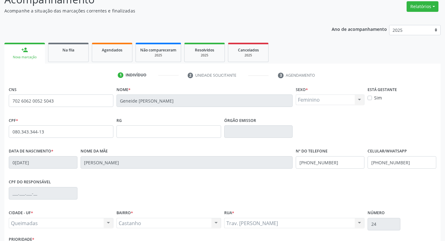
scroll to position [97, 0]
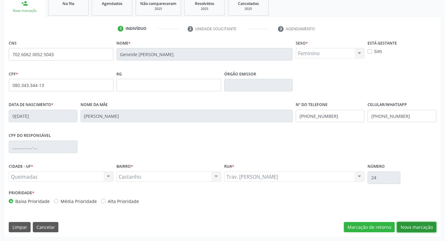
click at [419, 228] on button "Nova marcação" at bounding box center [416, 227] width 39 height 11
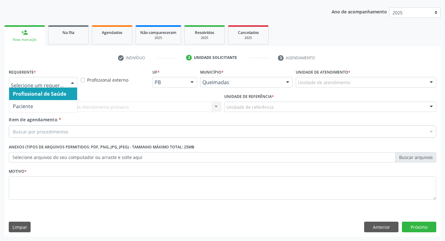
click at [73, 82] on div at bounding box center [72, 82] width 9 height 11
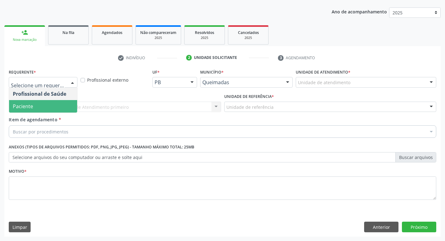
click at [63, 101] on span "Paciente" at bounding box center [43, 106] width 68 height 12
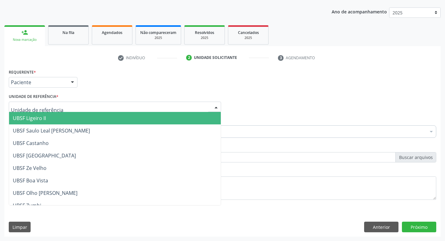
click at [60, 103] on div at bounding box center [115, 107] width 212 height 11
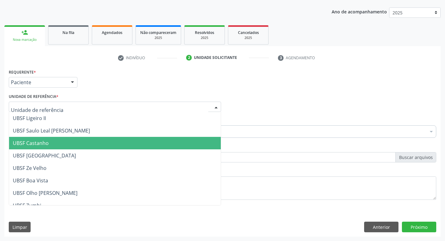
click at [52, 139] on span "UBSF Castanho" at bounding box center [115, 143] width 212 height 12
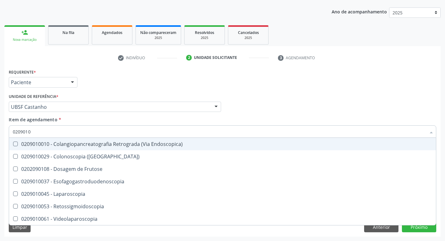
type input "02090100"
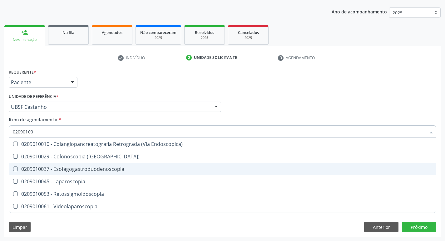
click at [16, 169] on Esofagogastroduodenoscopia at bounding box center [15, 169] width 5 height 5
click at [13, 169] on Esofagogastroduodenoscopia "checkbox" at bounding box center [11, 169] width 4 height 4
checkbox Esofagogastroduodenoscopia "true"
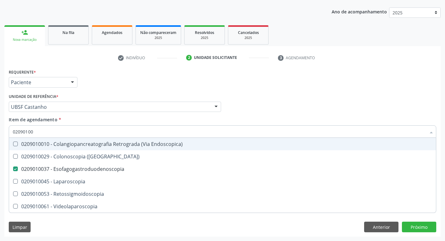
click at [302, 112] on div "Profissional Solicitante Por favor, selecione a Unidade de Atendimento primeiro…" at bounding box center [222, 104] width 431 height 24
checkbox \(Coloscopia\) "true"
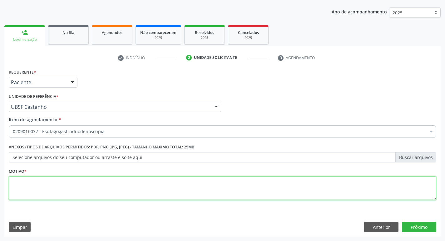
click at [20, 181] on textarea at bounding box center [223, 189] width 428 height 24
type textarea "AVALIACAO"
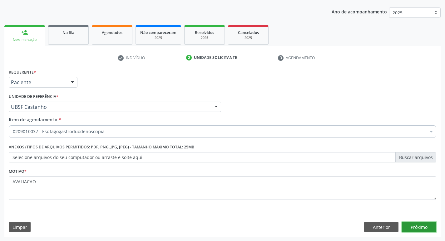
click at [414, 226] on button "Próximo" at bounding box center [419, 227] width 34 height 11
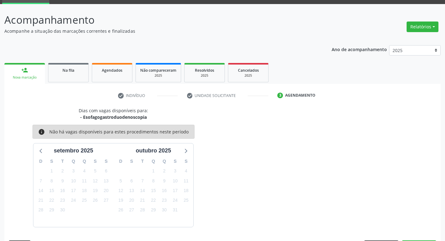
scroll to position [49, 0]
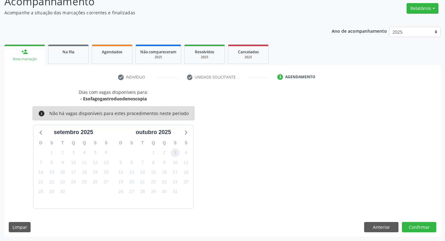
click at [179, 154] on span "3" at bounding box center [175, 153] width 9 height 9
click at [418, 231] on button "Confirmar" at bounding box center [419, 227] width 34 height 11
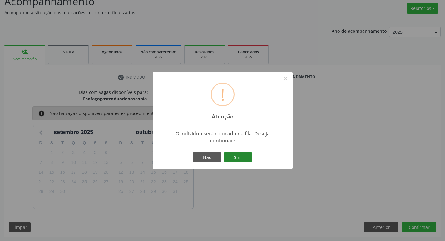
click at [241, 155] on button "Sim" at bounding box center [238, 157] width 28 height 11
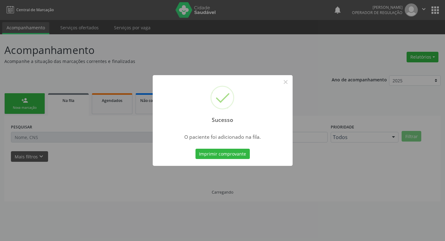
scroll to position [0, 0]
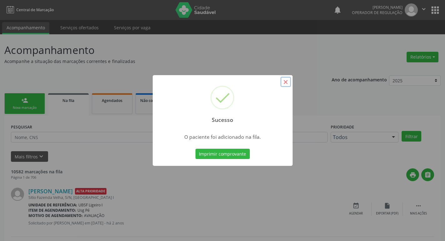
click at [287, 80] on button "×" at bounding box center [285, 82] width 11 height 11
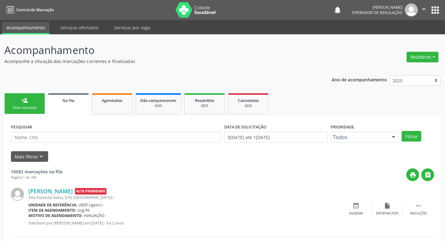
click at [23, 105] on link "person_add Nova marcação" at bounding box center [24, 103] width 41 height 21
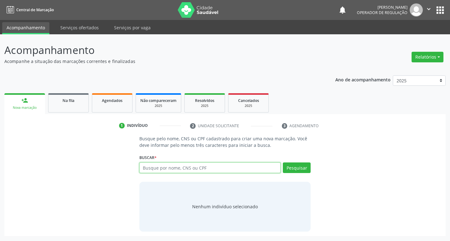
click at [158, 170] on input "text" at bounding box center [209, 168] width 141 height 11
click at [175, 166] on input "text" at bounding box center [209, 168] width 141 height 11
click at [163, 168] on input "text" at bounding box center [209, 168] width 141 height 11
type input "703106373137560"
click at [291, 172] on button "Pesquisar" at bounding box center [297, 168] width 28 height 11
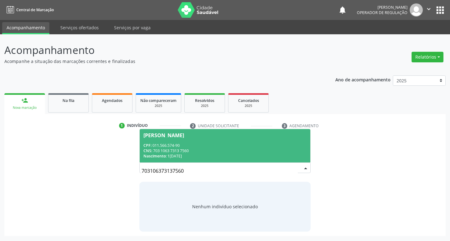
click at [178, 134] on div "[PERSON_NAME]" at bounding box center [163, 135] width 41 height 5
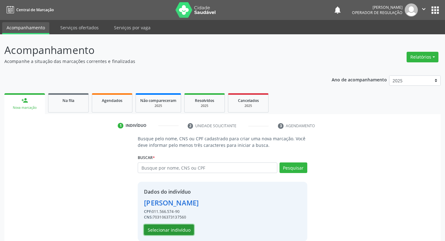
click at [166, 232] on button "Selecionar indivíduo" at bounding box center [169, 230] width 50 height 11
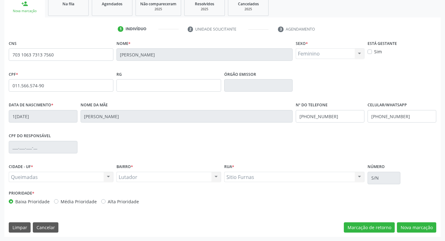
scroll to position [97, 0]
click at [421, 229] on button "Nova marcação" at bounding box center [416, 227] width 39 height 11
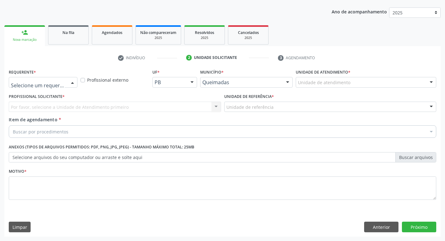
click at [74, 82] on div at bounding box center [72, 82] width 9 height 11
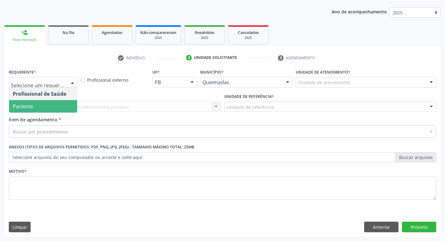
click at [54, 111] on span "Paciente" at bounding box center [43, 106] width 68 height 12
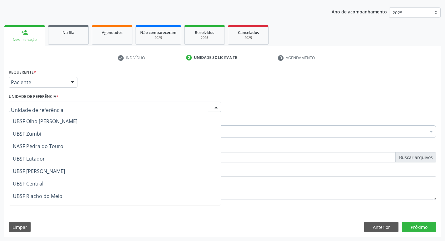
scroll to position [63, 0]
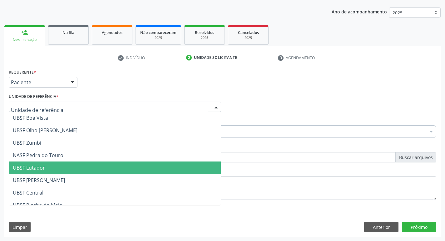
click at [50, 164] on span "UBSF Lutador" at bounding box center [115, 168] width 212 height 12
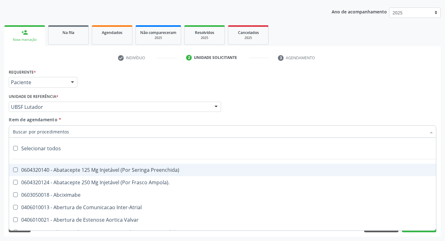
click at [40, 128] on div at bounding box center [223, 132] width 428 height 12
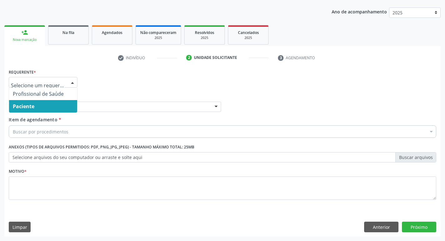
click at [69, 84] on div at bounding box center [72, 82] width 9 height 11
click at [54, 109] on span "Paciente" at bounding box center [43, 106] width 68 height 12
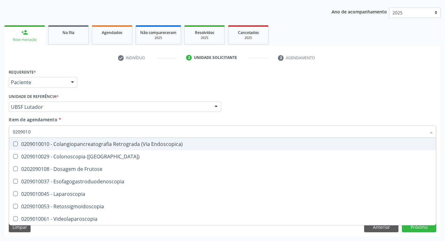
type input "02090100"
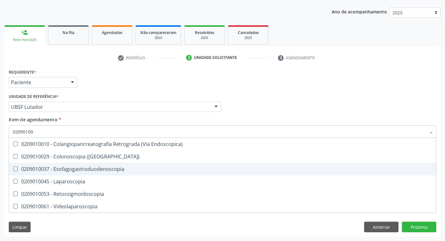
click at [19, 167] on div "0209010037 - Esofagogastroduodenoscopia" at bounding box center [222, 169] width 419 height 5
checkbox Esofagogastroduodenoscopia "true"
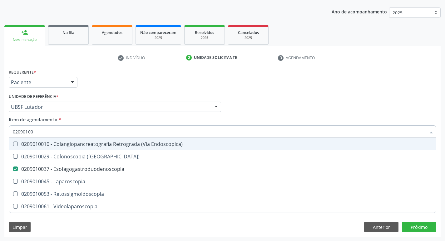
click at [329, 114] on div "Profissional Solicitante Por favor, selecione a Unidade de Atendimento primeiro…" at bounding box center [222, 104] width 431 height 24
checkbox \(Coloscopia\) "true"
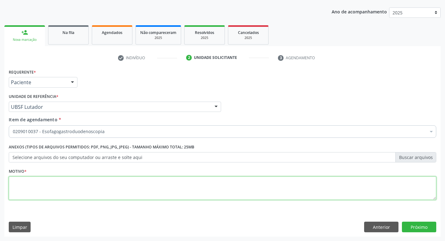
click at [21, 182] on textarea at bounding box center [223, 189] width 428 height 24
type textarea "AVALIACAO"
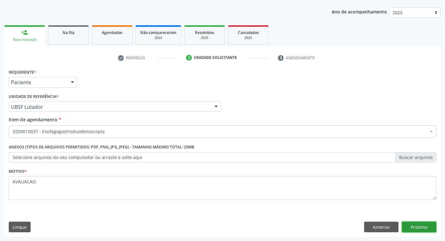
click at [417, 225] on button "Próximo" at bounding box center [419, 227] width 34 height 11
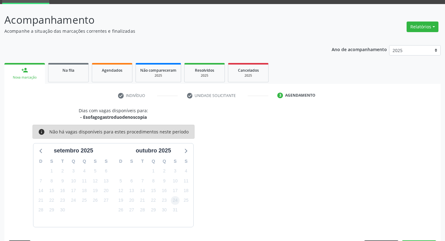
scroll to position [49, 0]
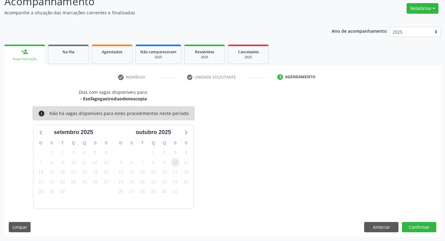
click at [176, 162] on span "10" at bounding box center [175, 162] width 9 height 9
click at [414, 225] on button "Confirmar" at bounding box center [419, 227] width 34 height 11
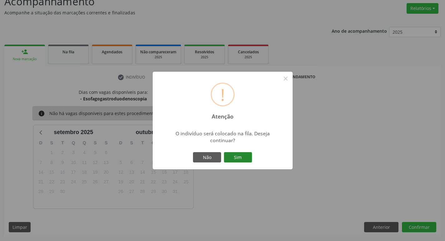
click at [242, 156] on button "Sim" at bounding box center [238, 157] width 28 height 11
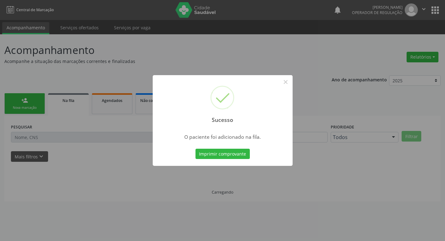
scroll to position [0, 0]
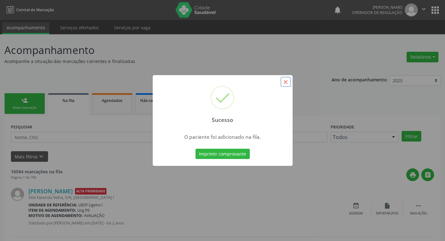
click at [286, 85] on button "×" at bounding box center [285, 82] width 11 height 11
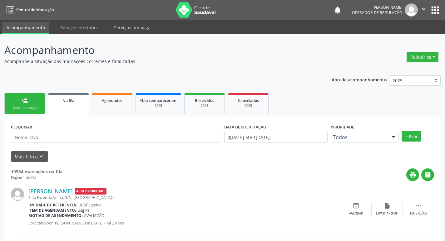
click at [29, 105] on link "person_add Nova marcação" at bounding box center [24, 103] width 41 height 21
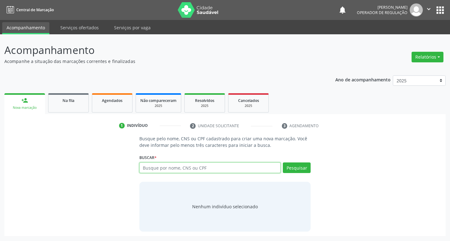
click at [155, 169] on input "text" at bounding box center [209, 168] width 141 height 11
type input "708505315005076"
click at [291, 169] on button "Pesquisar" at bounding box center [297, 168] width 28 height 11
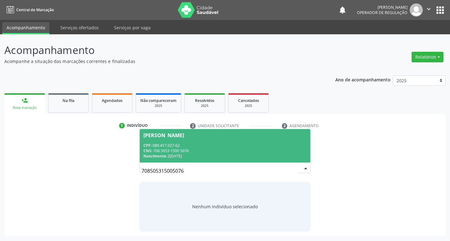
click at [183, 133] on div "[PERSON_NAME]" at bounding box center [163, 135] width 41 height 5
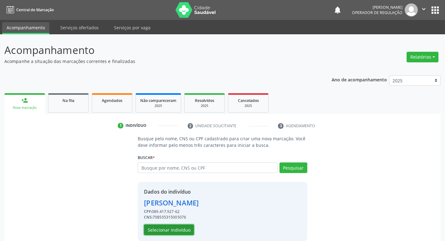
click at [179, 228] on button "Selecionar indivíduo" at bounding box center [169, 230] width 50 height 11
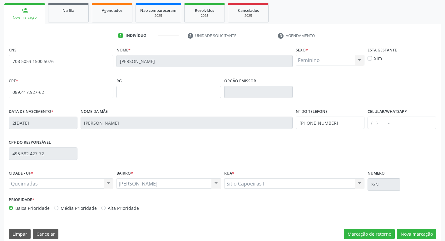
scroll to position [94, 0]
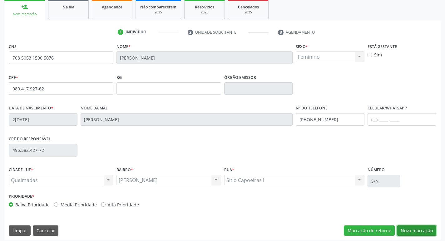
click at [409, 227] on button "Nova marcação" at bounding box center [416, 231] width 39 height 11
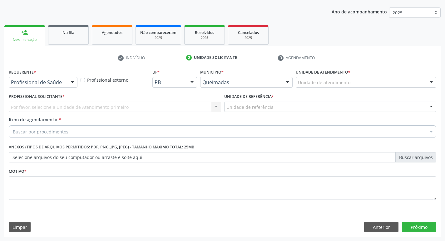
scroll to position [68, 0]
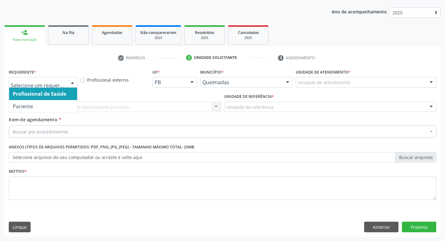
click at [72, 84] on div at bounding box center [72, 82] width 9 height 11
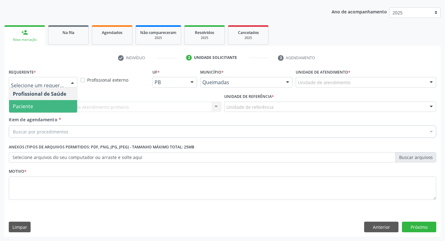
click at [56, 106] on span "Paciente" at bounding box center [43, 106] width 68 height 12
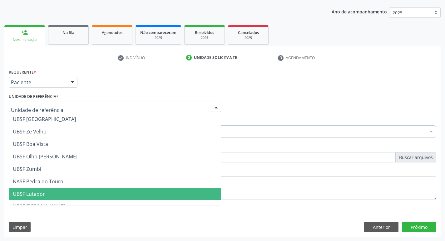
scroll to position [32, 0]
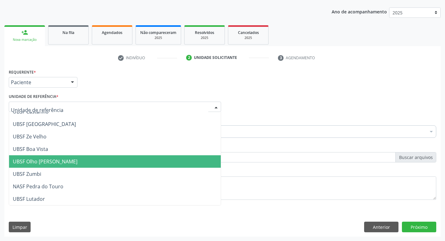
click at [71, 158] on span "UBSF Olho [PERSON_NAME]" at bounding box center [115, 162] width 212 height 12
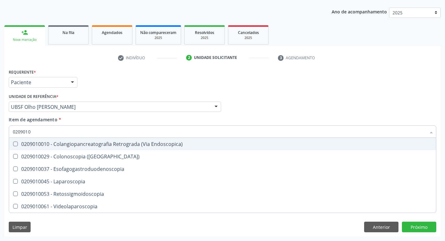
type input "02090100"
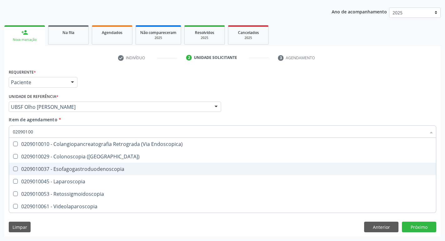
click at [18, 169] on div "0209010037 - Esofagogastroduodenoscopia" at bounding box center [222, 169] width 419 height 5
checkbox Esofagogastroduodenoscopia "true"
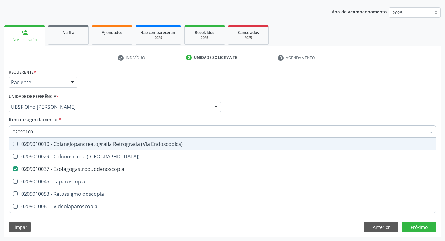
click at [284, 113] on div "Profissional Solicitante Por favor, selecione a Unidade de Atendimento primeiro…" at bounding box center [222, 104] width 431 height 24
checkbox \(Coloscopia\) "true"
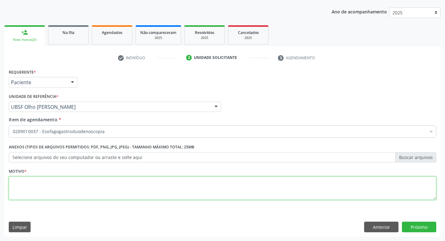
click at [23, 181] on textarea at bounding box center [223, 189] width 428 height 24
type textarea "AVALIACAO"
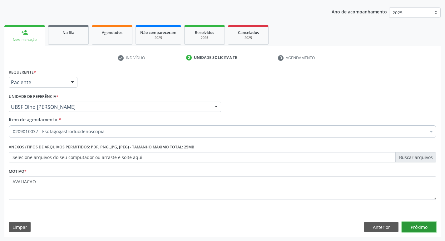
click at [425, 224] on button "Próximo" at bounding box center [419, 227] width 34 height 11
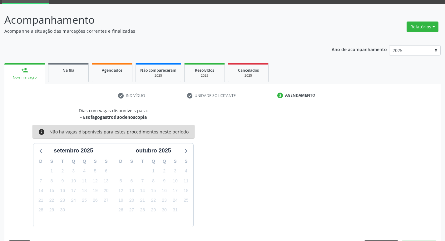
scroll to position [49, 0]
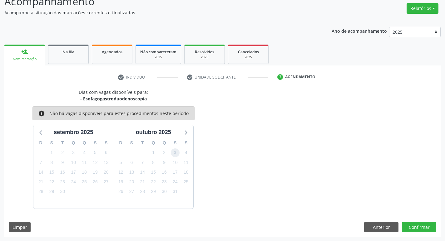
click at [174, 152] on span "3" at bounding box center [175, 153] width 9 height 9
click at [423, 228] on button "Confirmar" at bounding box center [419, 227] width 34 height 11
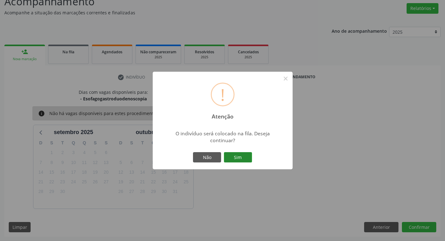
click at [245, 161] on button "Sim" at bounding box center [238, 157] width 28 height 11
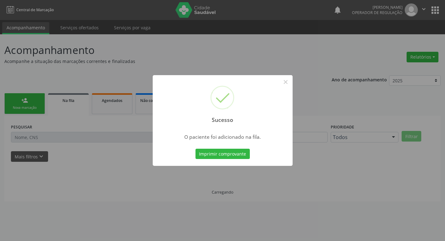
scroll to position [0, 0]
click at [287, 81] on button "×" at bounding box center [288, 82] width 11 height 11
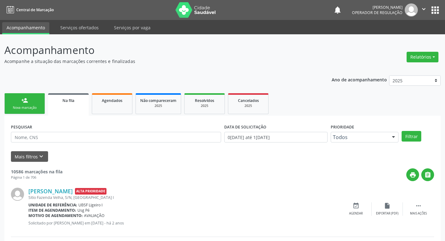
click at [30, 104] on link "person_add Nova marcação" at bounding box center [24, 103] width 41 height 21
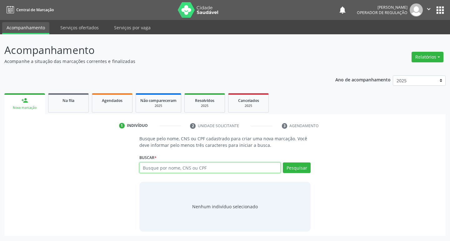
click at [189, 170] on input "text" at bounding box center [209, 168] width 141 height 11
type input "700309943972434"
click at [299, 167] on button "Pesquisar" at bounding box center [297, 168] width 28 height 11
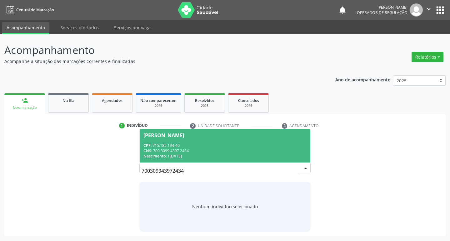
click at [184, 135] on div "[PERSON_NAME]" at bounding box center [163, 135] width 41 height 5
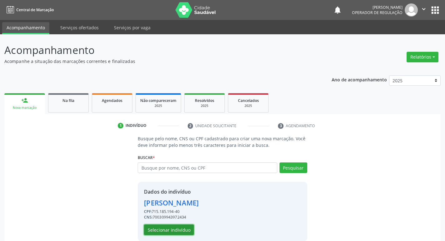
click at [181, 228] on button "Selecionar indivíduo" at bounding box center [169, 230] width 50 height 11
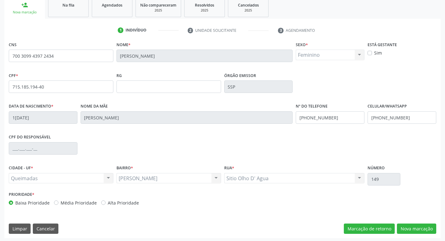
scroll to position [97, 0]
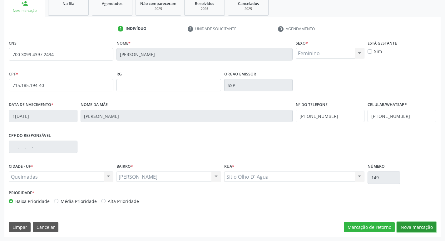
click at [419, 228] on button "Nova marcação" at bounding box center [416, 227] width 39 height 11
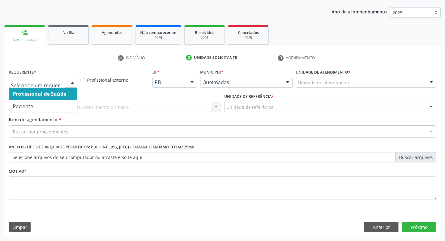
click at [74, 83] on div at bounding box center [72, 82] width 9 height 11
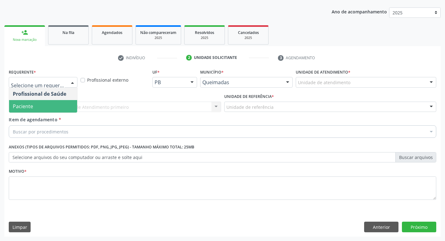
click at [48, 106] on span "Paciente" at bounding box center [43, 106] width 68 height 12
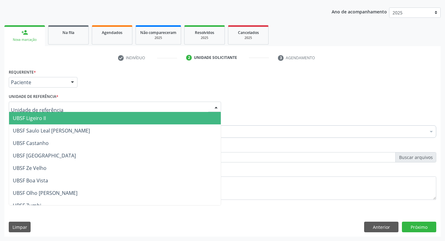
click at [63, 108] on div at bounding box center [115, 107] width 212 height 11
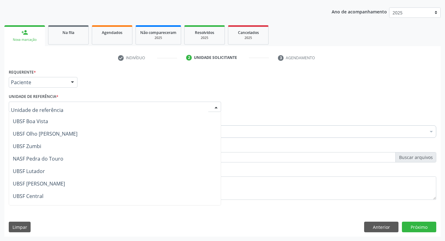
scroll to position [62, 0]
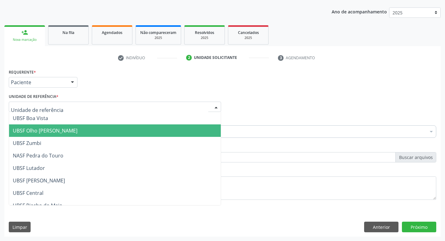
click at [60, 135] on span "UBSF Olho [PERSON_NAME]" at bounding box center [115, 131] width 212 height 12
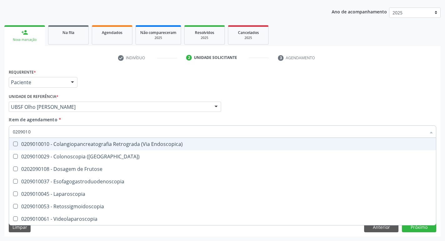
type input "02090100"
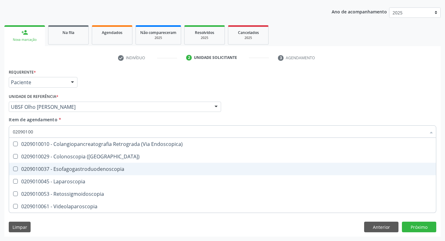
click at [12, 170] on div at bounding box center [11, 169] width 5 height 5
checkbox Esofagogastroduodenoscopia "true"
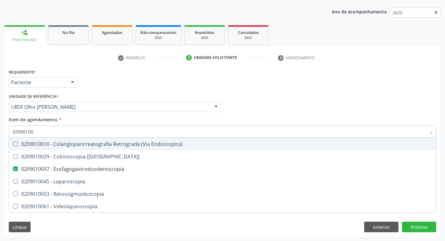
click at [285, 114] on div "Profissional Solicitante Por favor, selecione a Unidade de Atendimento primeiro…" at bounding box center [222, 104] width 431 height 24
checkbox \(Coloscopia\) "true"
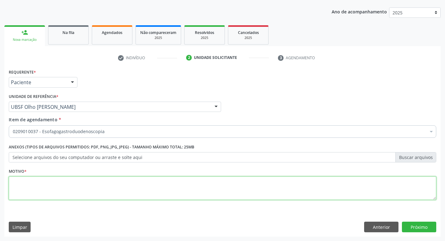
click at [19, 185] on textarea at bounding box center [223, 189] width 428 height 24
click at [13, 182] on textarea at bounding box center [223, 189] width 428 height 24
type textarea "AVALIACAO"
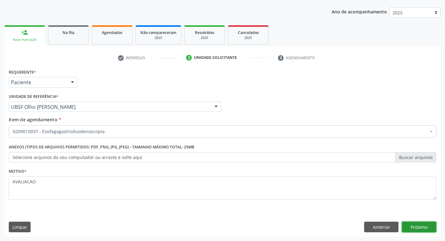
click at [424, 225] on button "Próximo" at bounding box center [419, 227] width 34 height 11
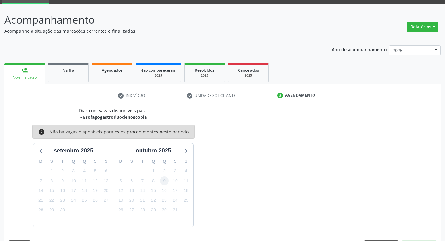
scroll to position [49, 0]
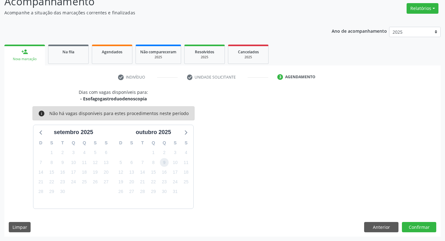
click at [162, 165] on span "9" at bounding box center [164, 162] width 9 height 9
click at [416, 226] on button "Confirmar" at bounding box center [419, 227] width 34 height 11
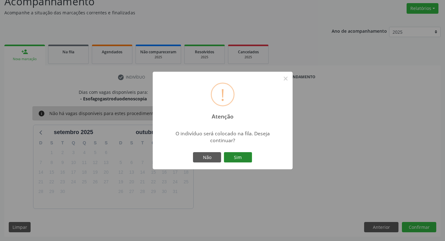
click at [237, 157] on button "Sim" at bounding box center [238, 157] width 28 height 11
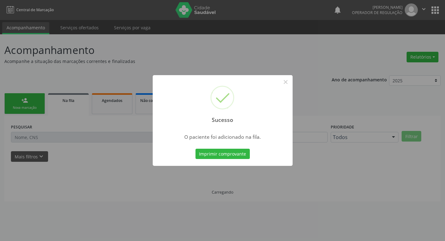
scroll to position [0, 0]
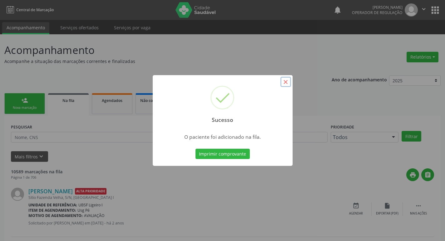
click at [284, 82] on button "×" at bounding box center [285, 82] width 11 height 11
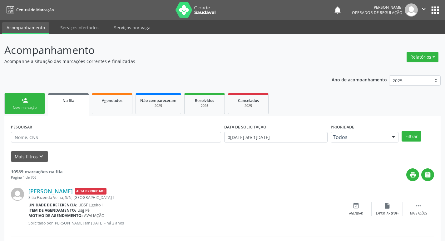
click at [17, 105] on link "person_add Nova marcação" at bounding box center [24, 103] width 41 height 21
click at [25, 101] on div "person_add" at bounding box center [24, 100] width 7 height 7
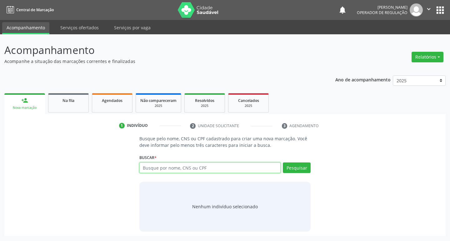
click at [162, 165] on input "text" at bounding box center [209, 168] width 141 height 11
type input "706306744750071"
click at [301, 168] on button "Pesquisar" at bounding box center [297, 168] width 28 height 11
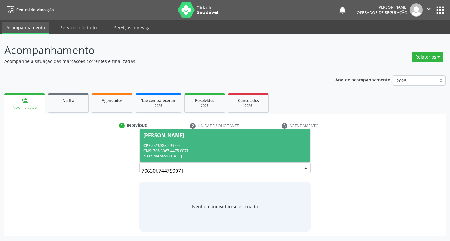
click at [182, 134] on div "[PERSON_NAME]" at bounding box center [163, 135] width 41 height 5
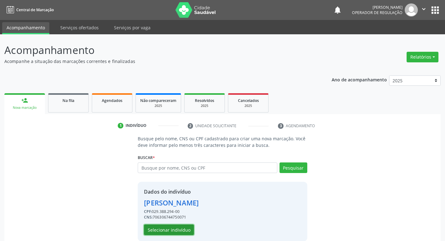
click at [178, 229] on button "Selecionar indivíduo" at bounding box center [169, 230] width 50 height 11
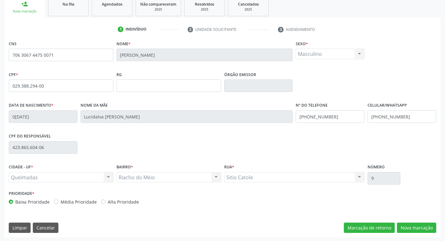
scroll to position [97, 0]
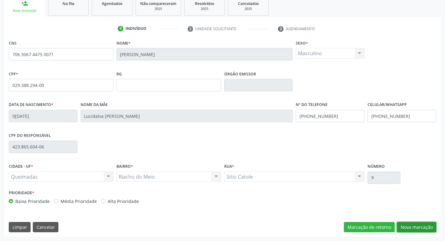
click at [417, 228] on button "Nova marcação" at bounding box center [416, 227] width 39 height 11
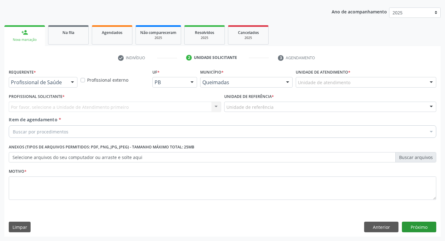
scroll to position [68, 0]
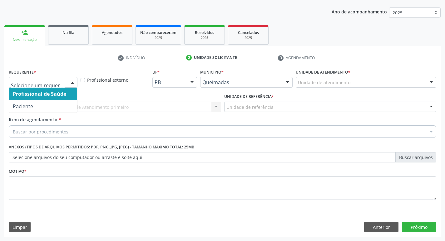
click at [73, 80] on div at bounding box center [72, 82] width 9 height 11
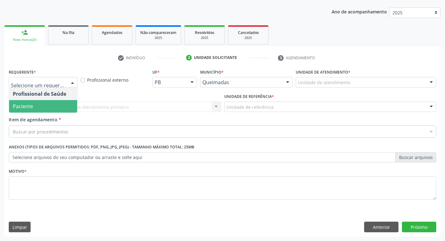
click at [60, 103] on span "Paciente" at bounding box center [43, 106] width 68 height 12
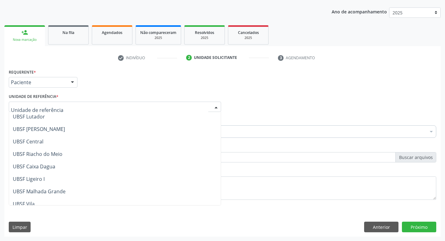
scroll to position [125, 0]
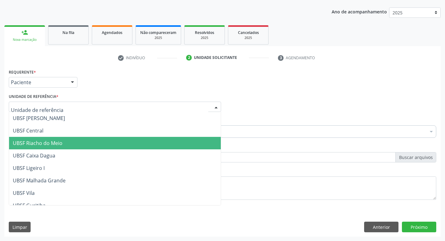
click at [57, 143] on span "UBSF Riacho do Meio" at bounding box center [38, 143] width 50 height 7
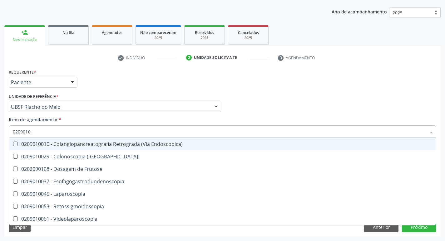
type input "02090100"
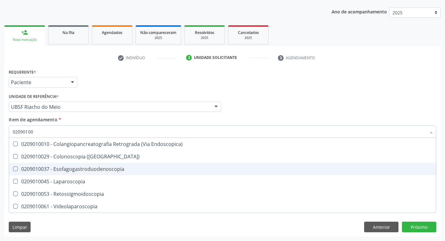
click at [13, 170] on Esofagogastroduodenoscopia at bounding box center [15, 169] width 5 height 5
click at [13, 170] on Esofagogastroduodenoscopia "checkbox" at bounding box center [11, 169] width 4 height 4
checkbox Esofagogastroduodenoscopia "true"
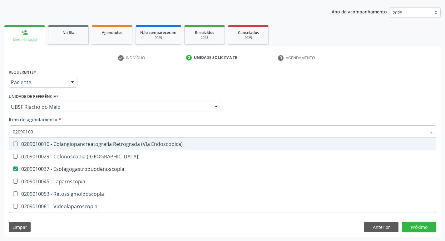
click at [263, 111] on div "Profissional Solicitante Por favor, selecione a Unidade de Atendimento primeiro…" at bounding box center [222, 104] width 431 height 24
click at [289, 110] on div "Profissional Solicitante Por favor, selecione a Unidade de Atendimento primeiro…" at bounding box center [222, 104] width 431 height 24
checkbox \(Coloscopia\) "true"
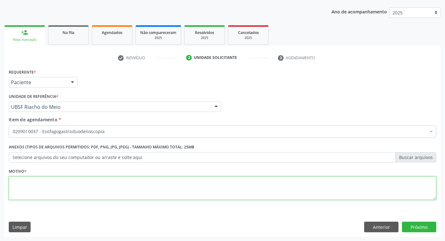
click at [26, 188] on textarea at bounding box center [223, 189] width 428 height 24
type textarea "CONSULTA"
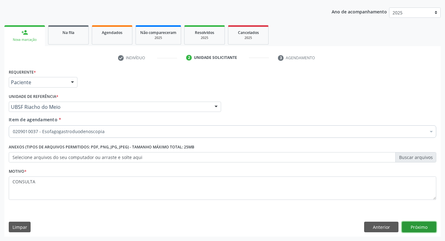
click at [416, 228] on button "Próximo" at bounding box center [419, 227] width 34 height 11
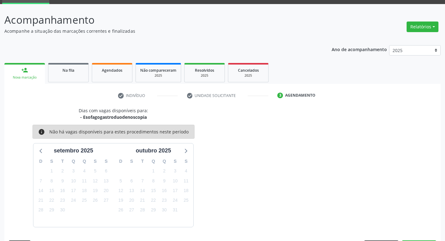
scroll to position [49, 0]
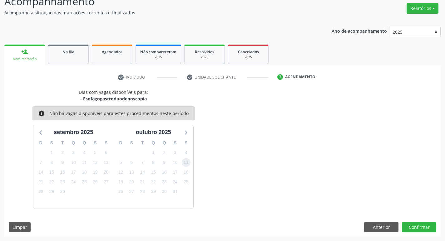
click at [186, 162] on span "11" at bounding box center [186, 162] width 9 height 9
click at [422, 229] on button "Confirmar" at bounding box center [419, 227] width 34 height 11
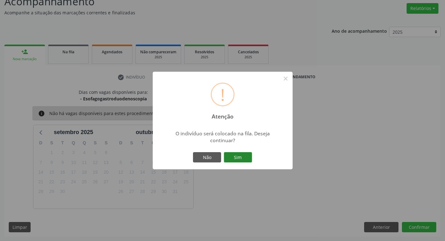
click at [231, 159] on button "Sim" at bounding box center [238, 157] width 28 height 11
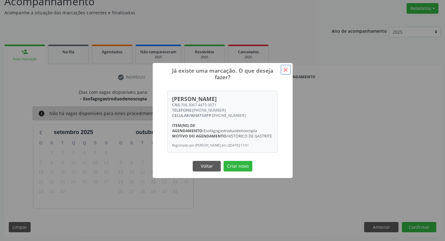
click at [287, 68] on button "×" at bounding box center [285, 70] width 11 height 11
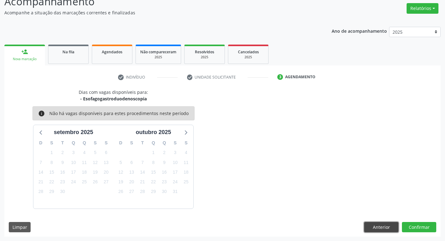
click at [377, 227] on button "Anterior" at bounding box center [381, 227] width 34 height 11
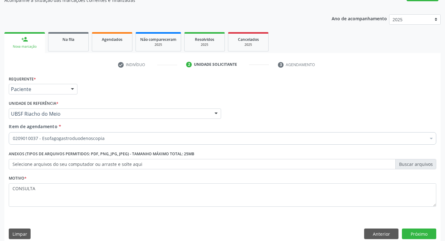
scroll to position [68, 0]
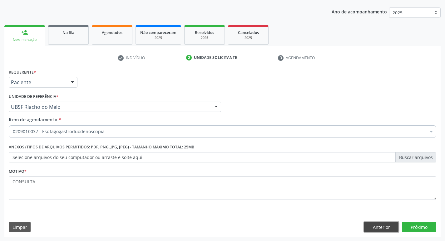
click at [384, 229] on button "Anterior" at bounding box center [381, 227] width 34 height 11
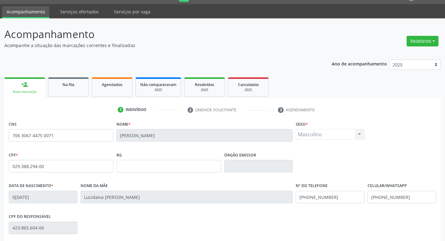
scroll to position [3, 0]
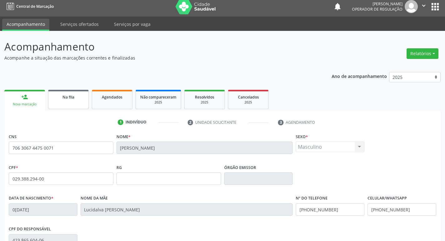
click at [72, 97] on span "Na fila" at bounding box center [68, 97] width 12 height 5
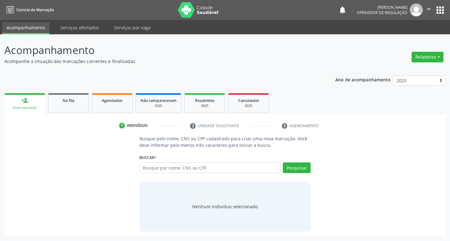
click at [27, 109] on div "Nova marcação" at bounding box center [25, 108] width 32 height 5
